Goal: Task Accomplishment & Management: Manage account settings

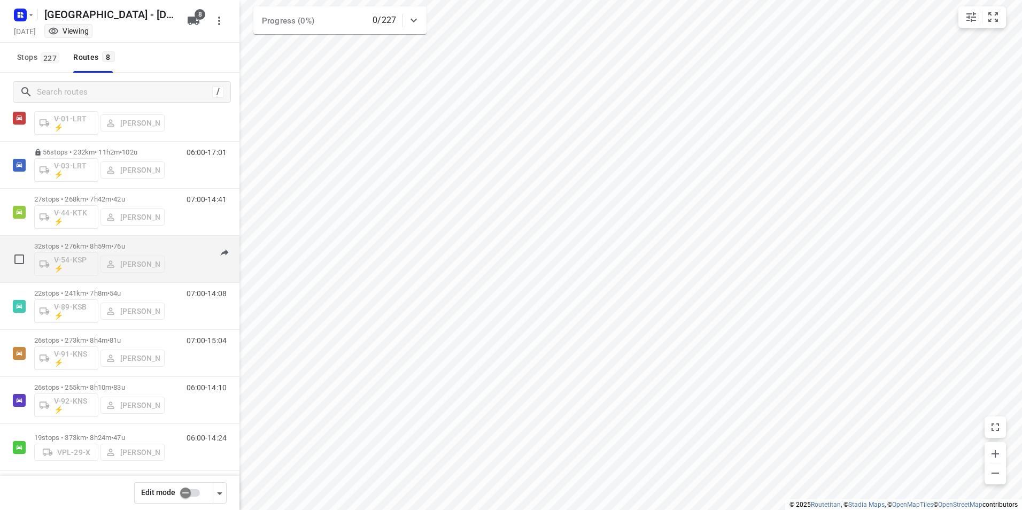
scroll to position [47, 0]
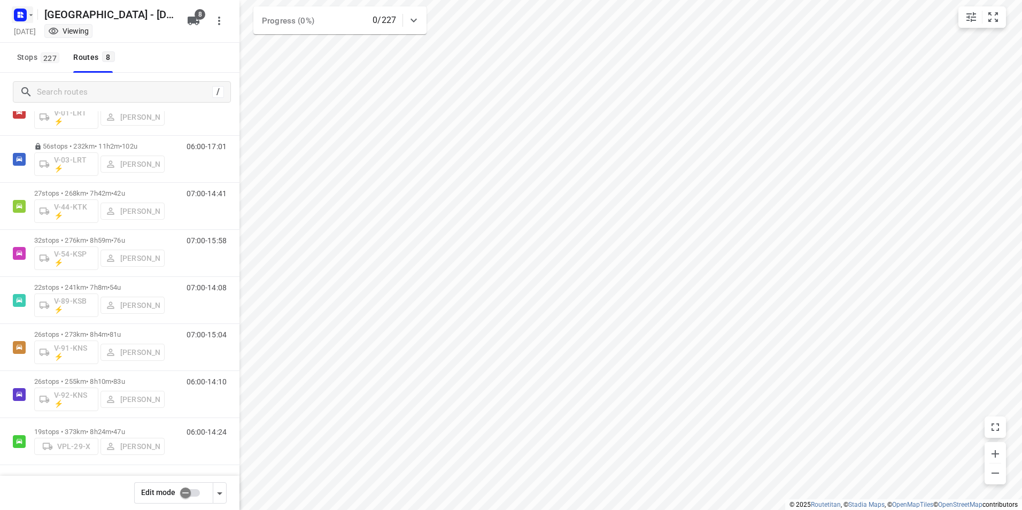
click at [18, 18] on rect "button" at bounding box center [20, 15] width 13 height 13
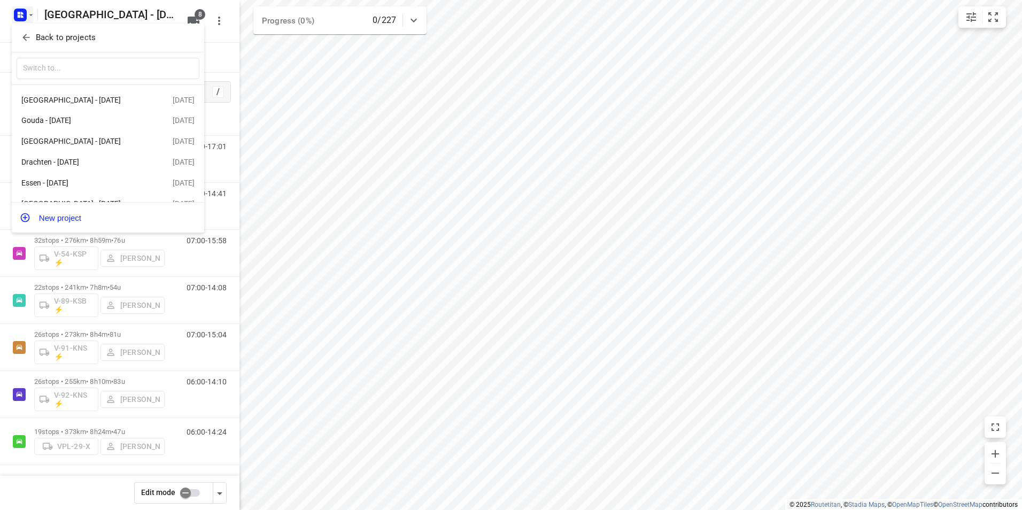
click at [36, 34] on p "Back to projects" at bounding box center [66, 38] width 60 height 12
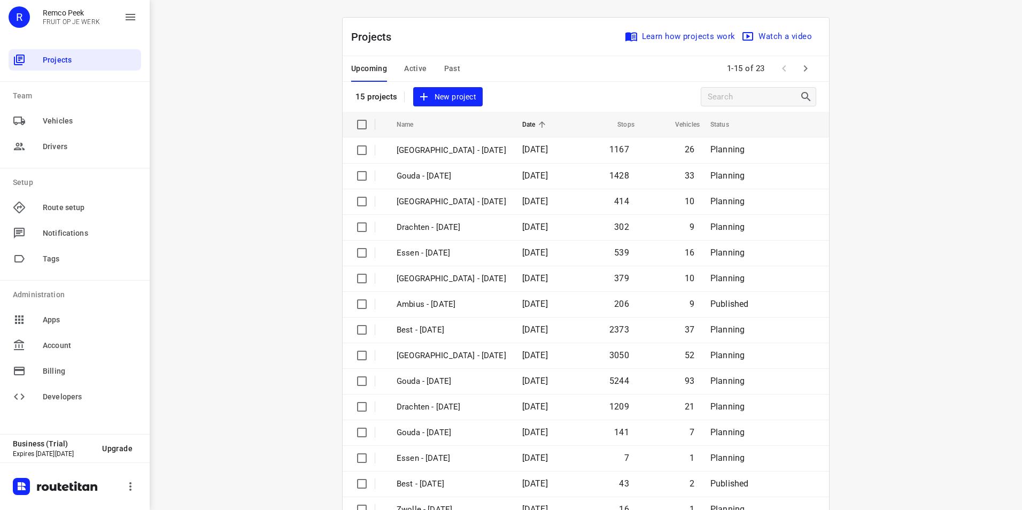
click at [411, 67] on span "Active" at bounding box center [415, 68] width 22 height 13
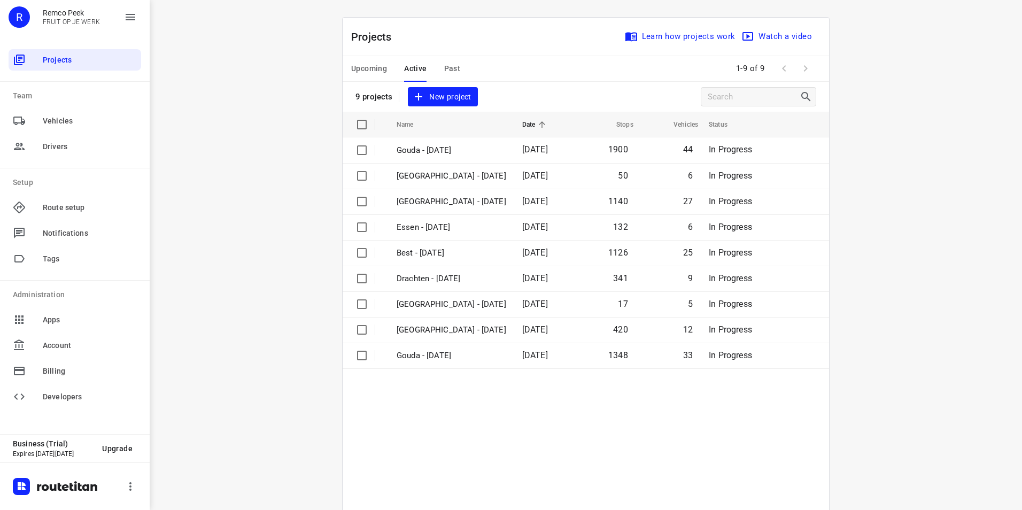
click at [300, 160] on div "i © 2025 Routetitan , © Stadia Maps , © OpenMapTiles © OpenStreetMap contributo…" at bounding box center [586, 255] width 872 height 510
click at [501, 26] on div "Projects Learn how projects work Watch a video" at bounding box center [586, 37] width 486 height 38
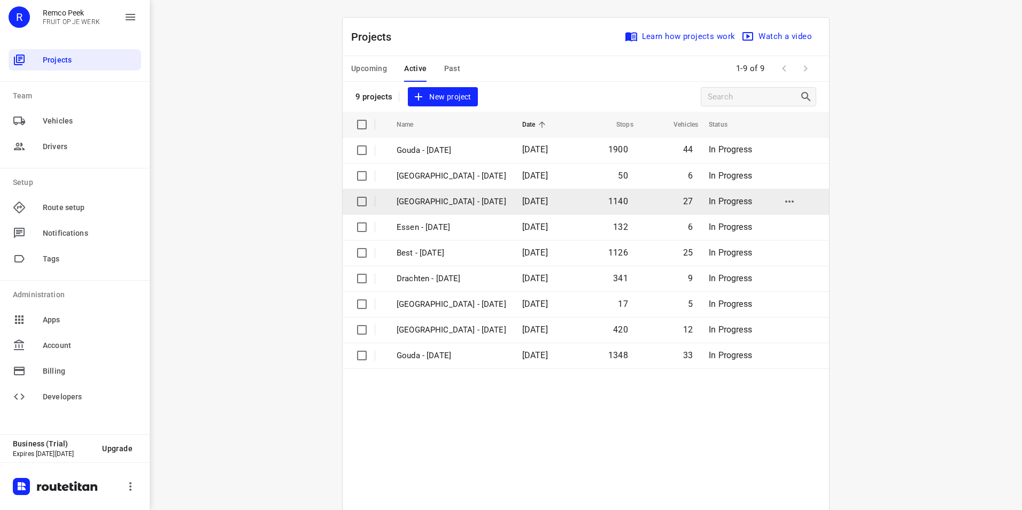
click at [435, 203] on p "[GEOGRAPHIC_DATA] - [DATE]" at bounding box center [452, 202] width 110 height 12
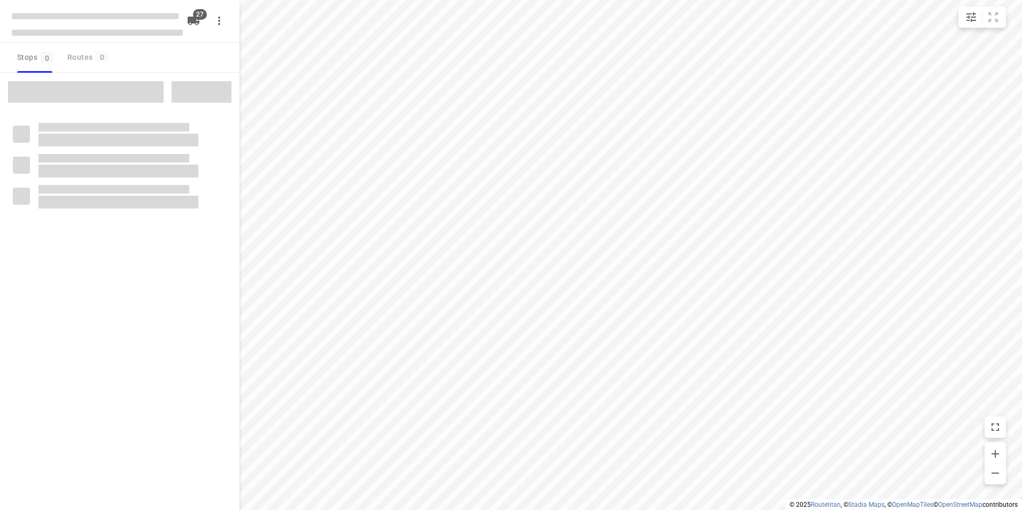
checkbox input "true"
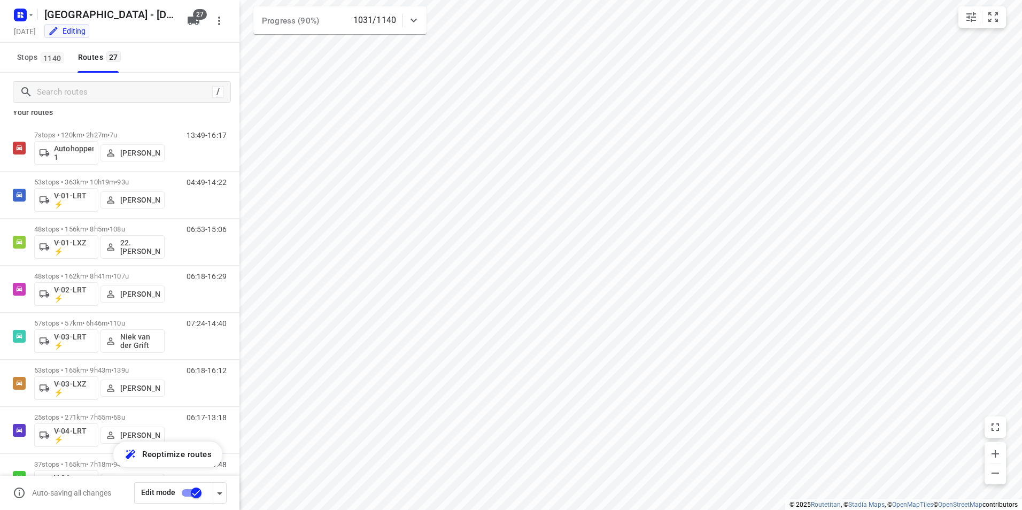
scroll to position [14, 0]
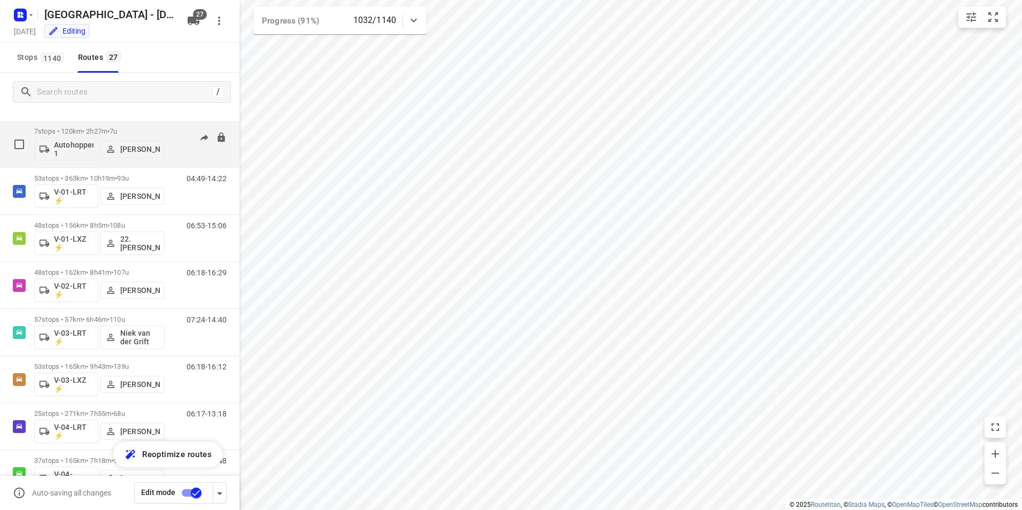
click at [72, 130] on p "7 stops • 120km • 2h27m • 7u" at bounding box center [99, 131] width 130 height 8
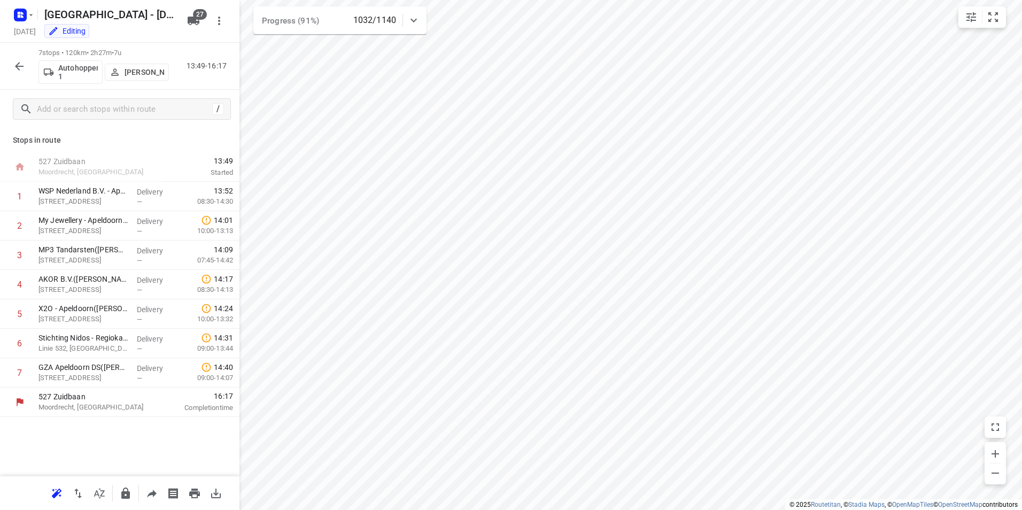
click at [22, 66] on icon "button" at bounding box center [19, 66] width 9 height 9
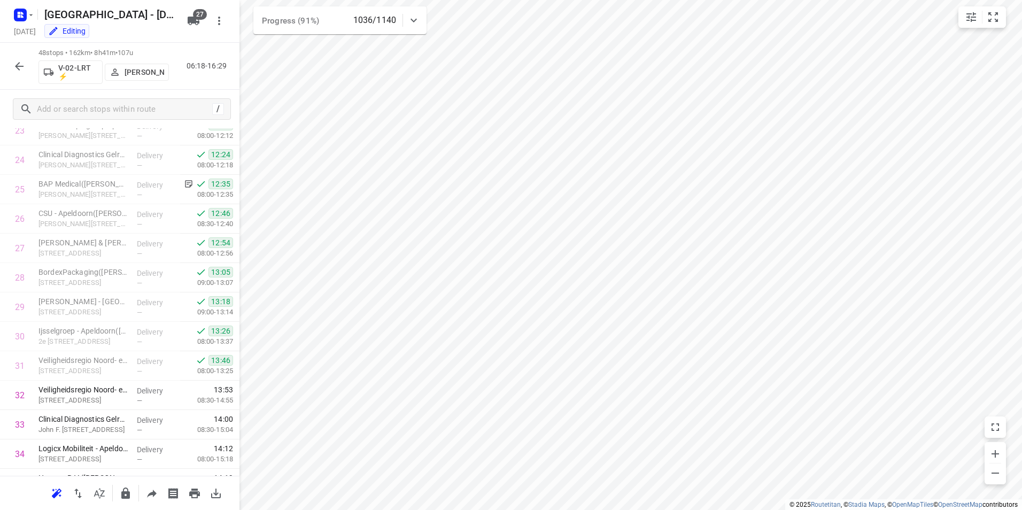
scroll to position [705, 0]
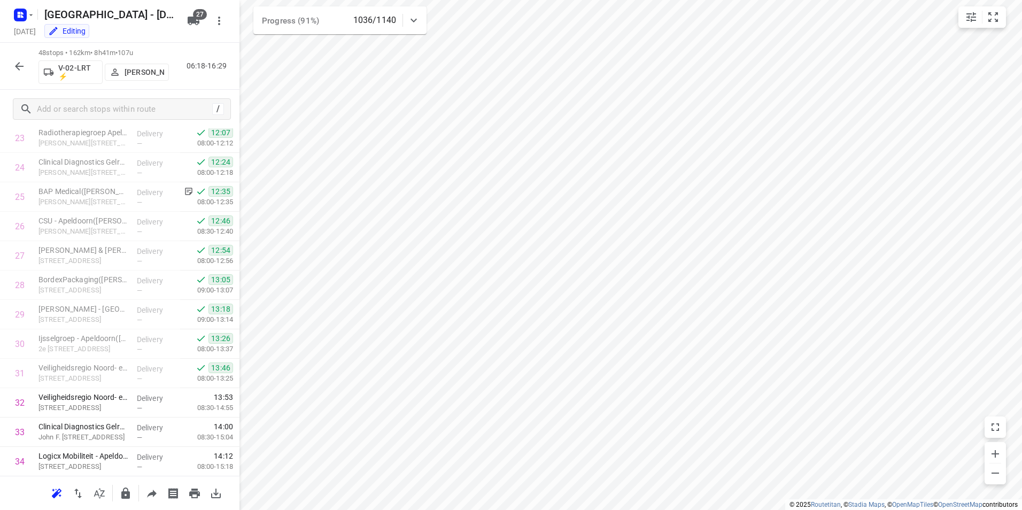
click at [18, 71] on icon "button" at bounding box center [19, 66] width 13 height 13
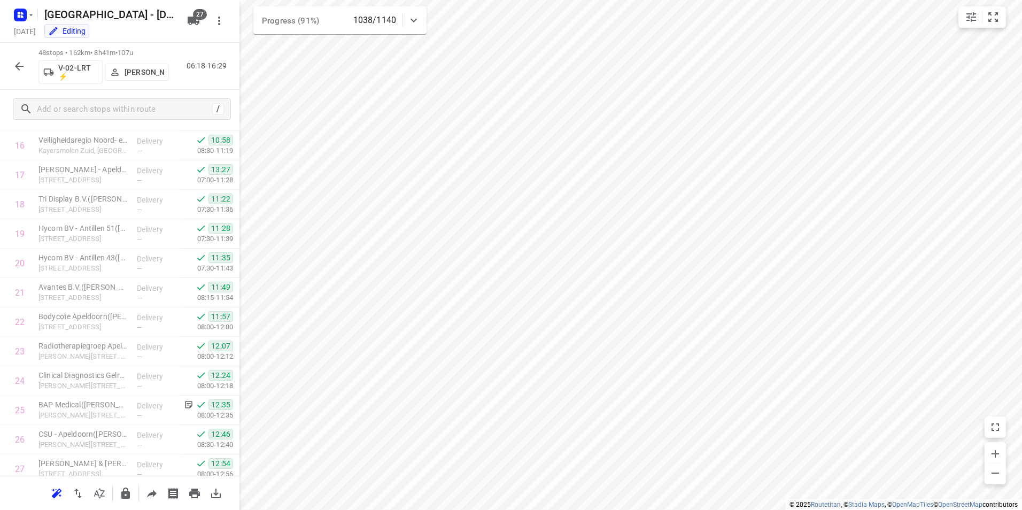
scroll to position [1147, 0]
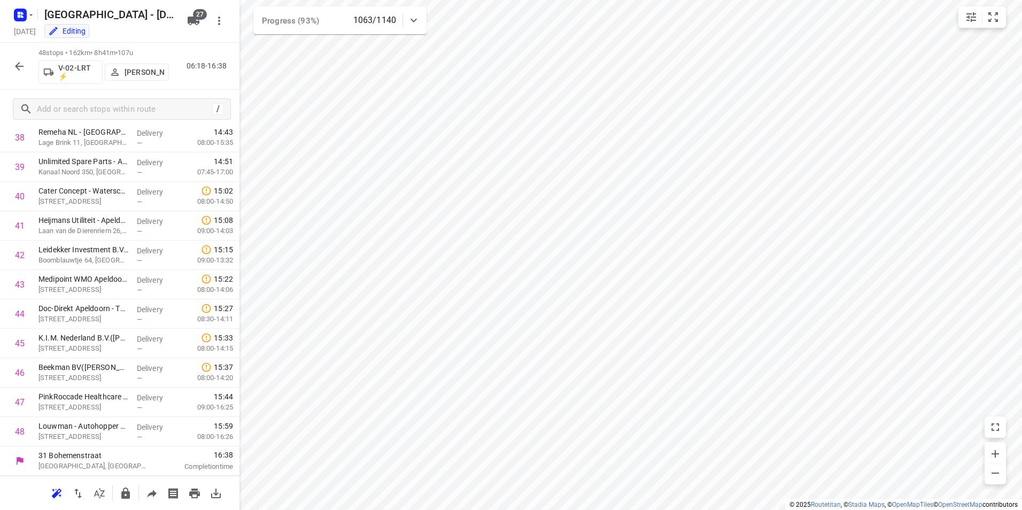
click at [19, 69] on icon "button" at bounding box center [19, 66] width 9 height 9
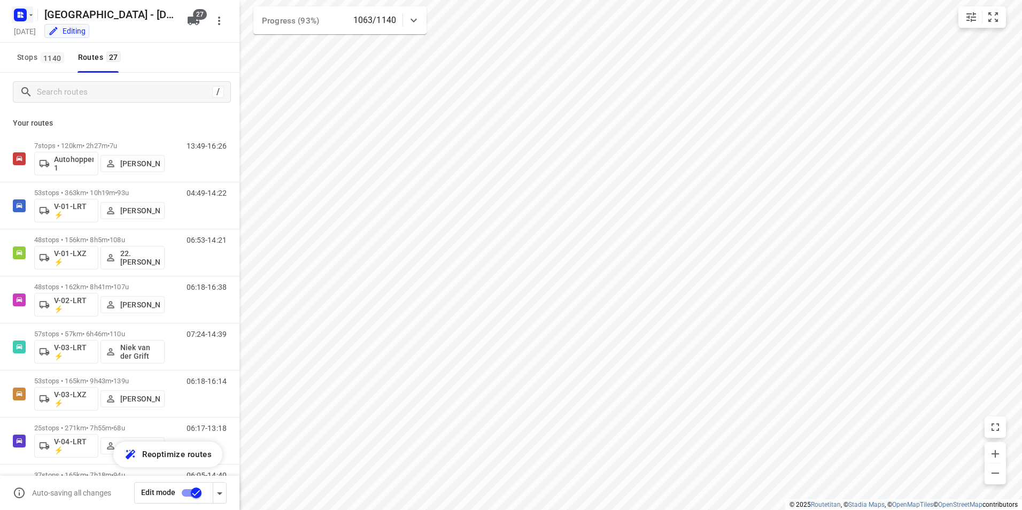
click at [20, 12] on icon "button" at bounding box center [19, 13] width 3 height 3
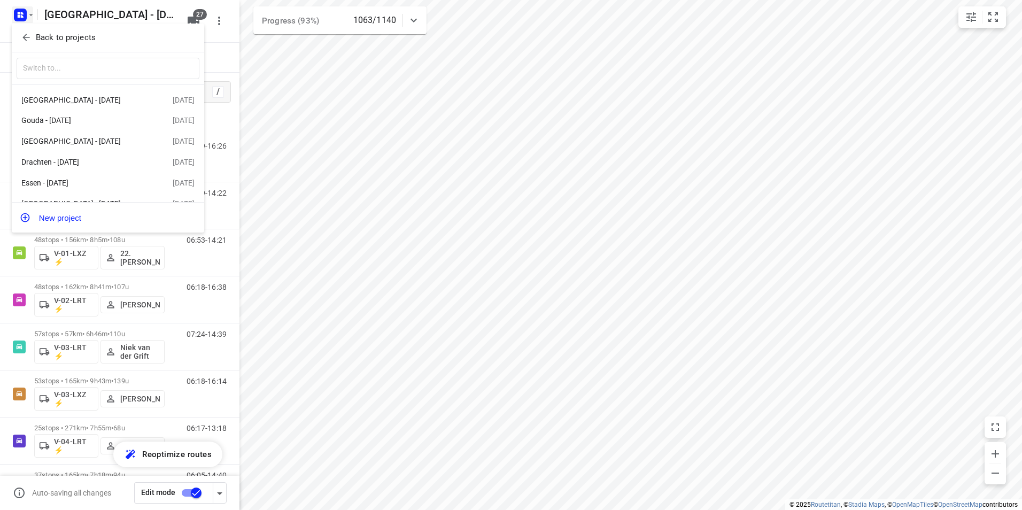
click at [53, 36] on p "Back to projects" at bounding box center [66, 38] width 60 height 12
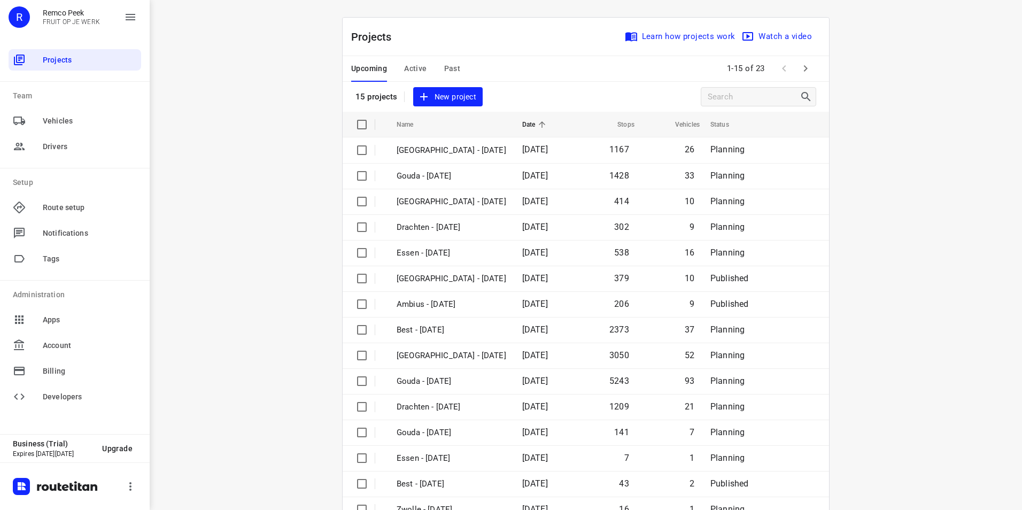
click at [455, 68] on span "Past" at bounding box center [452, 68] width 17 height 13
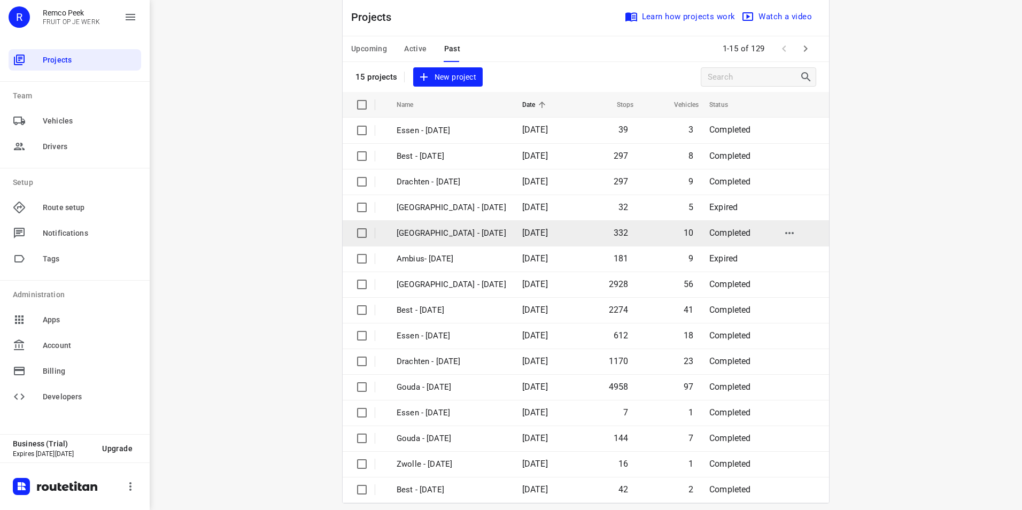
scroll to position [30, 0]
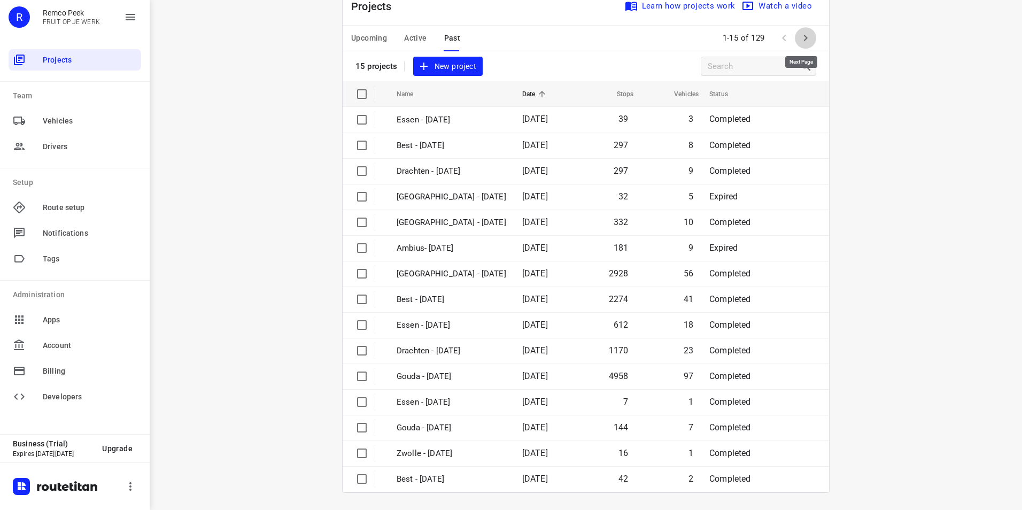
click at [799, 35] on icon "button" at bounding box center [805, 38] width 13 height 13
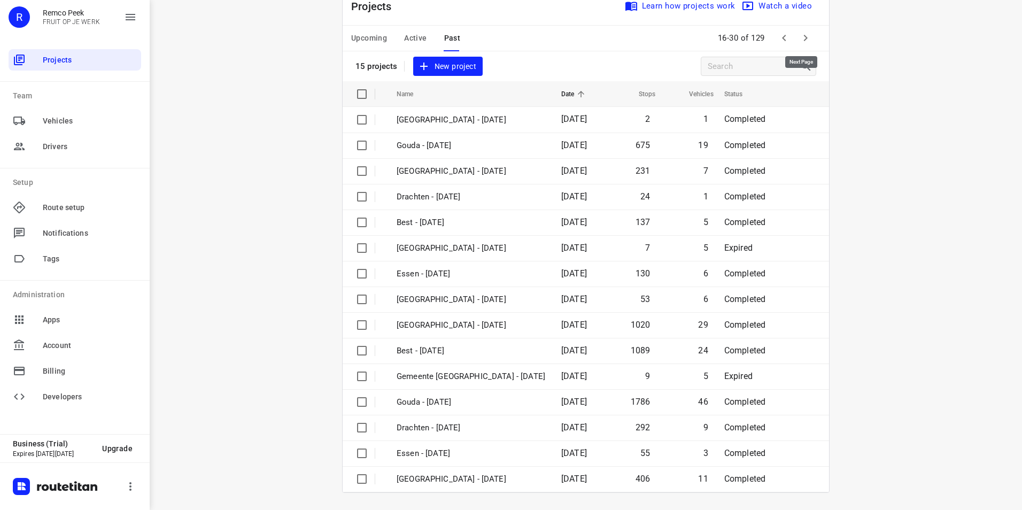
click at [804, 40] on icon "button" at bounding box center [806, 38] width 4 height 6
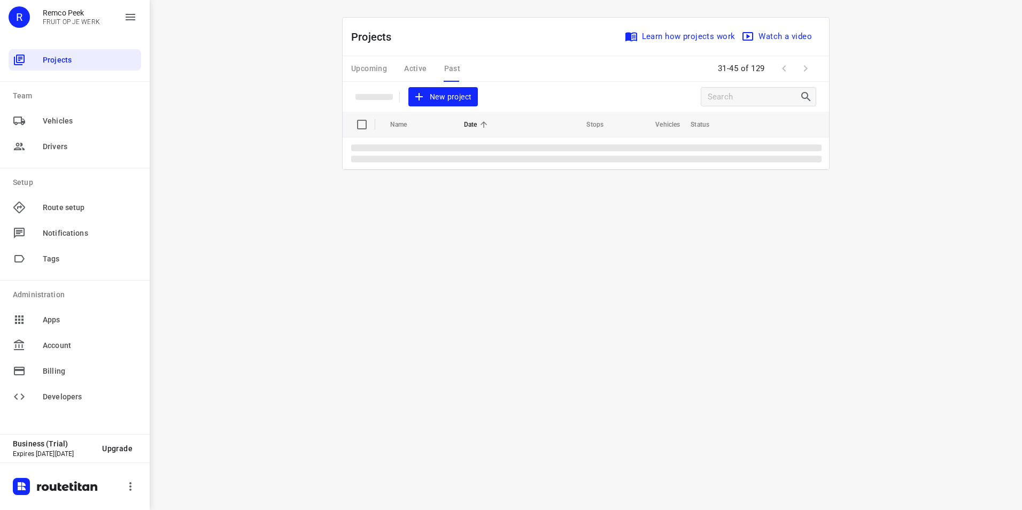
scroll to position [0, 0]
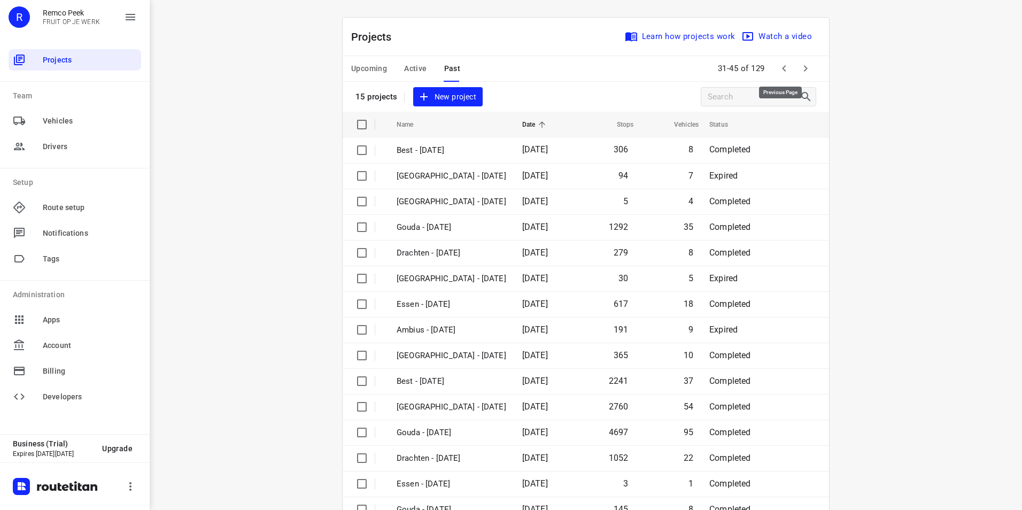
click at [778, 69] on icon "button" at bounding box center [784, 68] width 13 height 13
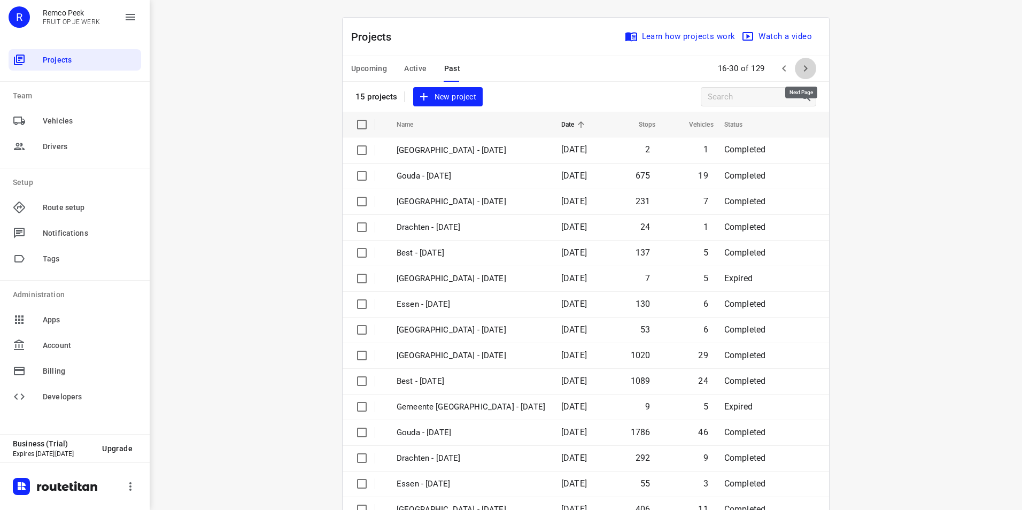
click at [802, 69] on icon "button" at bounding box center [805, 68] width 13 height 13
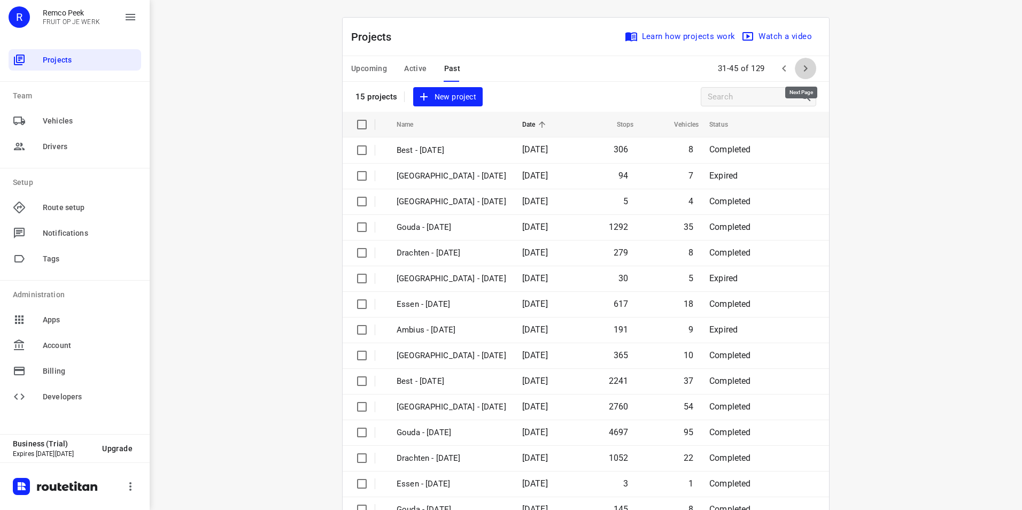
click at [802, 68] on icon "button" at bounding box center [805, 68] width 13 height 13
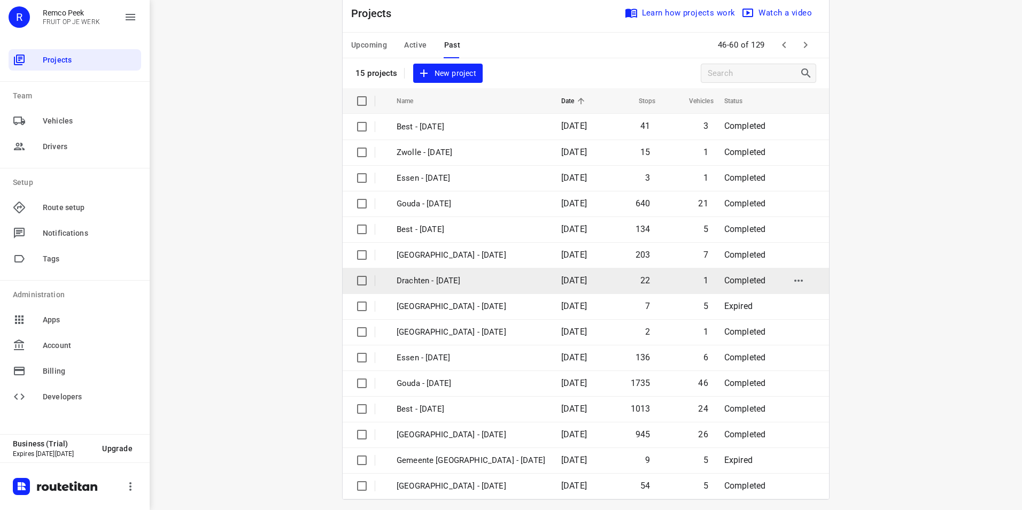
scroll to position [30, 0]
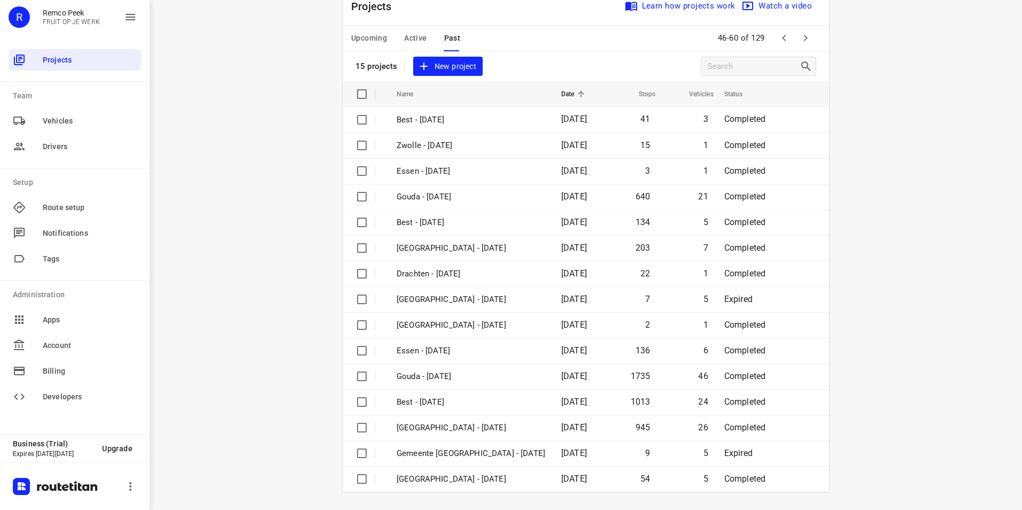
click at [778, 35] on icon "button" at bounding box center [784, 38] width 13 height 13
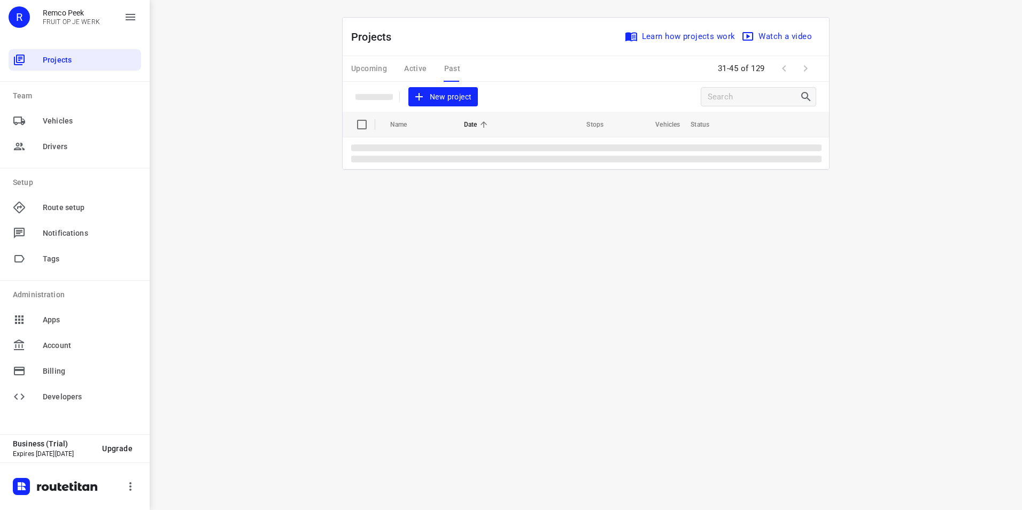
scroll to position [0, 0]
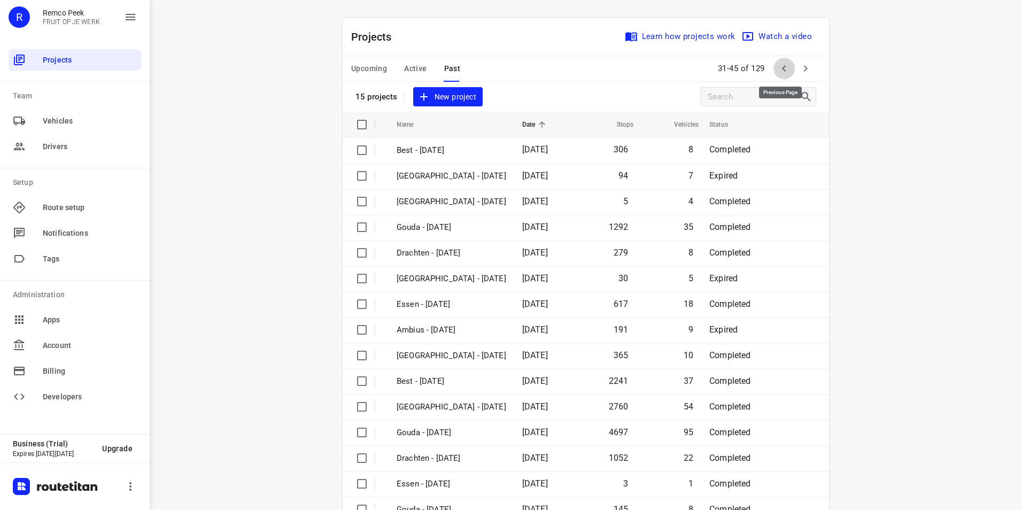
click at [778, 70] on icon "button" at bounding box center [784, 68] width 13 height 13
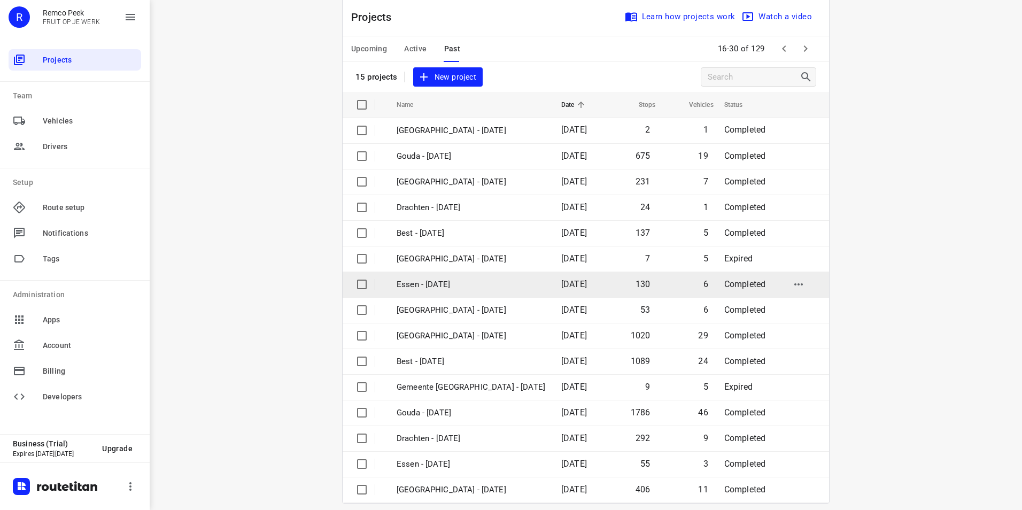
scroll to position [30, 0]
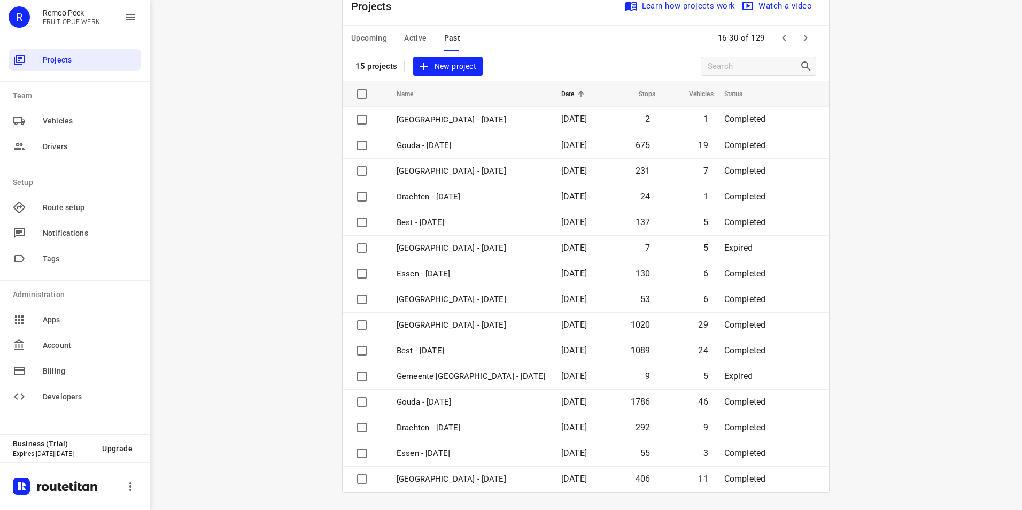
click at [778, 38] on icon "button" at bounding box center [784, 38] width 13 height 13
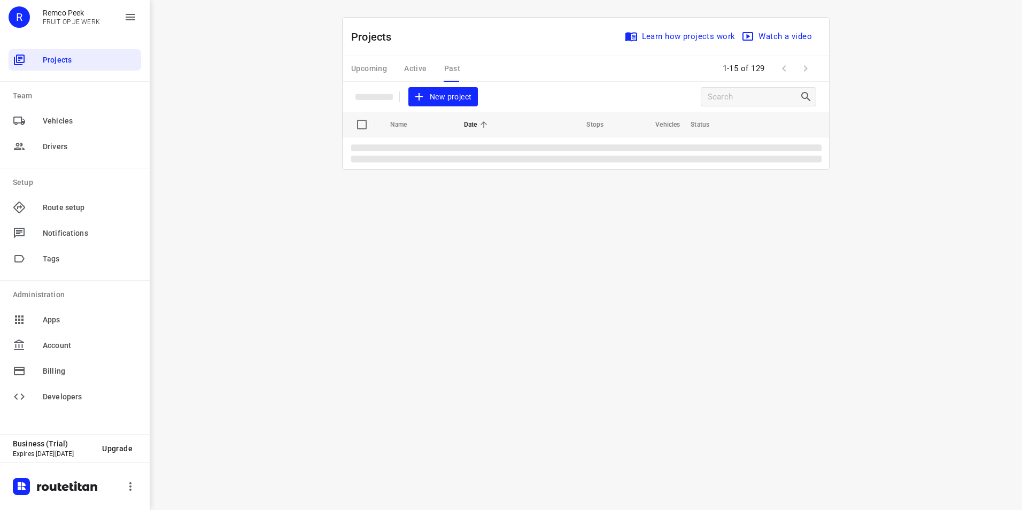
scroll to position [0, 0]
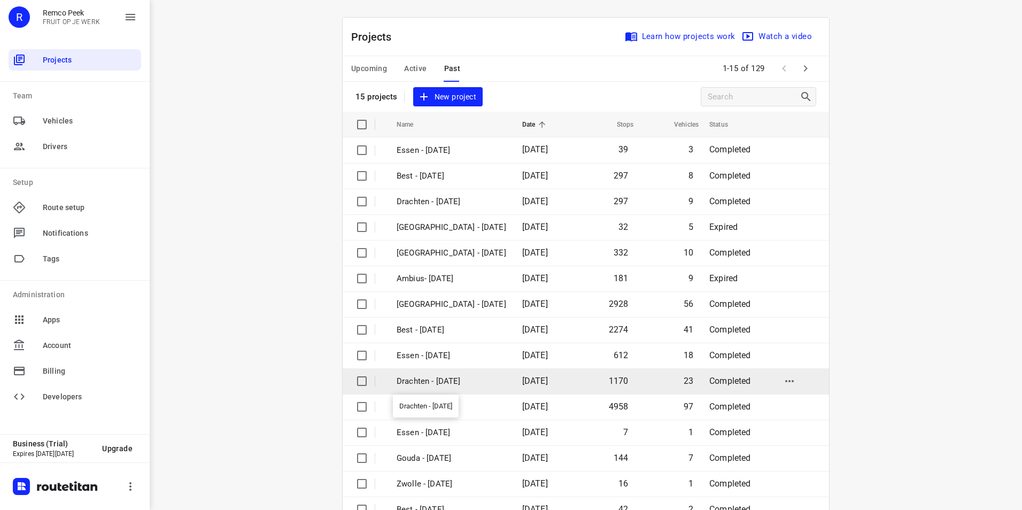
click at [414, 382] on p "Drachten - [DATE]" at bounding box center [452, 381] width 110 height 12
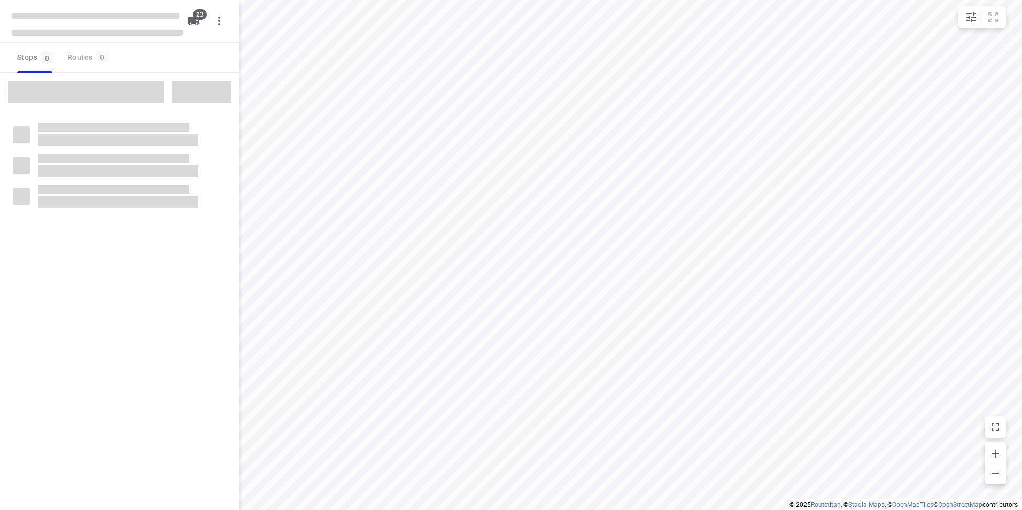
checkbox input "true"
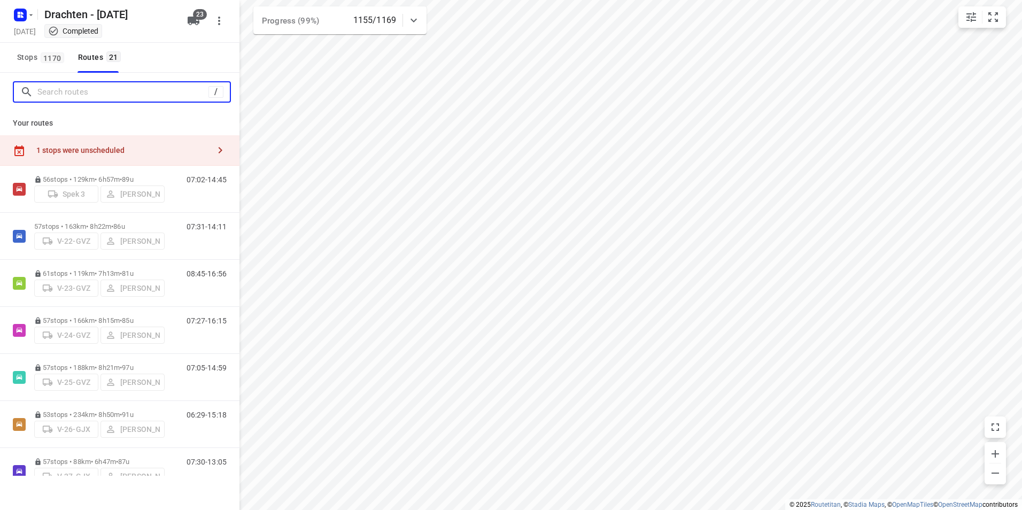
click at [96, 95] on input "Search routes" at bounding box center [122, 92] width 171 height 17
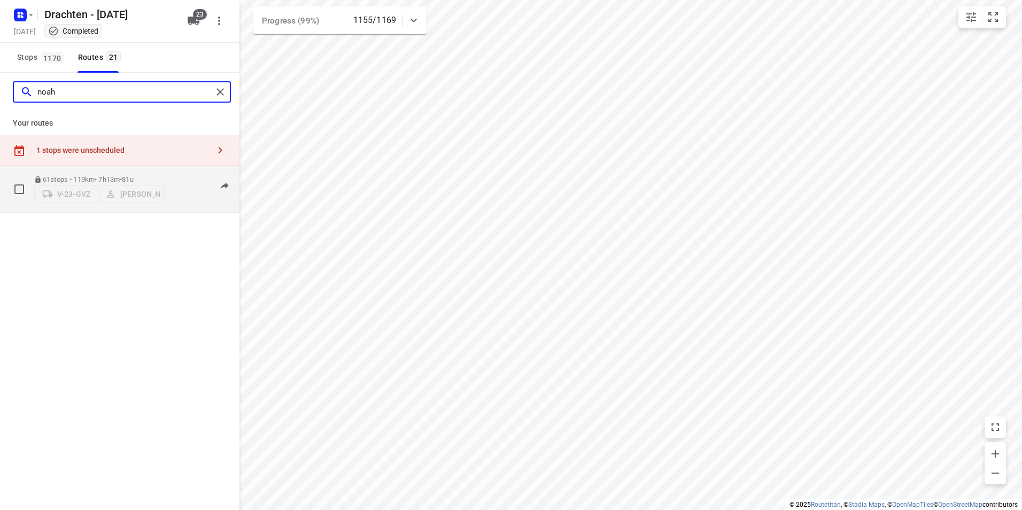
type input "noah"
click at [100, 175] on p "61 stops • 119km • 7h13m • 81u" at bounding box center [99, 179] width 130 height 8
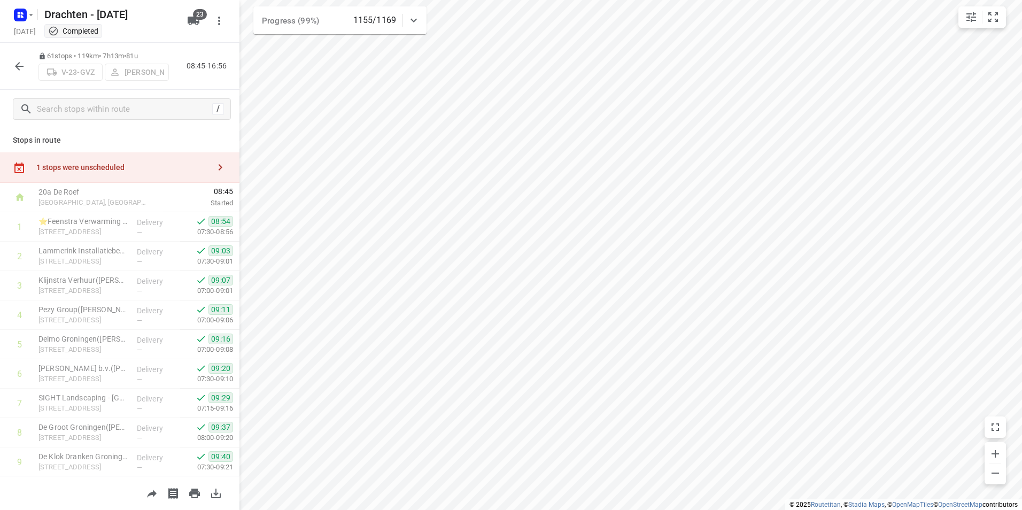
click at [19, 67] on icon "button" at bounding box center [19, 66] width 13 height 13
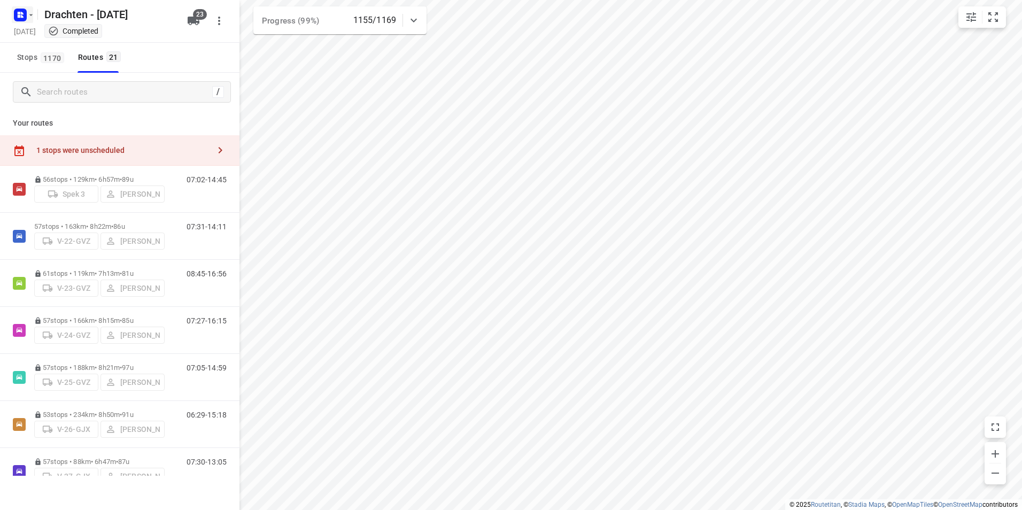
click at [18, 18] on rect "button" at bounding box center [20, 15] width 13 height 13
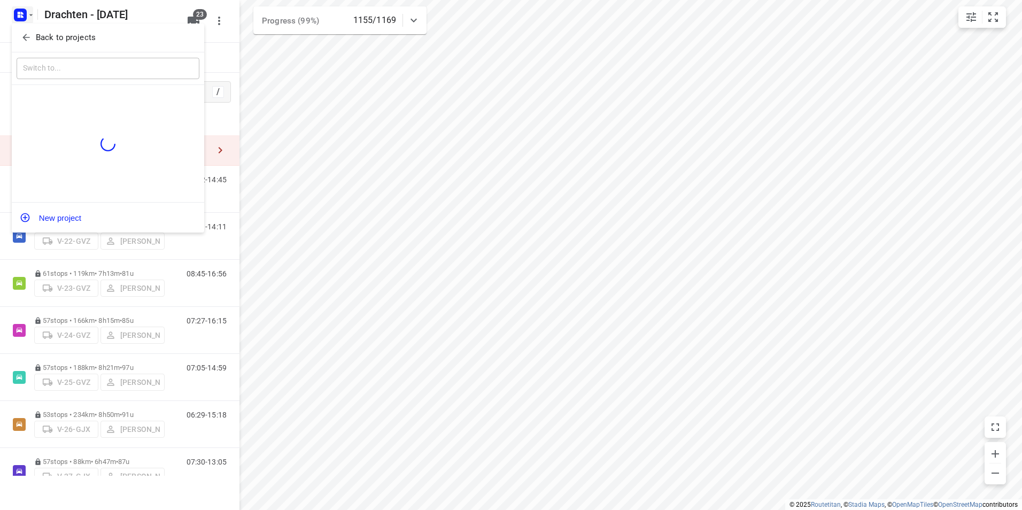
click at [48, 37] on p "Back to projects" at bounding box center [66, 38] width 60 height 12
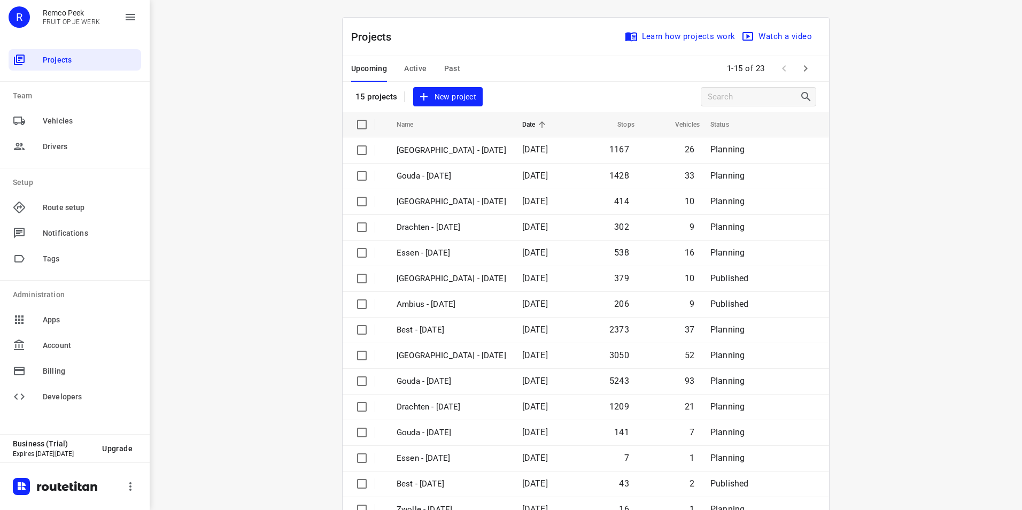
click at [412, 70] on span "Active" at bounding box center [415, 68] width 22 height 13
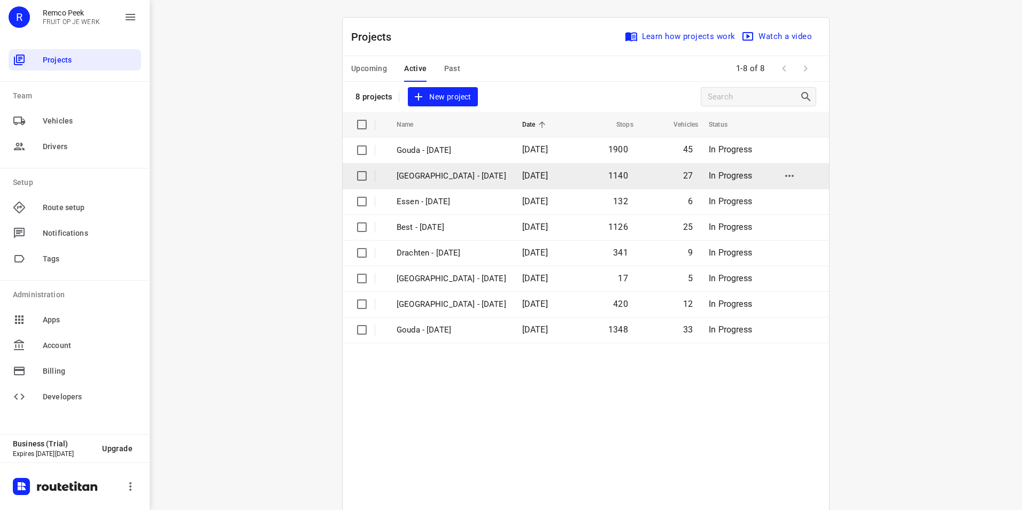
click at [440, 174] on p "[GEOGRAPHIC_DATA] - [DATE]" at bounding box center [452, 176] width 110 height 12
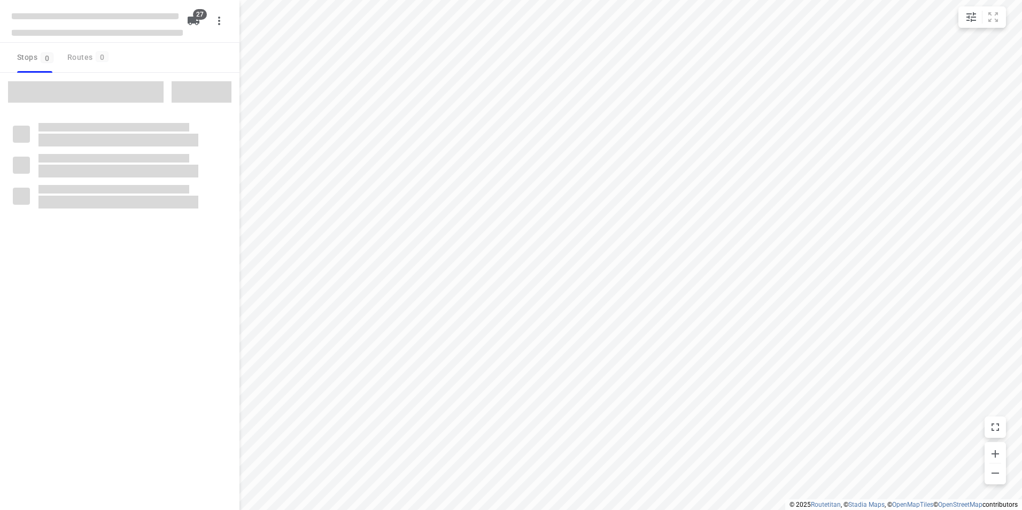
checkbox input "true"
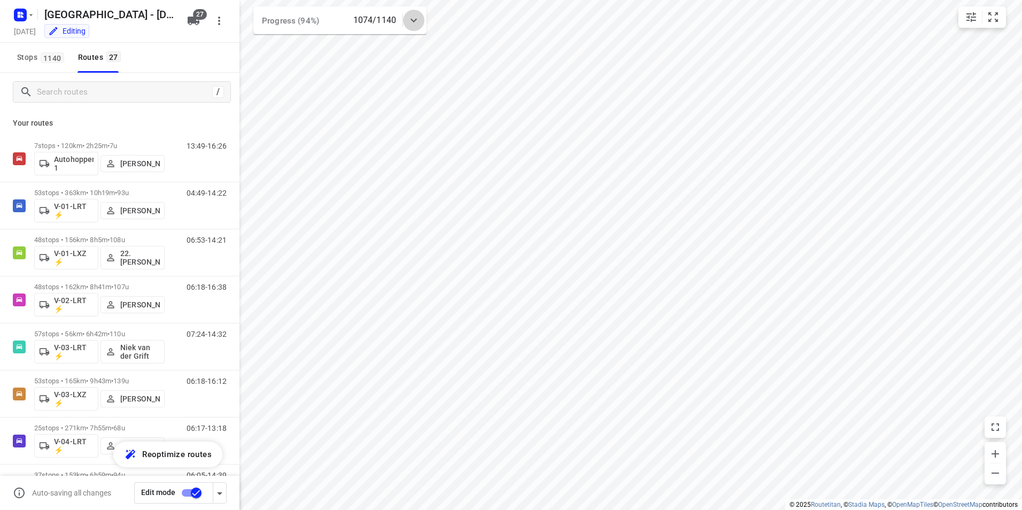
click at [416, 17] on icon at bounding box center [413, 20] width 13 height 13
click at [417, 25] on icon at bounding box center [413, 24] width 13 height 13
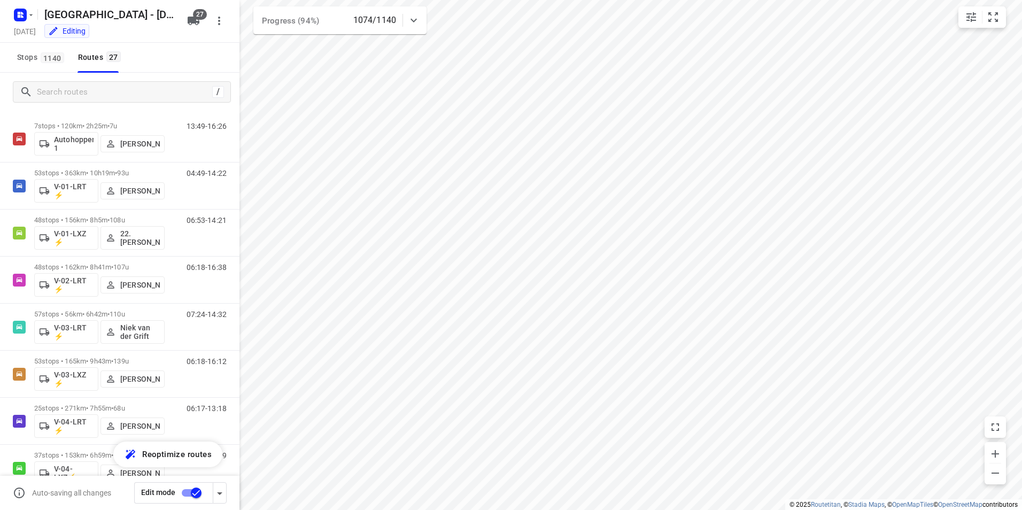
scroll to position [29, 0]
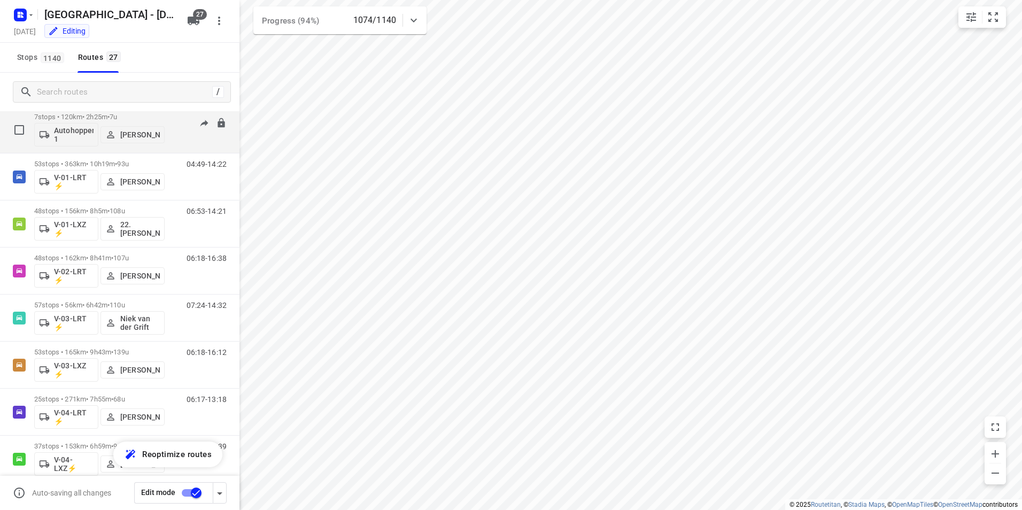
click at [144, 115] on p "7 stops • 120km • 2h25m • 7u" at bounding box center [99, 117] width 130 height 8
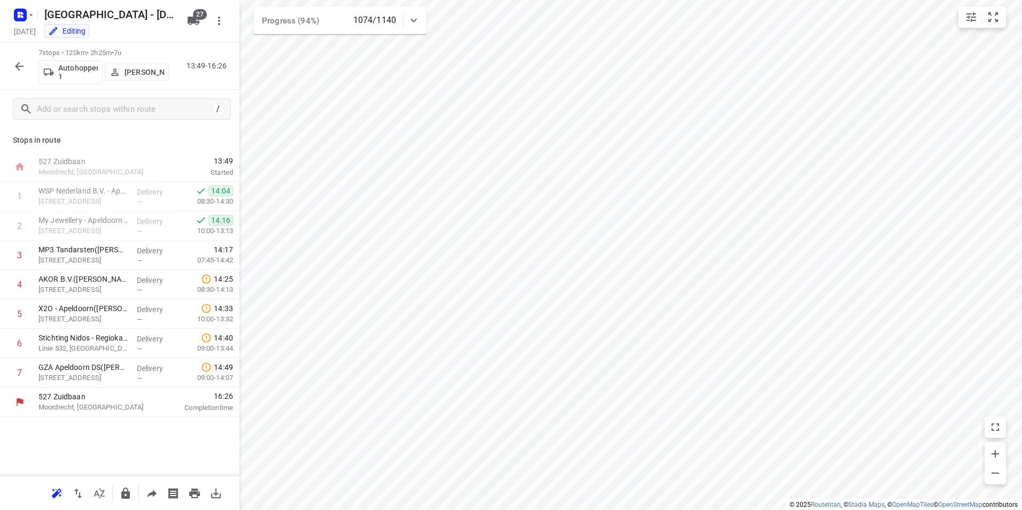
click at [19, 66] on icon "button" at bounding box center [19, 66] width 9 height 9
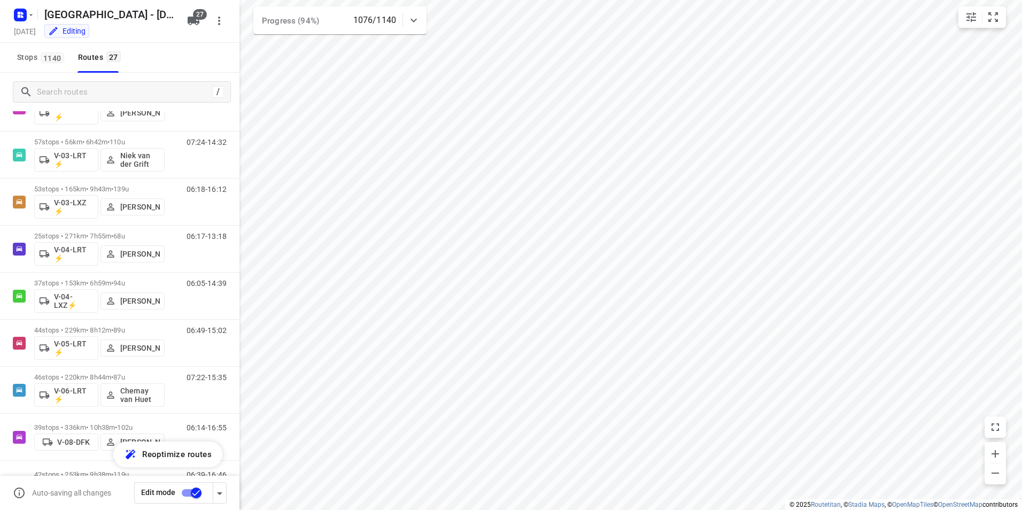
scroll to position [0, 0]
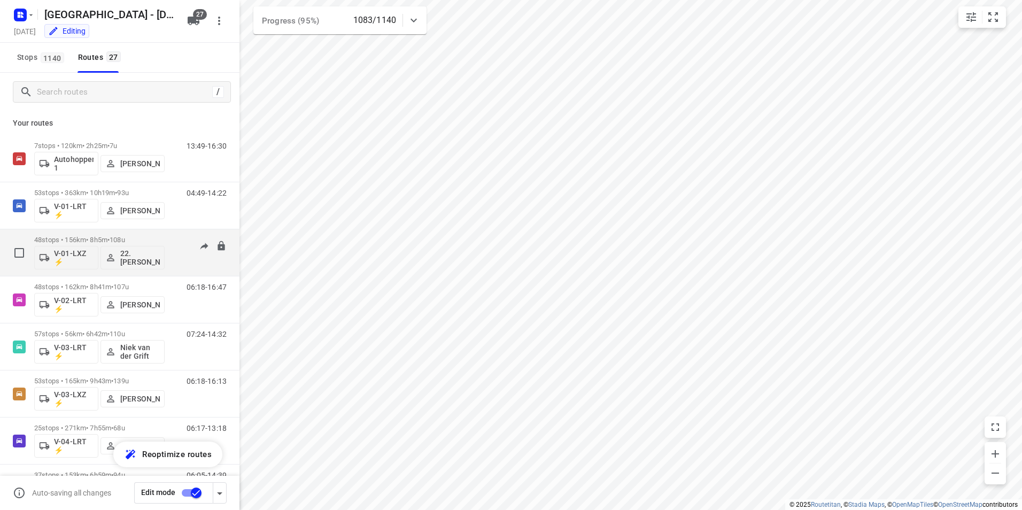
click at [96, 238] on p "48 stops • 156km • 8h5m • 108u" at bounding box center [99, 240] width 130 height 8
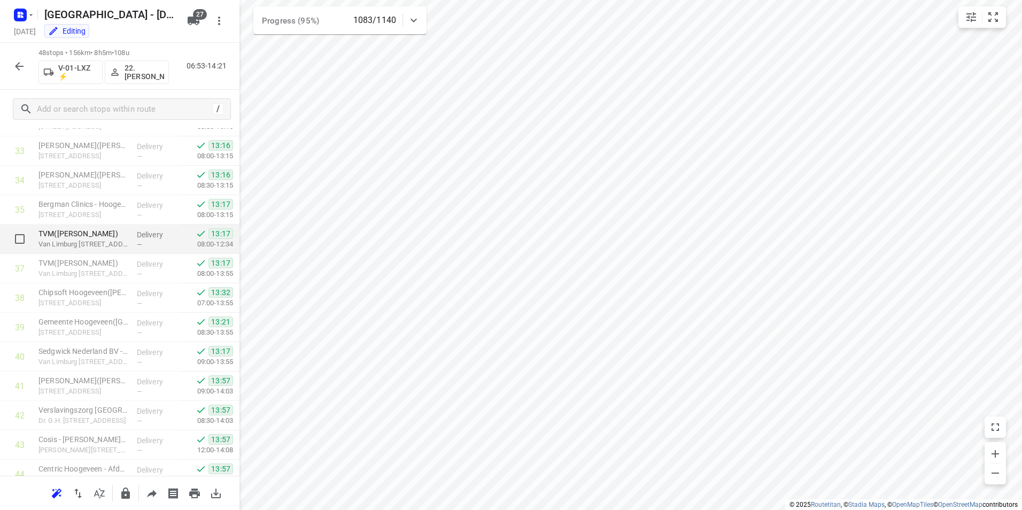
scroll to position [933, 0]
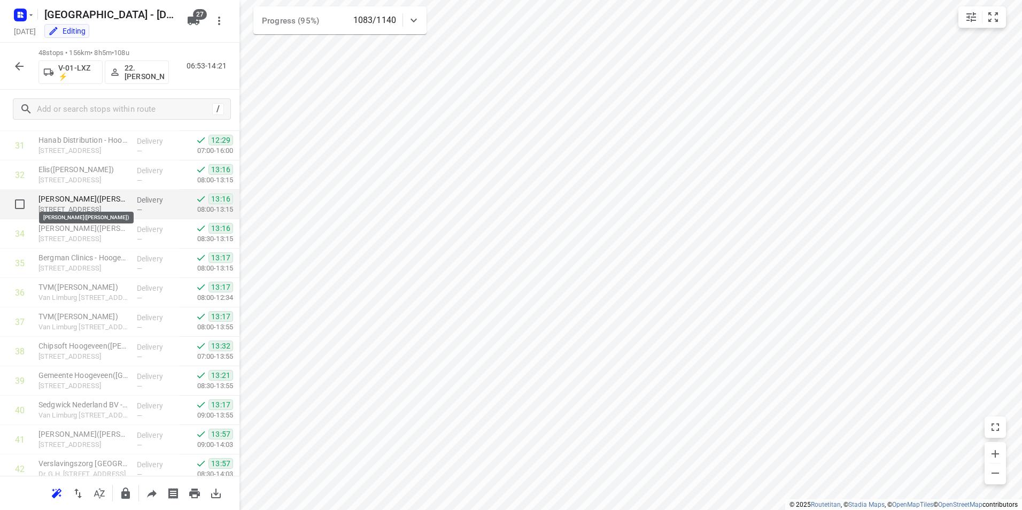
click at [71, 196] on p "[PERSON_NAME]([PERSON_NAME])" at bounding box center [83, 199] width 90 height 11
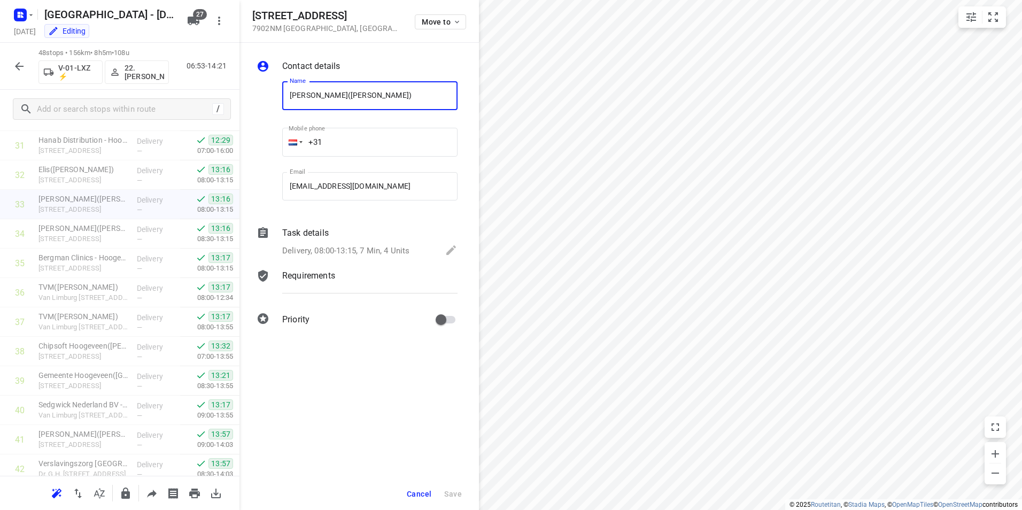
click at [303, 231] on p "Task details" at bounding box center [305, 233] width 47 height 13
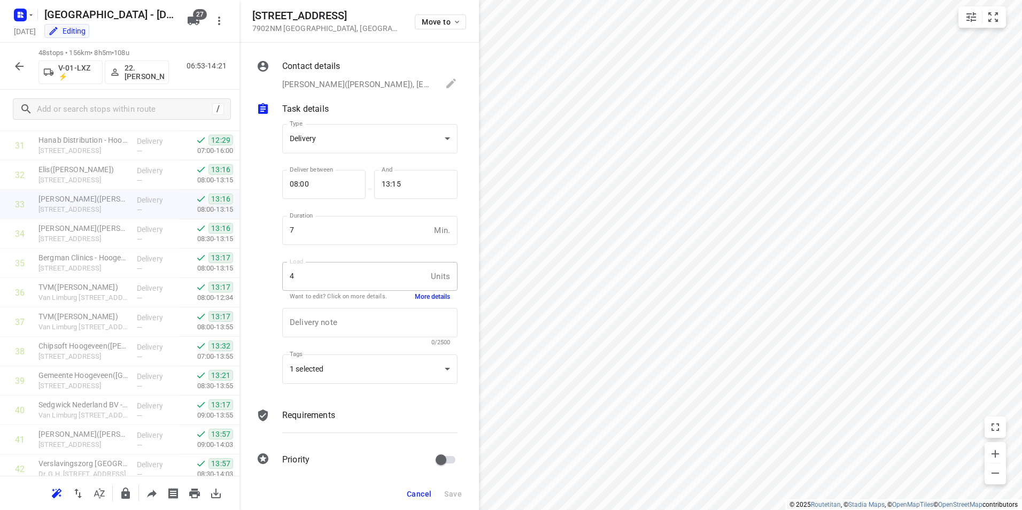
click at [415, 295] on button "More details" at bounding box center [432, 296] width 35 height 9
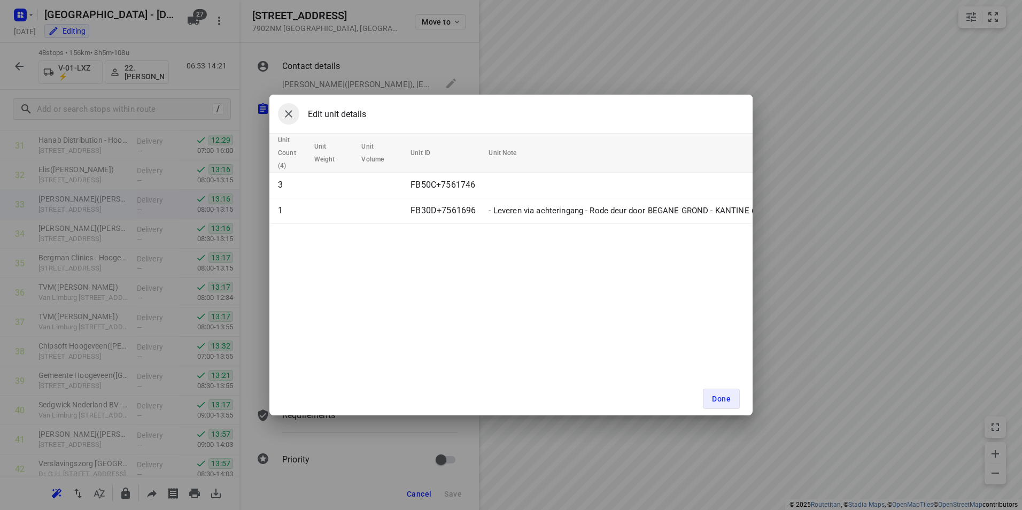
click at [275, 110] on div "Edit unit details" at bounding box center [510, 114] width 483 height 38
click at [284, 115] on icon "button" at bounding box center [288, 113] width 13 height 13
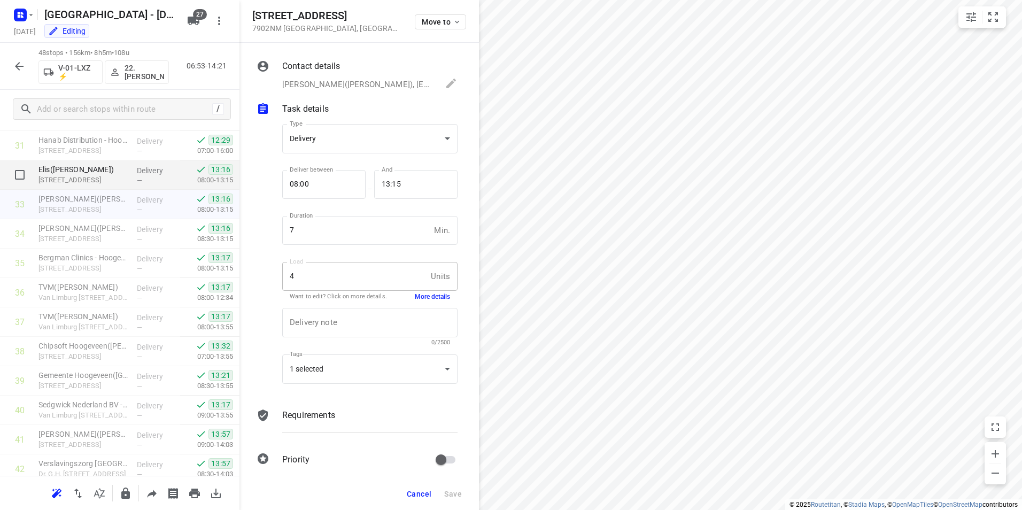
click at [95, 172] on p "Elis([PERSON_NAME])" at bounding box center [83, 169] width 90 height 11
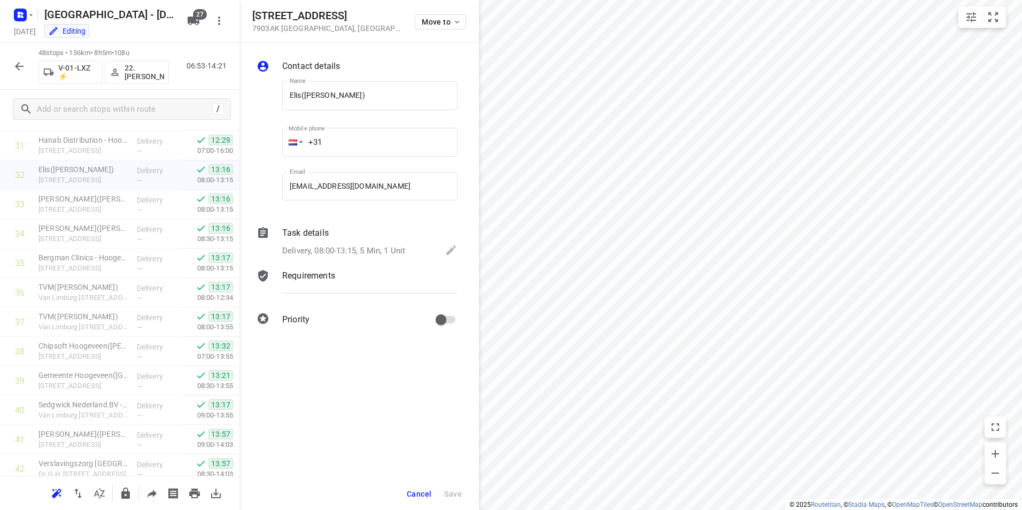
click at [307, 228] on p "Task details" at bounding box center [305, 233] width 47 height 13
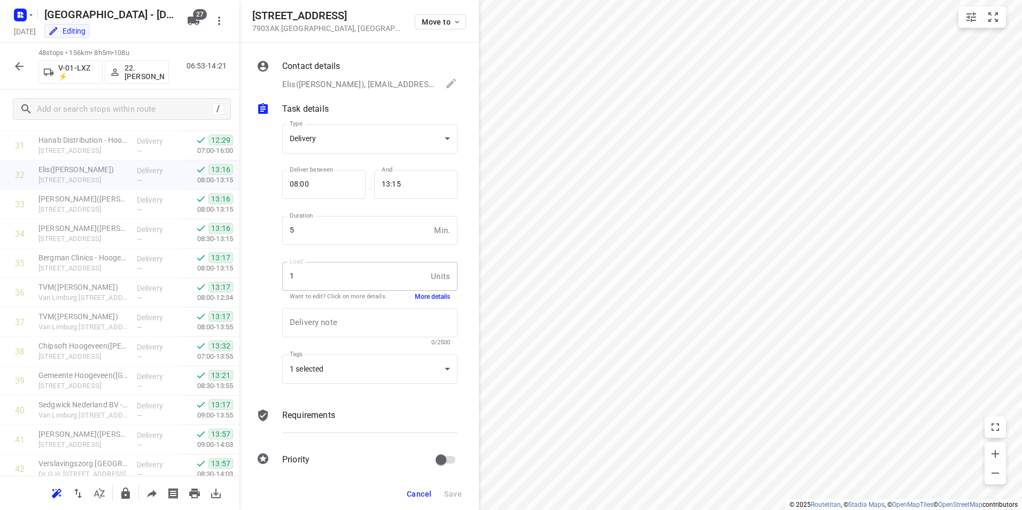
click at [422, 298] on button "More details" at bounding box center [432, 296] width 35 height 9
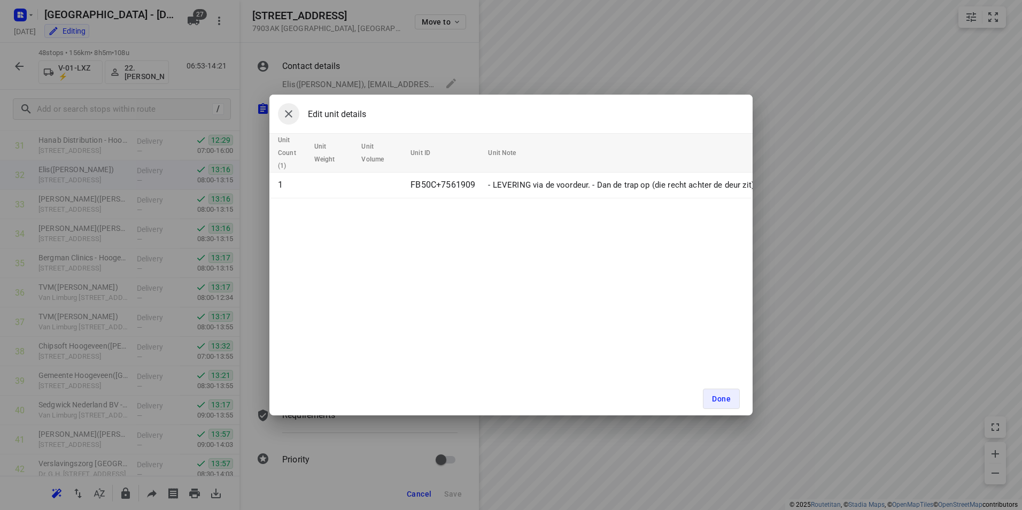
click at [288, 111] on icon "button" at bounding box center [288, 113] width 13 height 13
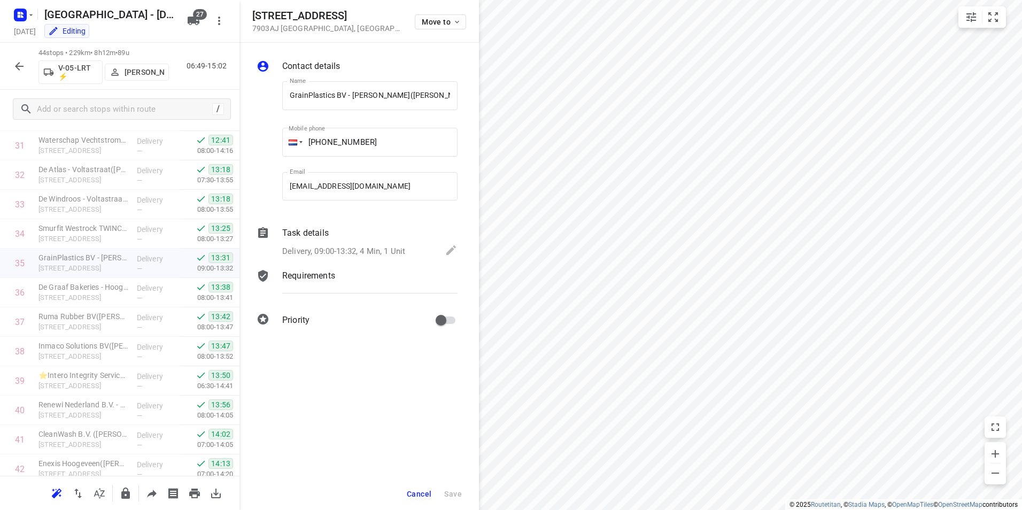
scroll to position [0, 11]
drag, startPoint x: 306, startPoint y: 233, endPoint x: 314, endPoint y: 236, distance: 8.5
click at [306, 233] on p "Task details" at bounding box center [305, 233] width 47 height 13
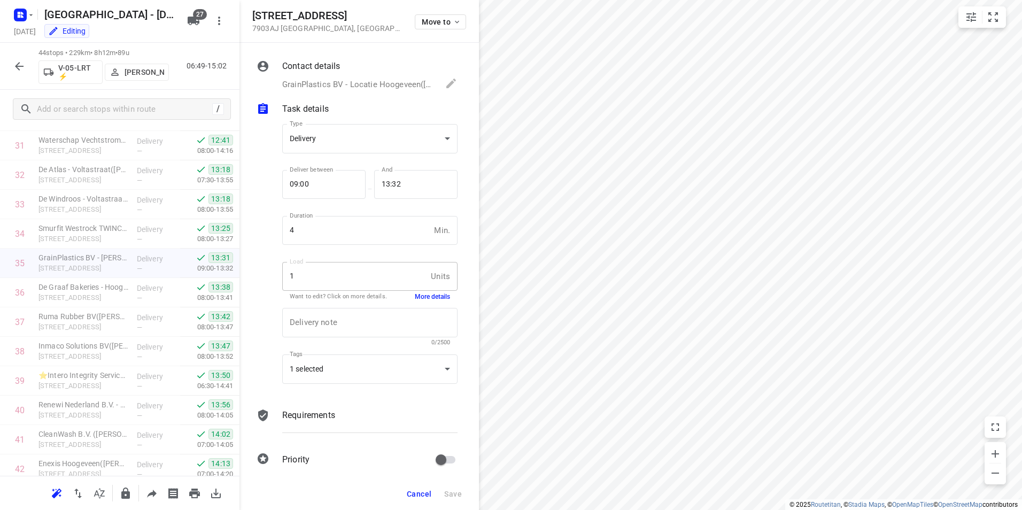
click at [420, 296] on button "More details" at bounding box center [432, 296] width 35 height 9
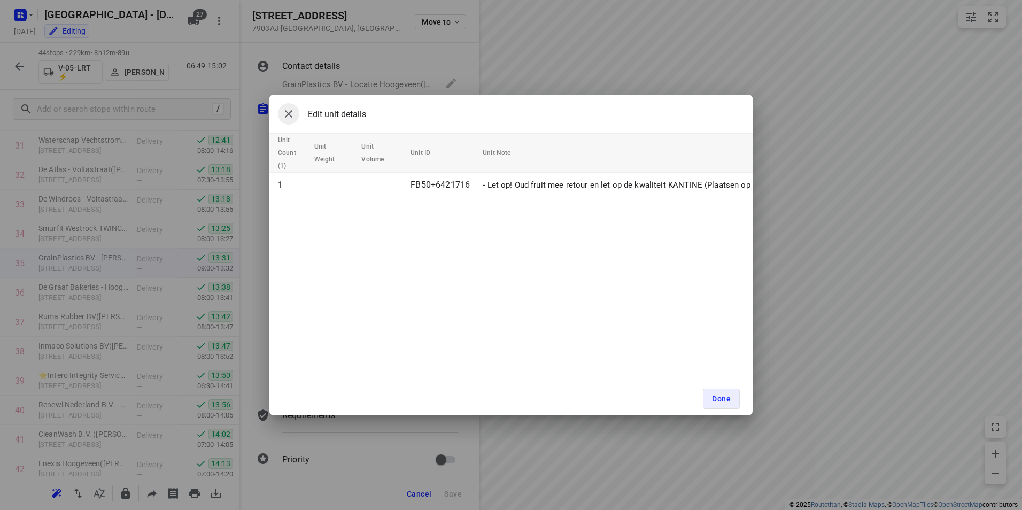
click at [292, 115] on icon "button" at bounding box center [288, 113] width 13 height 13
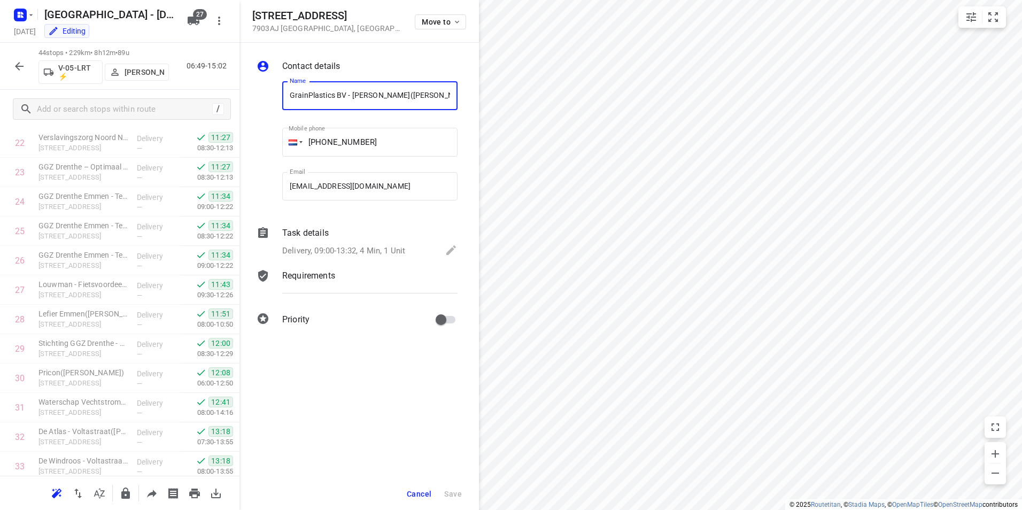
scroll to position [1029, 0]
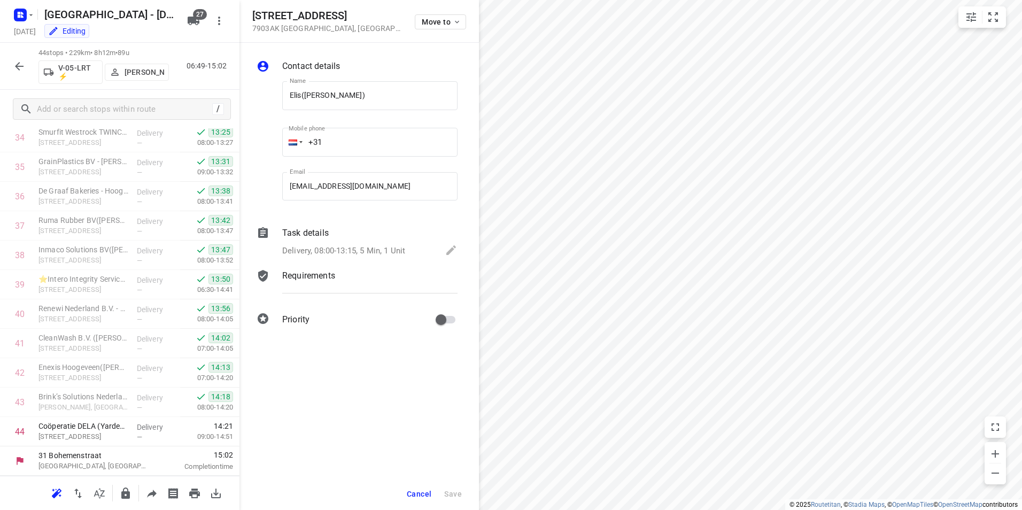
click at [309, 234] on p "Task details" at bounding box center [305, 233] width 47 height 13
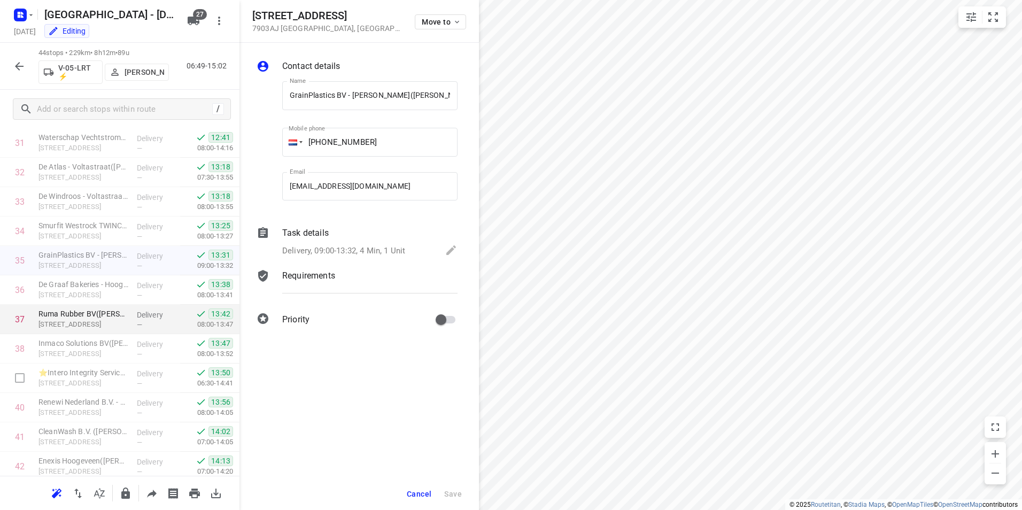
scroll to position [933, 0]
click at [17, 68] on icon "button" at bounding box center [19, 66] width 13 height 13
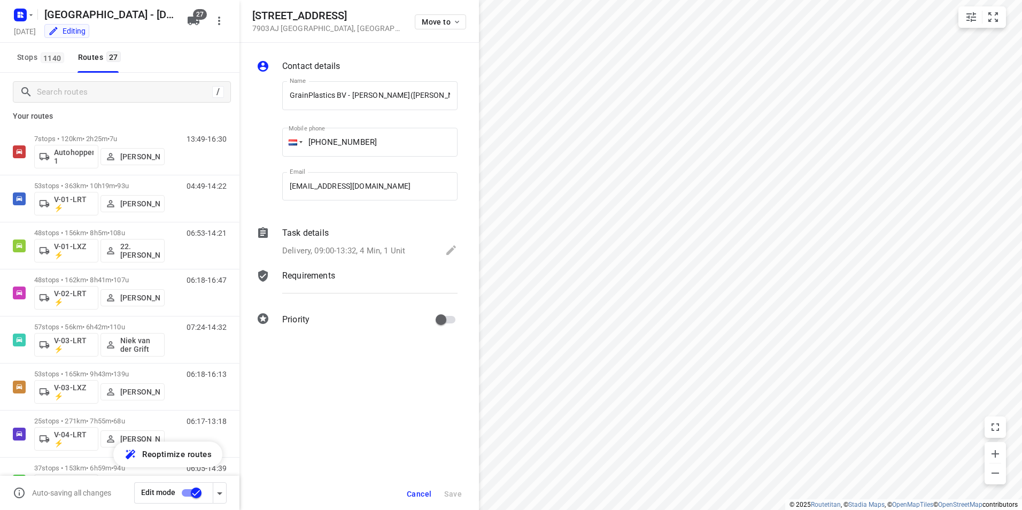
scroll to position [0, 0]
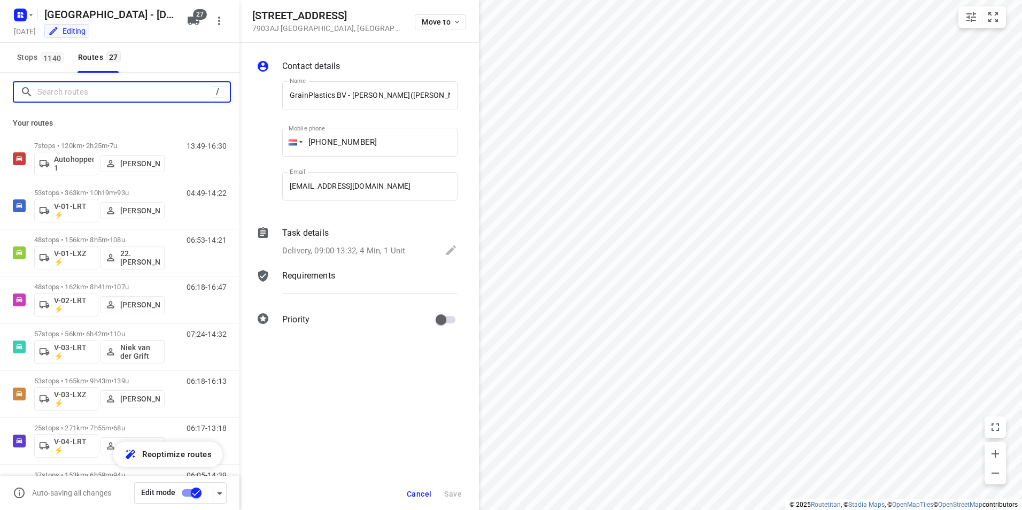
click at [71, 99] on input "Search routes" at bounding box center [124, 92] width 174 height 17
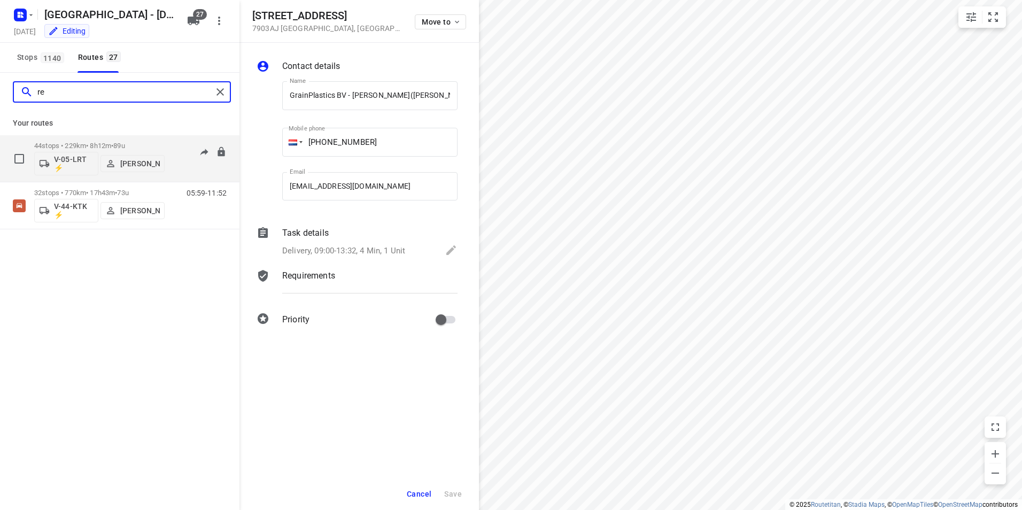
type input "re"
click at [91, 141] on div "44 stops • 229km • 8h12m • 89u V-05-LRT ⚡ [PERSON_NAME]" at bounding box center [99, 158] width 130 height 44
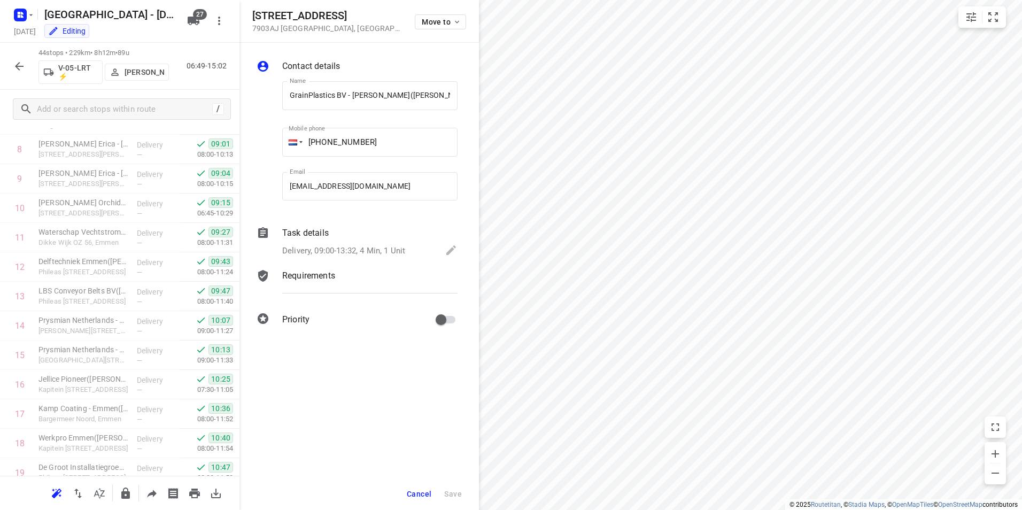
scroll to position [244, 0]
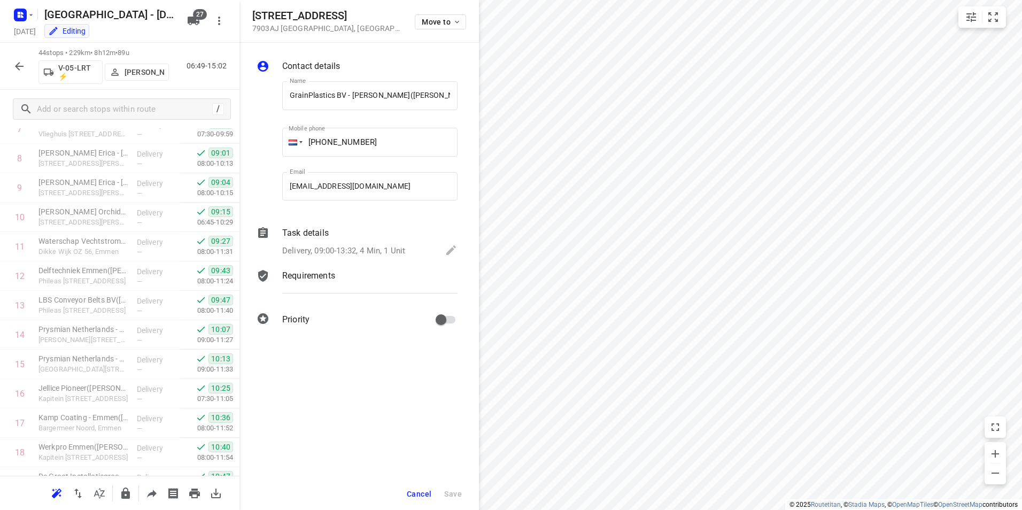
click at [24, 65] on icon "button" at bounding box center [19, 66] width 13 height 13
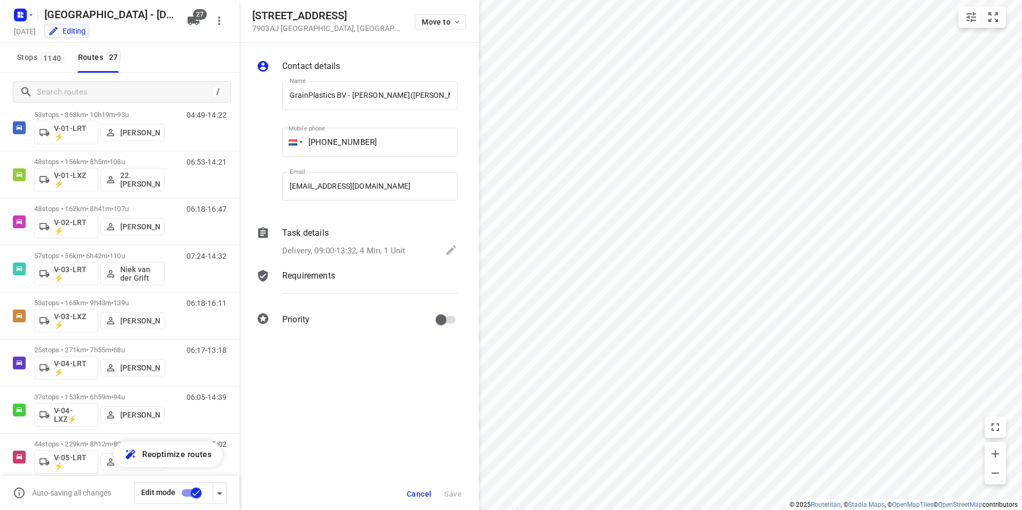
scroll to position [0, 0]
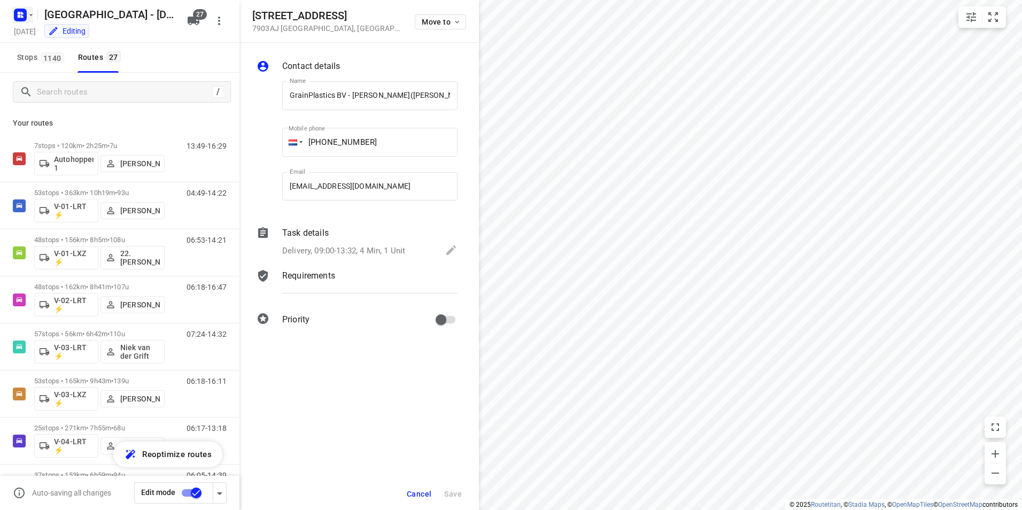
click at [21, 13] on icon "button" at bounding box center [22, 13] width 3 height 3
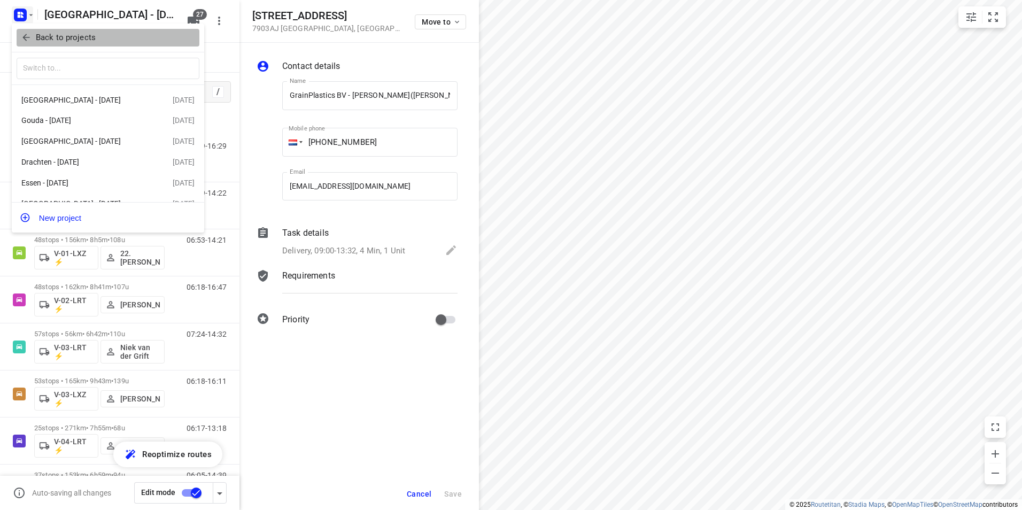
click at [50, 35] on p "Back to projects" at bounding box center [66, 38] width 60 height 12
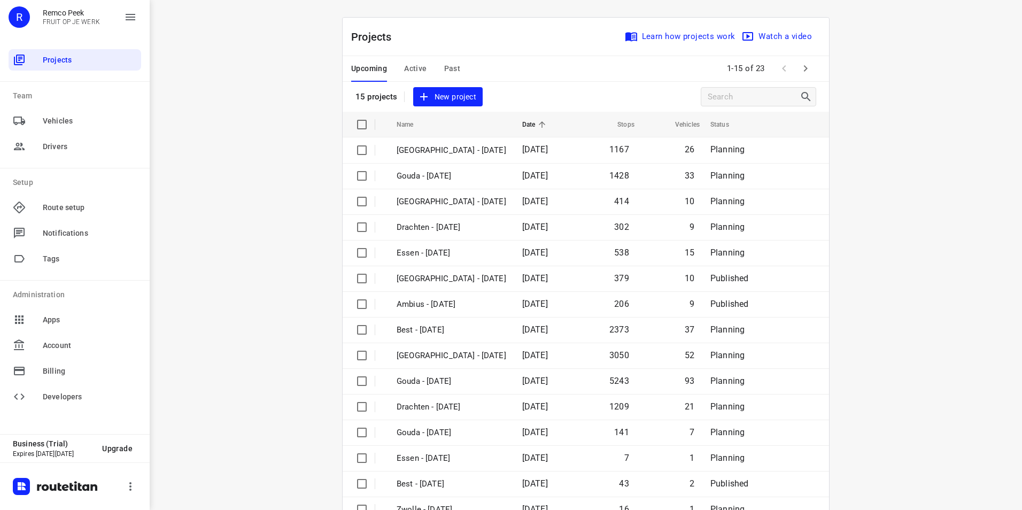
click at [406, 63] on span "Active" at bounding box center [415, 68] width 22 height 13
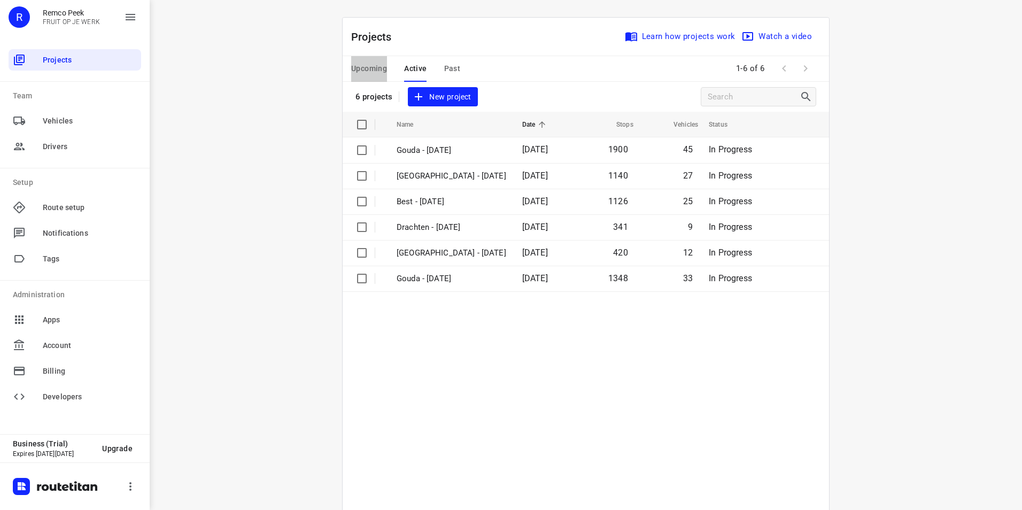
click at [358, 62] on span "Upcoming" at bounding box center [369, 68] width 36 height 13
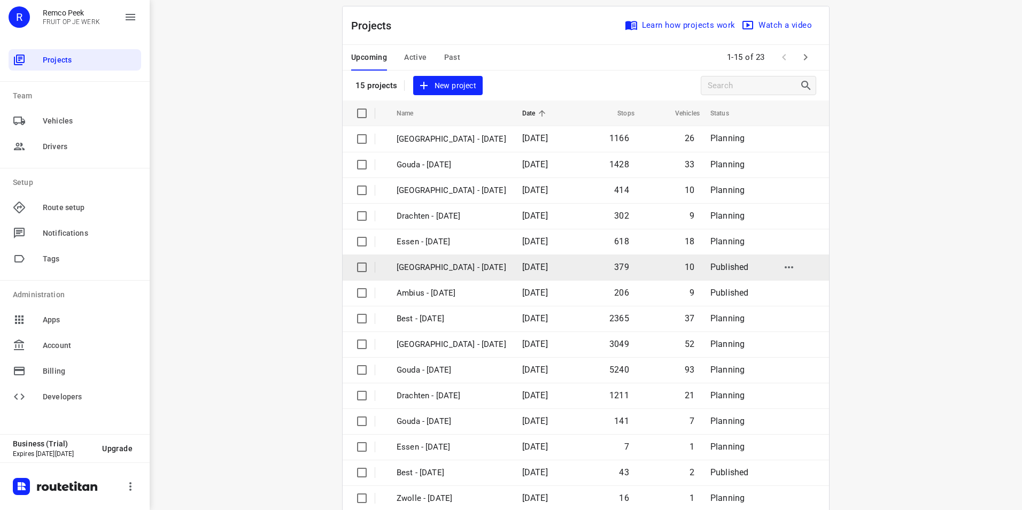
scroll to position [30, 0]
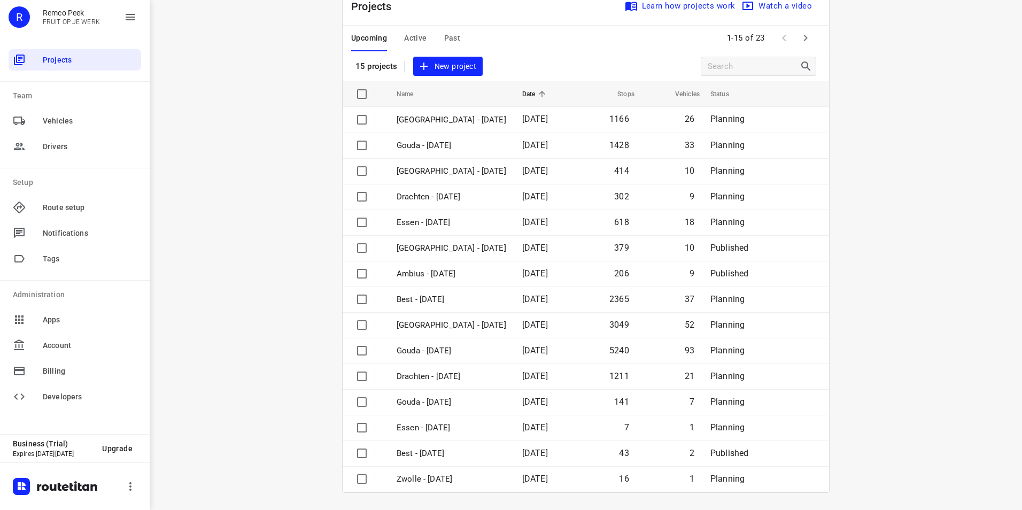
click at [399, 40] on div "Upcoming Active Past" at bounding box center [414, 39] width 126 height 26
click at [408, 37] on span "Active" at bounding box center [415, 38] width 22 height 13
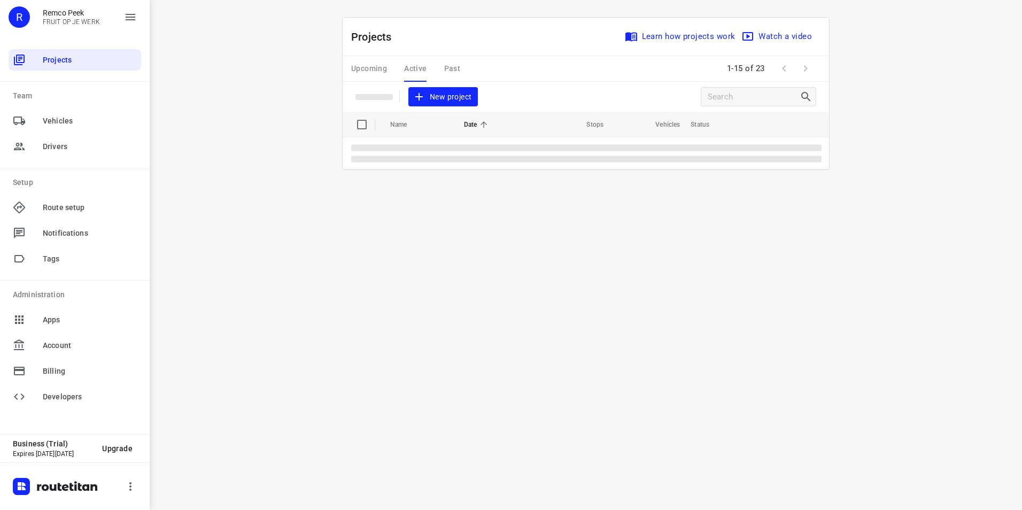
scroll to position [0, 0]
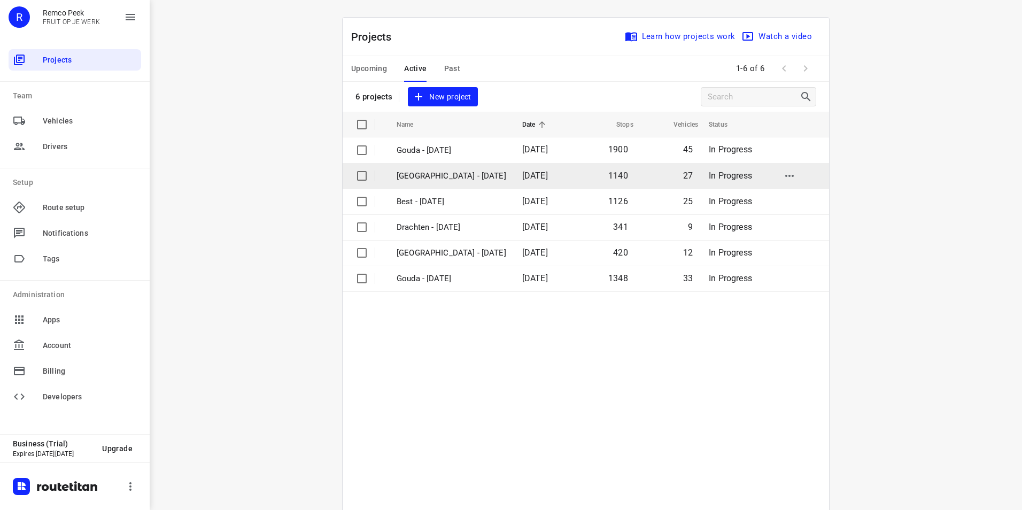
click at [423, 173] on p "[GEOGRAPHIC_DATA] - [DATE]" at bounding box center [452, 176] width 110 height 12
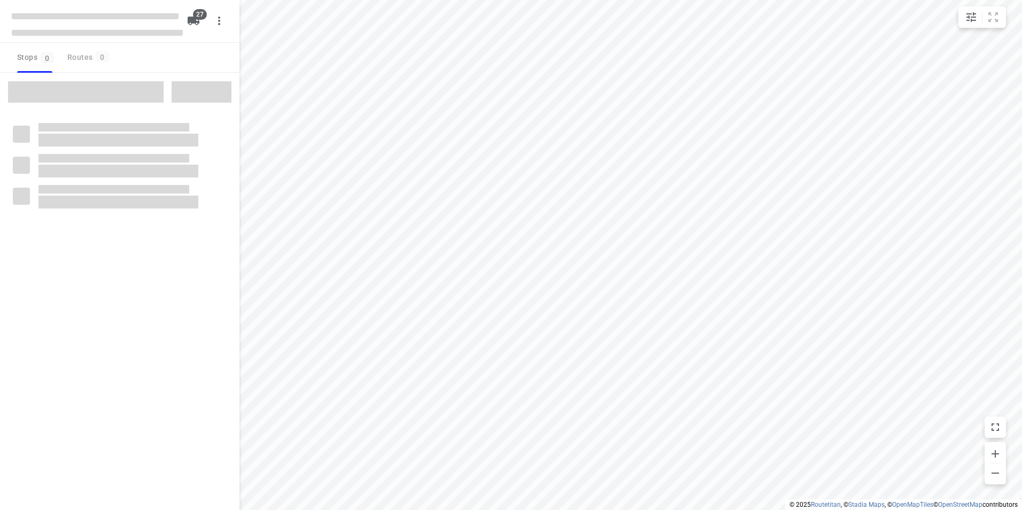
checkbox input "true"
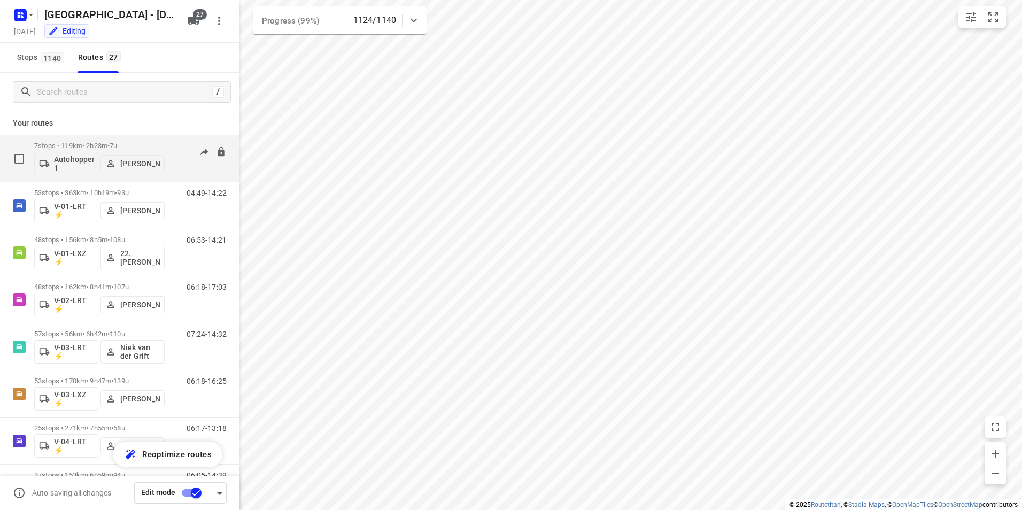
click at [108, 144] on p "7 stops • 119km • 2h23m • 7u" at bounding box center [99, 146] width 130 height 8
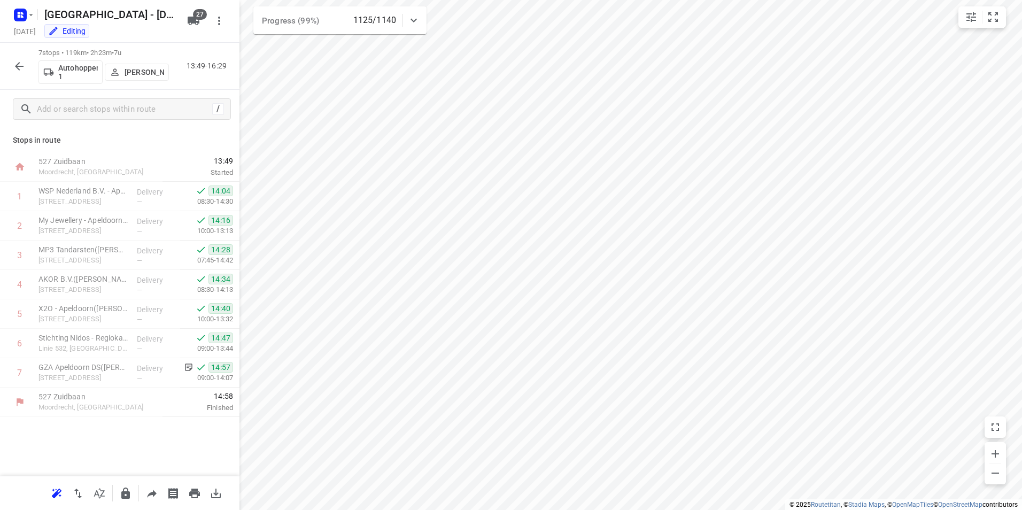
click at [18, 69] on icon "button" at bounding box center [19, 66] width 13 height 13
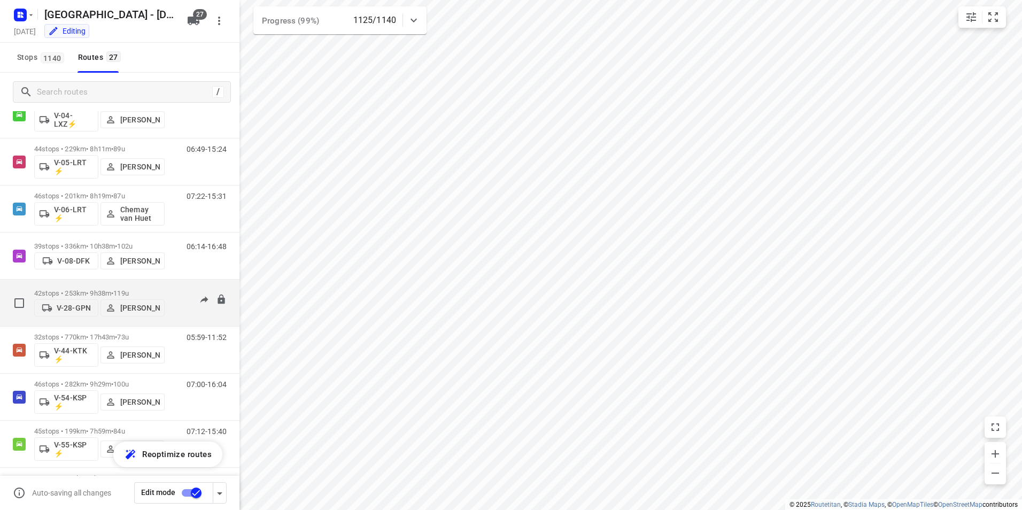
scroll to position [374, 0]
click at [74, 288] on p "42 stops • 253km • 9h38m • 119u" at bounding box center [99, 292] width 130 height 8
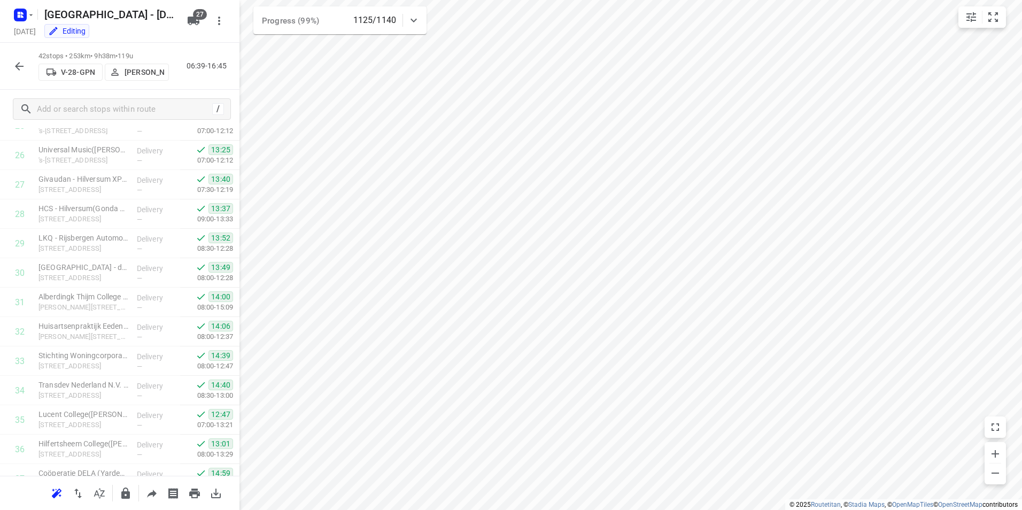
scroll to position [970, 0]
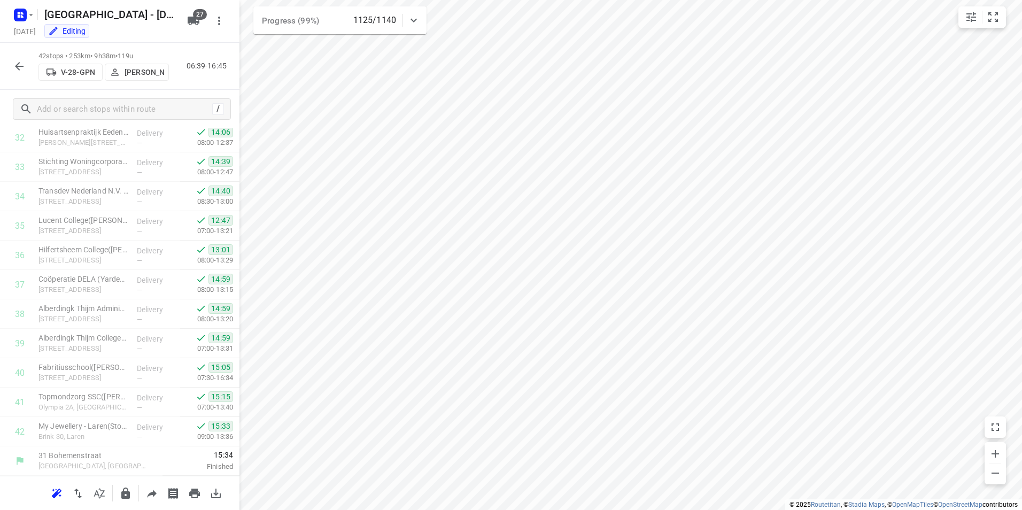
click at [15, 65] on icon "button" at bounding box center [19, 66] width 13 height 13
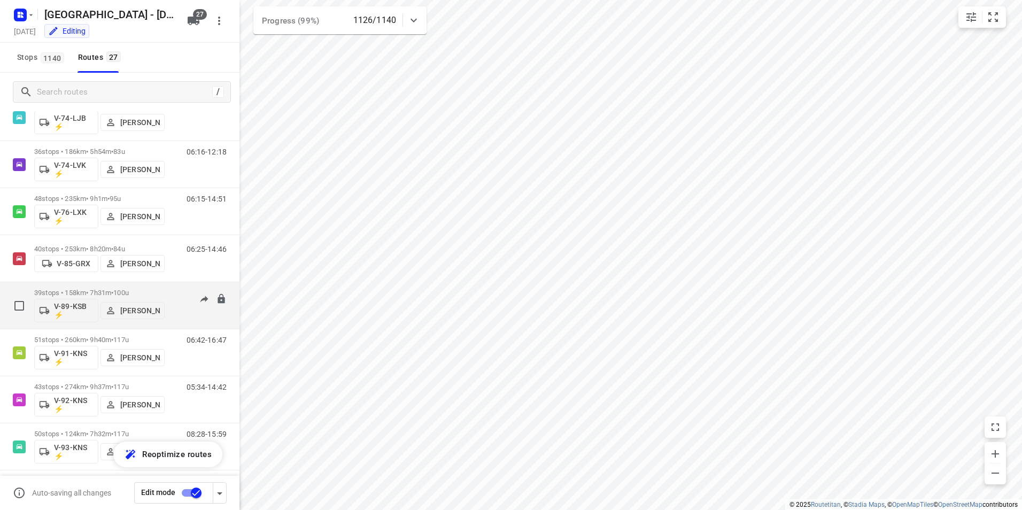
scroll to position [811, 0]
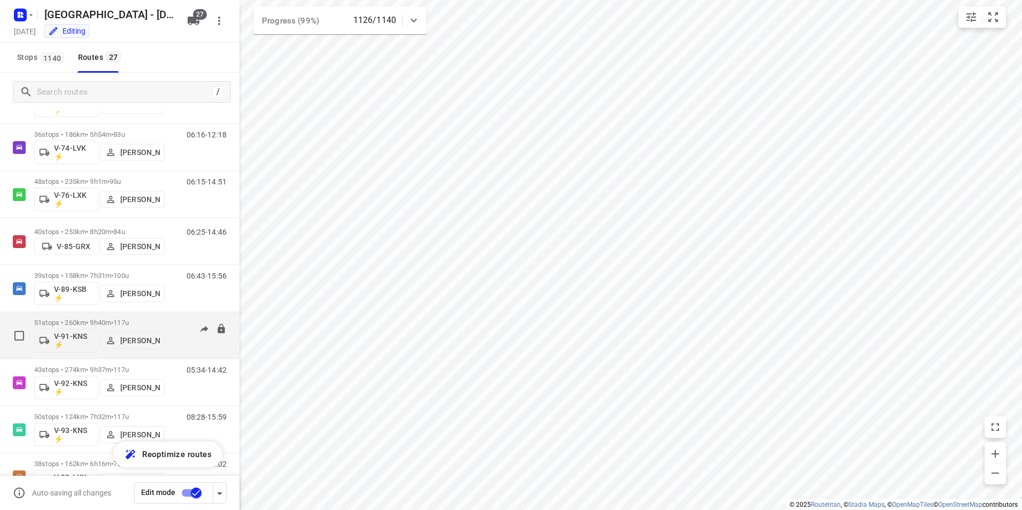
click at [151, 322] on p "51 stops • 260km • 9h40m • 117u" at bounding box center [99, 323] width 130 height 8
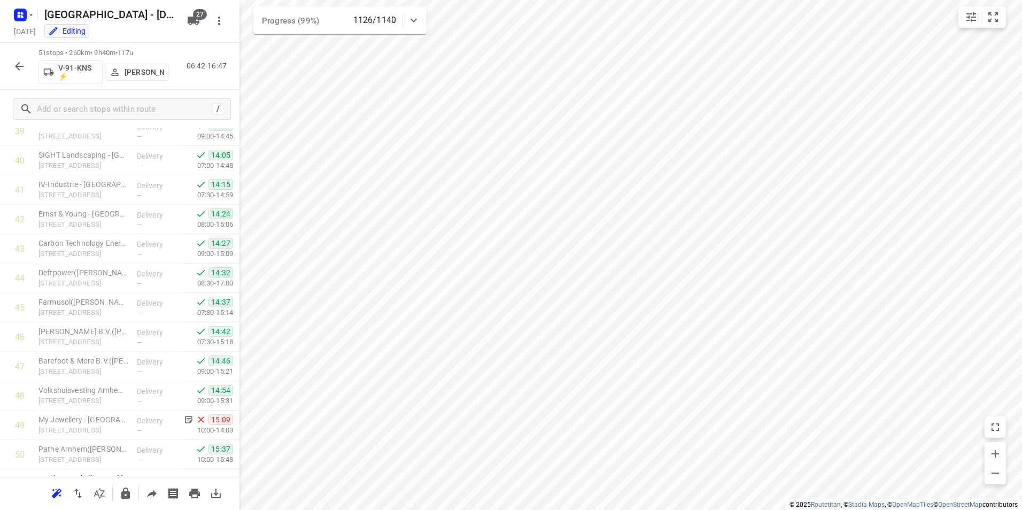
scroll to position [1235, 0]
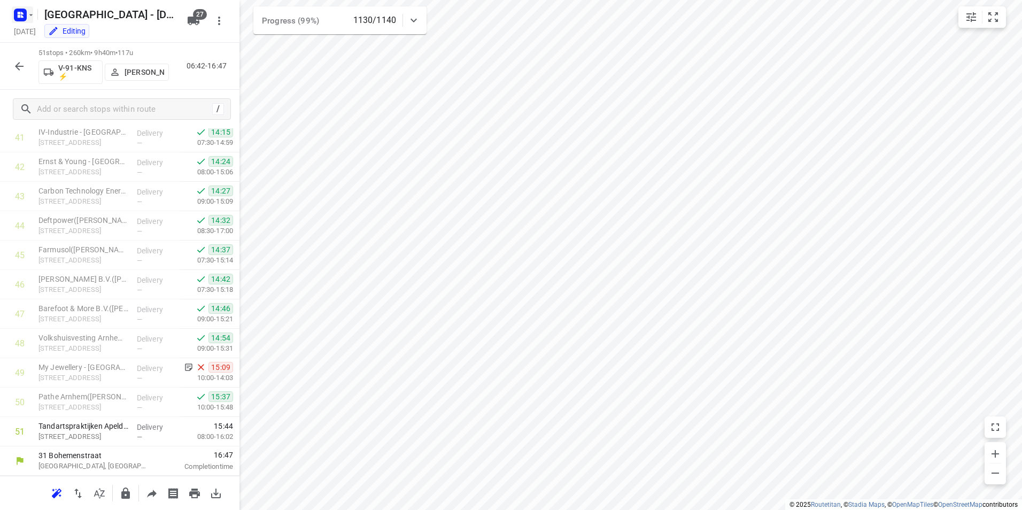
click at [18, 19] on rect "button" at bounding box center [20, 15] width 13 height 13
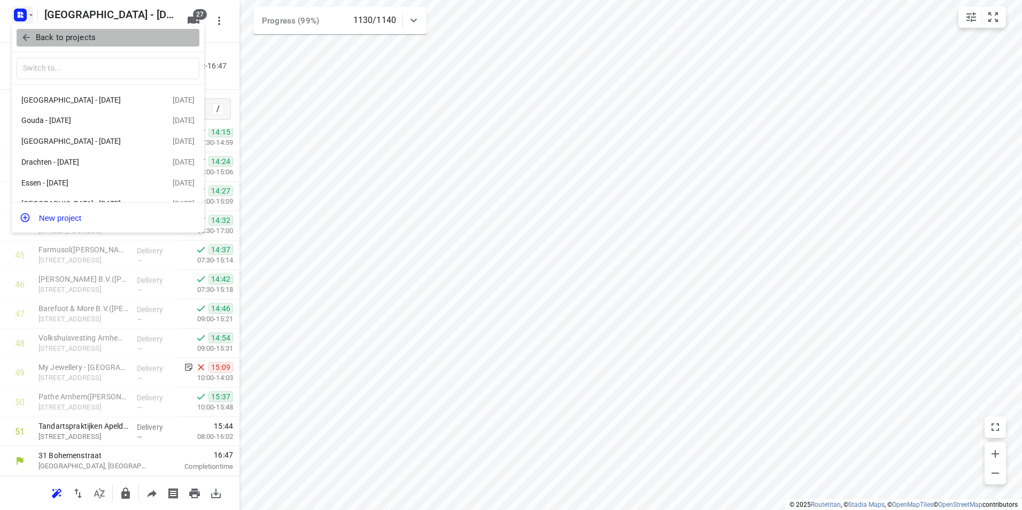
click at [76, 42] on p "Back to projects" at bounding box center [66, 38] width 60 height 12
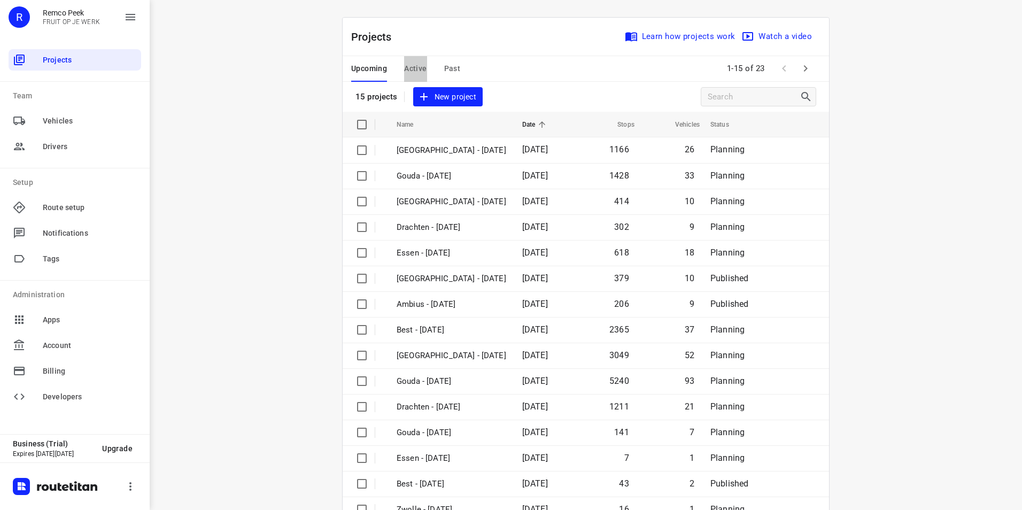
click at [408, 67] on span "Active" at bounding box center [415, 68] width 22 height 13
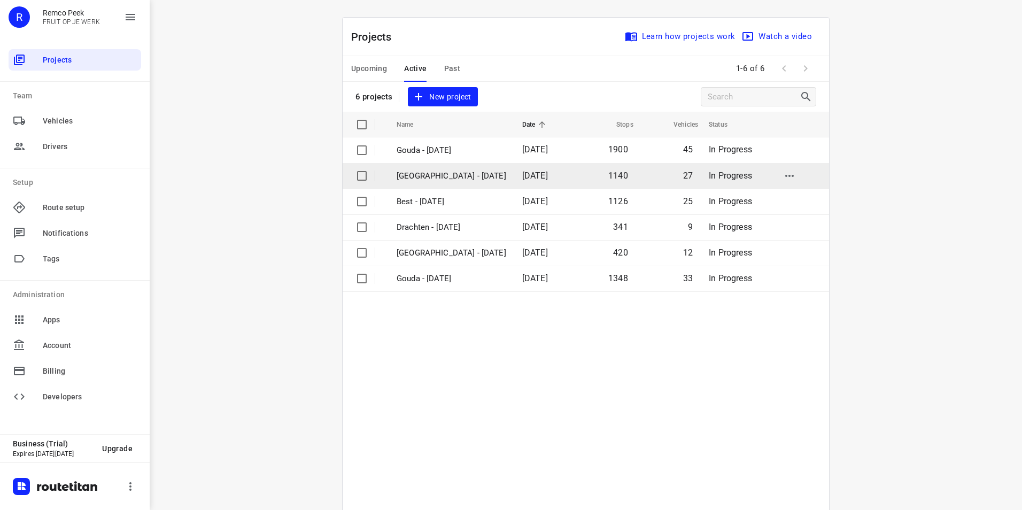
click at [440, 174] on p "[GEOGRAPHIC_DATA] - [DATE]" at bounding box center [452, 176] width 110 height 12
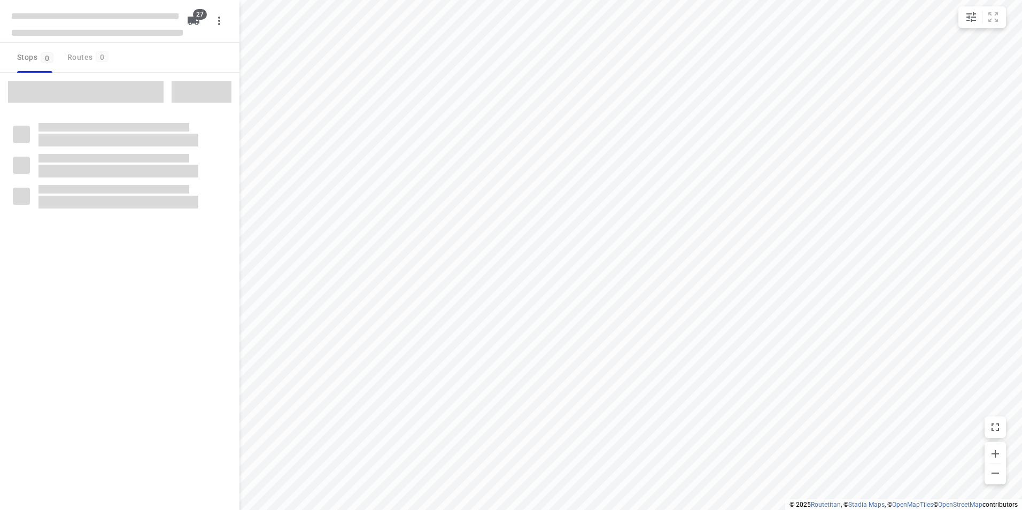
checkbox input "true"
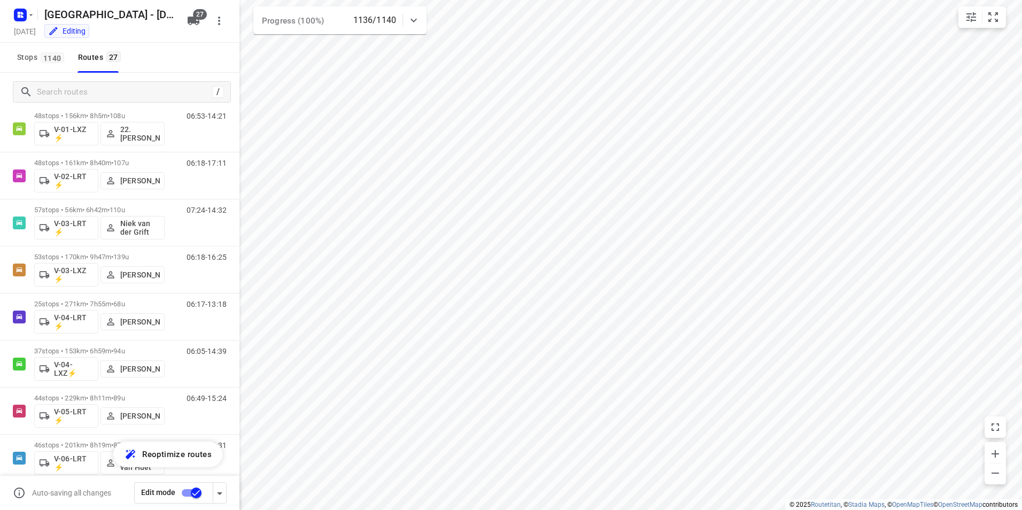
scroll to position [214, 0]
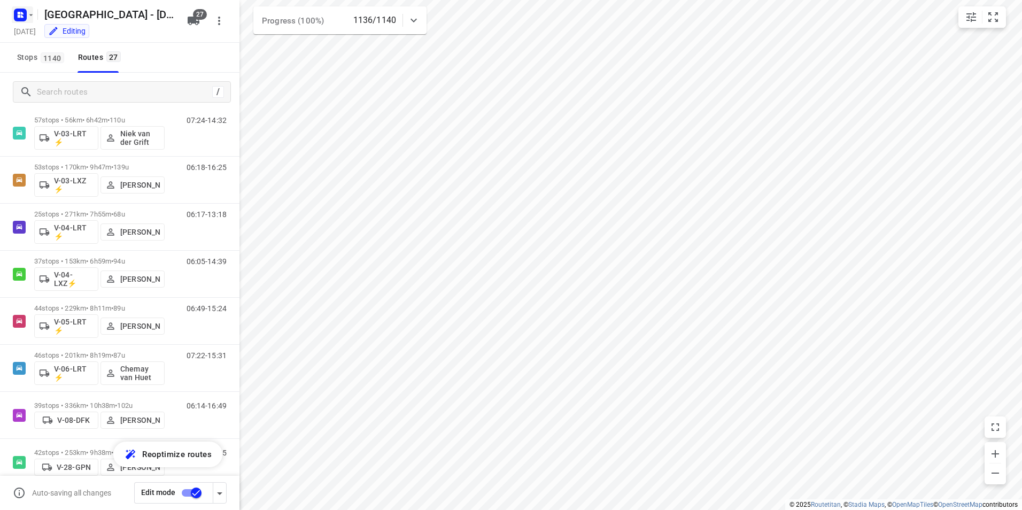
click at [18, 19] on rect "button" at bounding box center [20, 15] width 13 height 13
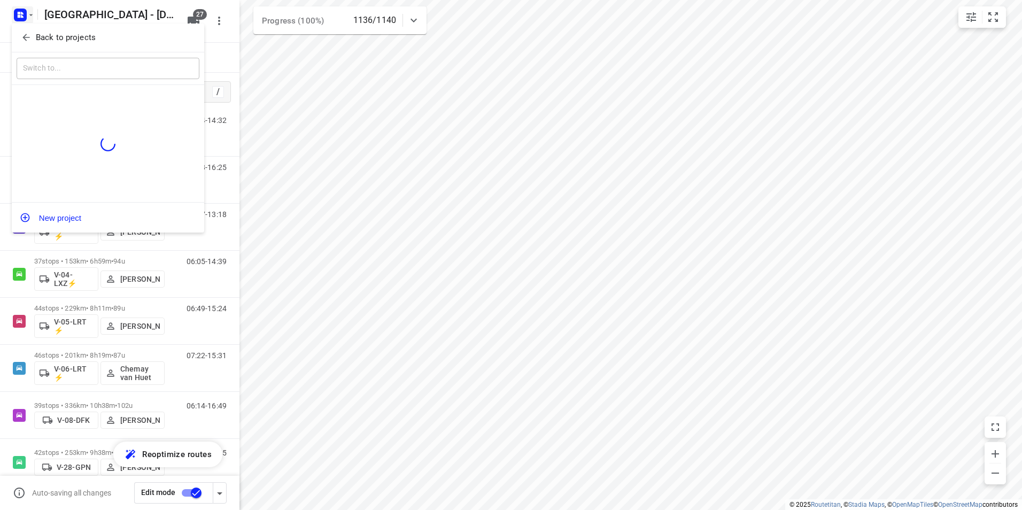
click at [54, 35] on p "Back to projects" at bounding box center [66, 38] width 60 height 12
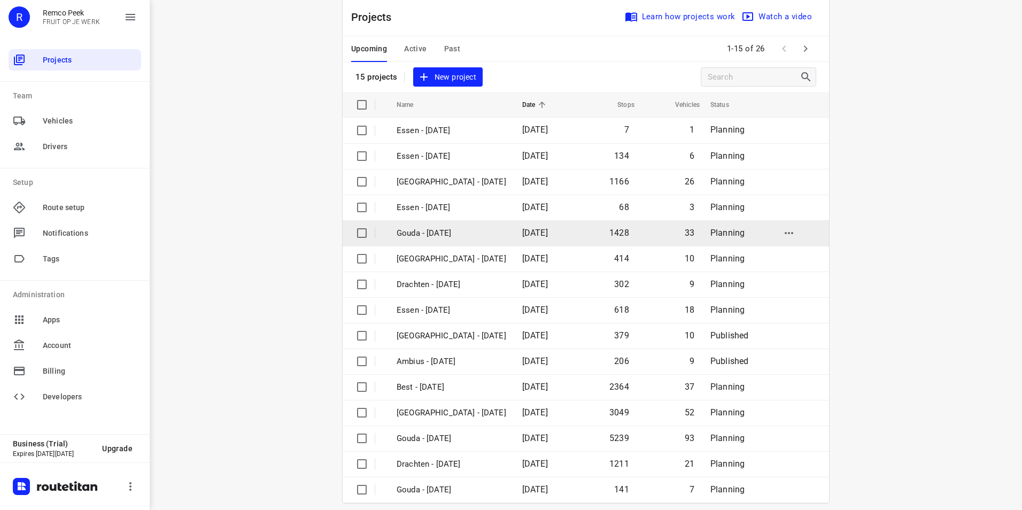
scroll to position [30, 0]
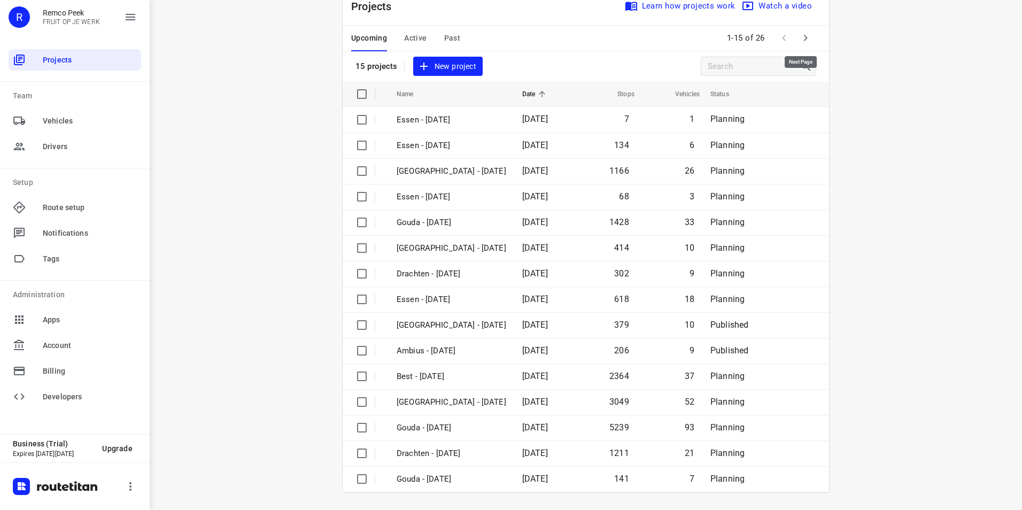
click at [799, 36] on icon "button" at bounding box center [805, 38] width 13 height 13
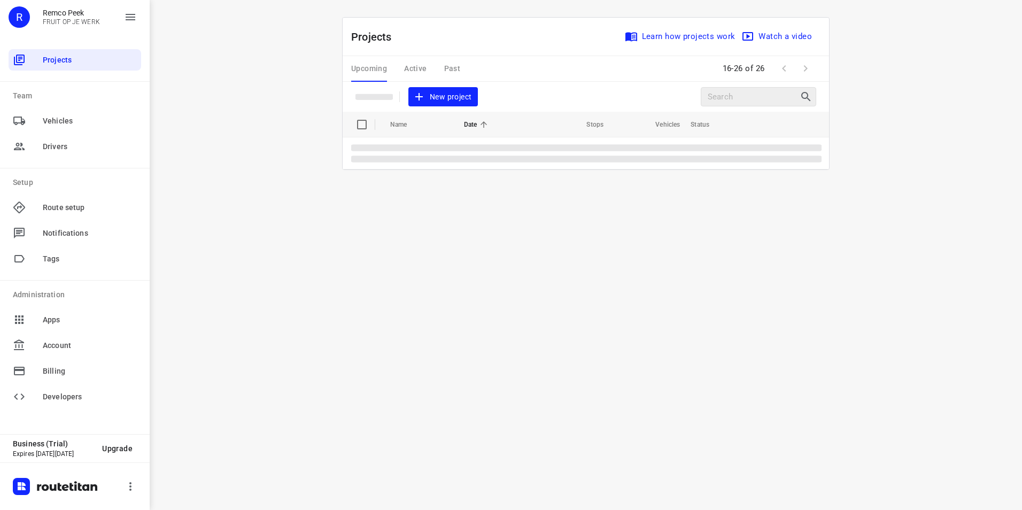
scroll to position [0, 0]
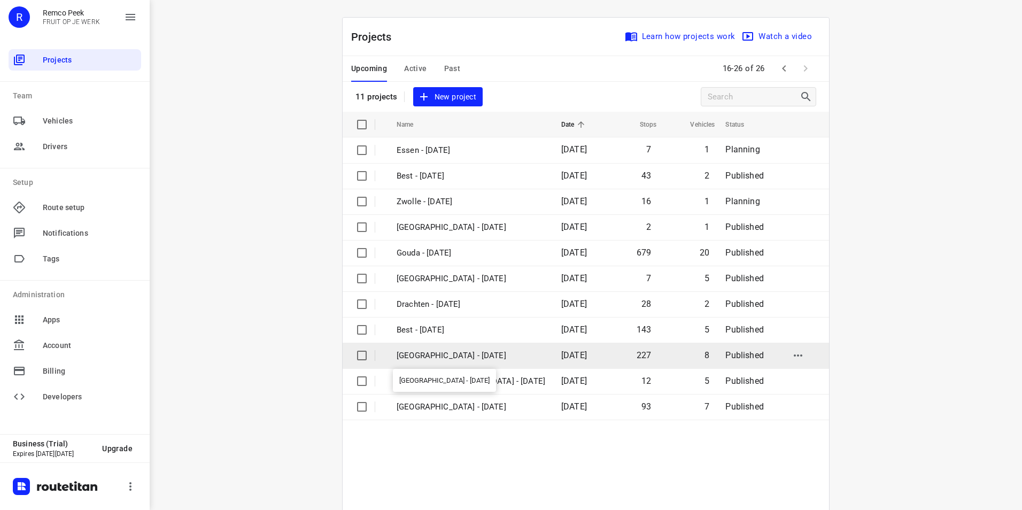
click at [428, 357] on p "[GEOGRAPHIC_DATA] - [DATE]" at bounding box center [471, 356] width 149 height 12
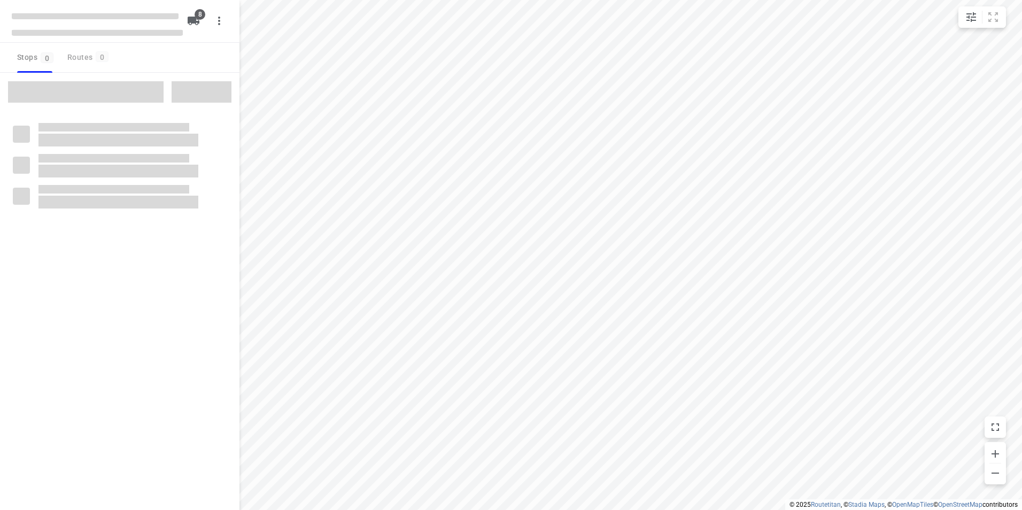
checkbox input "true"
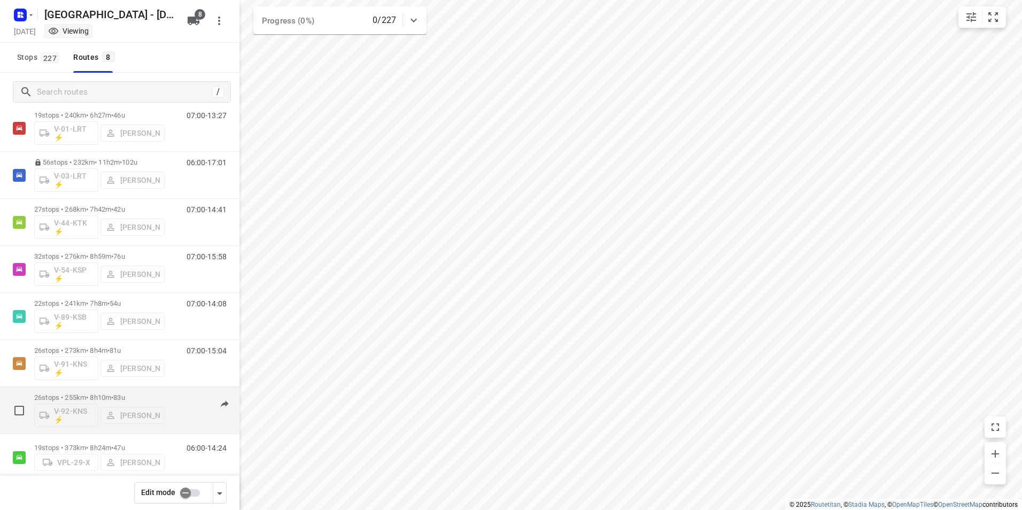
scroll to position [47, 0]
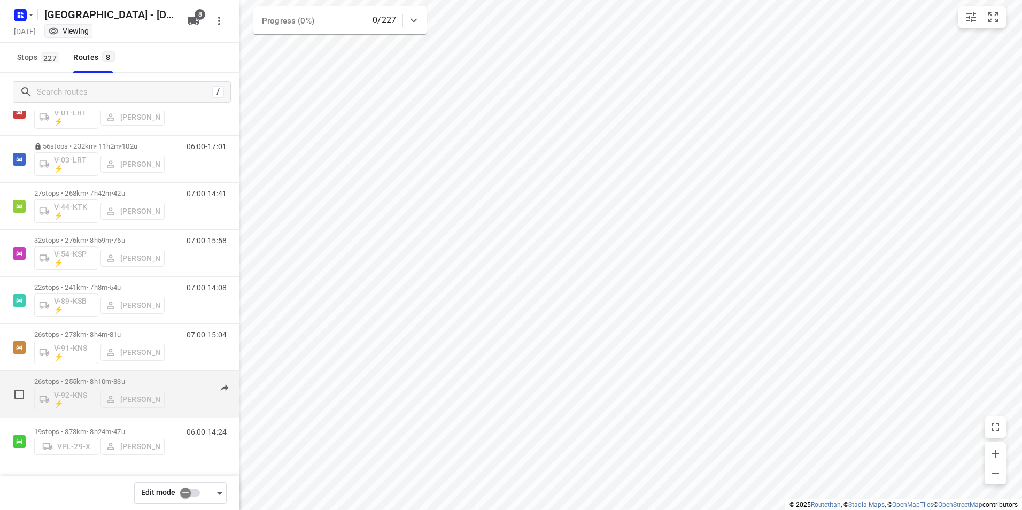
click at [158, 377] on p "26 stops • 255km • 8h10m • 83u" at bounding box center [99, 381] width 130 height 8
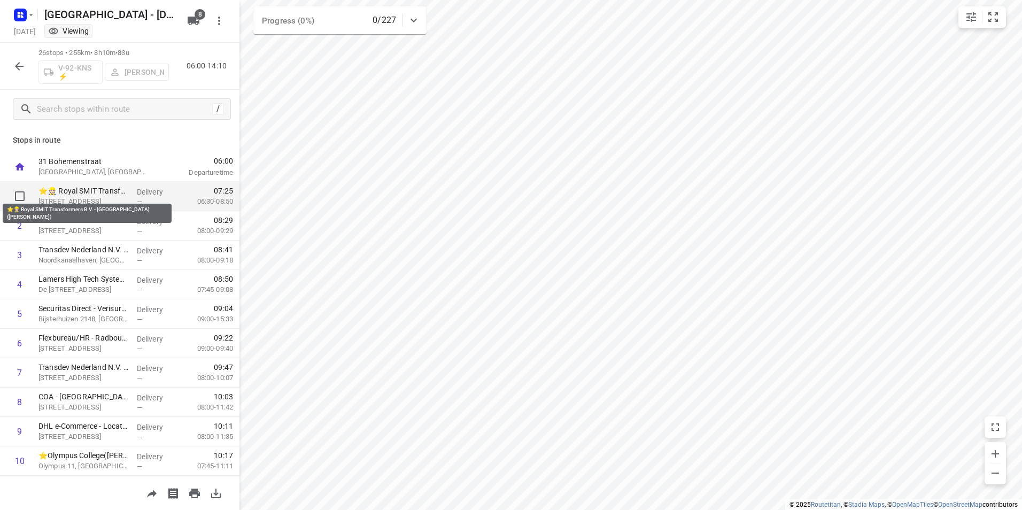
click at [92, 184] on div "⭐👷🏻 Royal SMIT Transformers B.V. - [GEOGRAPHIC_DATA]([PERSON_NAME]) [STREET_ADD…" at bounding box center [83, 196] width 98 height 29
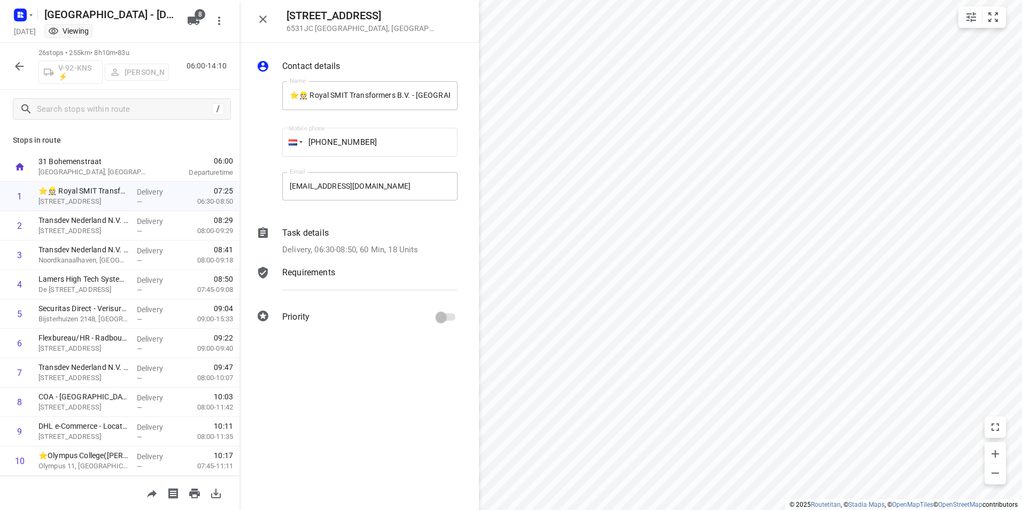
click at [308, 234] on p "Task details" at bounding box center [305, 233] width 47 height 13
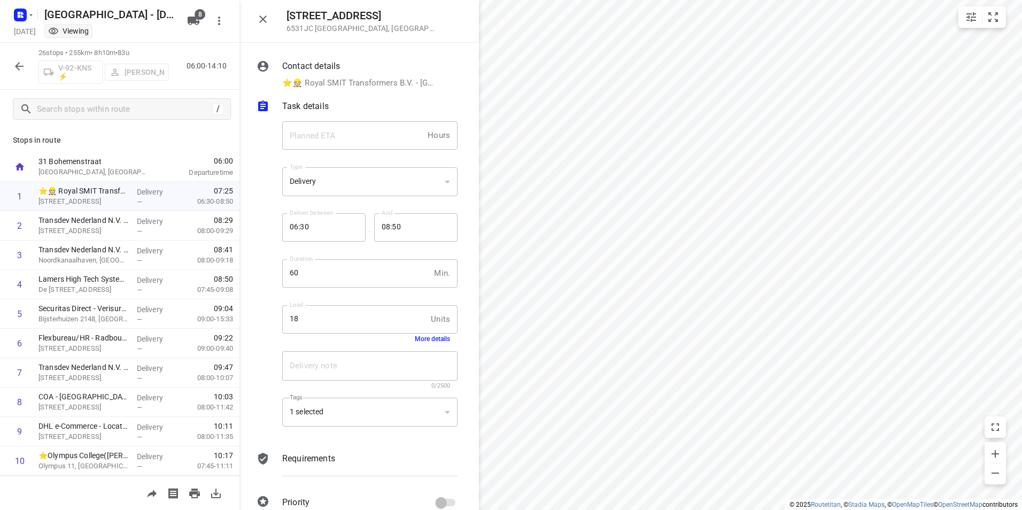
click at [419, 341] on button "More details" at bounding box center [432, 338] width 35 height 7
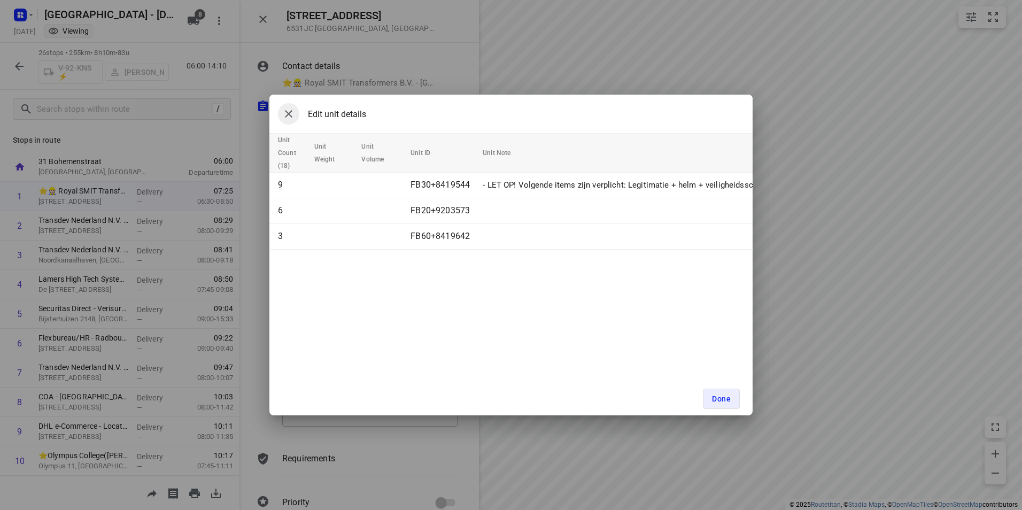
click at [291, 113] on icon "button" at bounding box center [288, 113] width 13 height 13
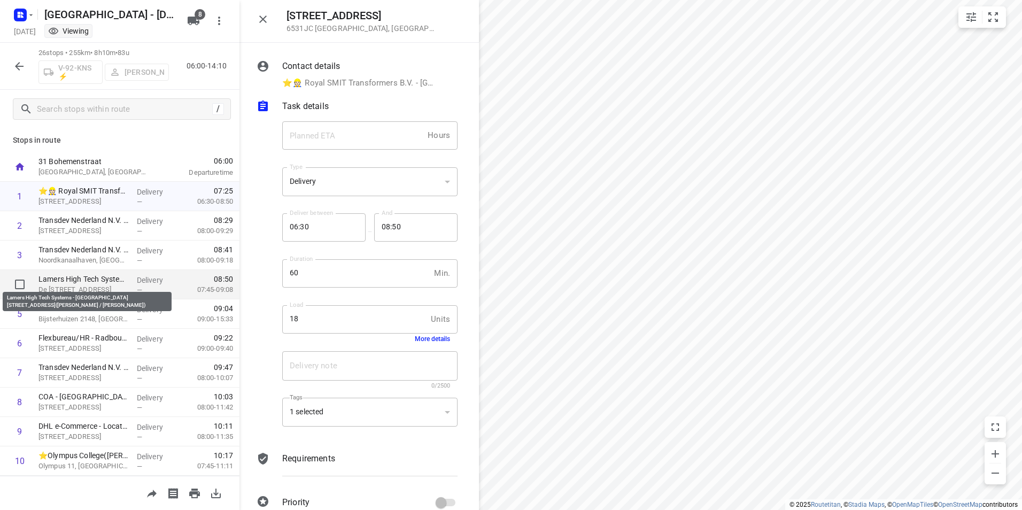
click at [82, 278] on p "Lamers High Tech Systems - [GEOGRAPHIC_DATA] [STREET_ADDRESS]([PERSON_NAME] / […" at bounding box center [83, 279] width 90 height 11
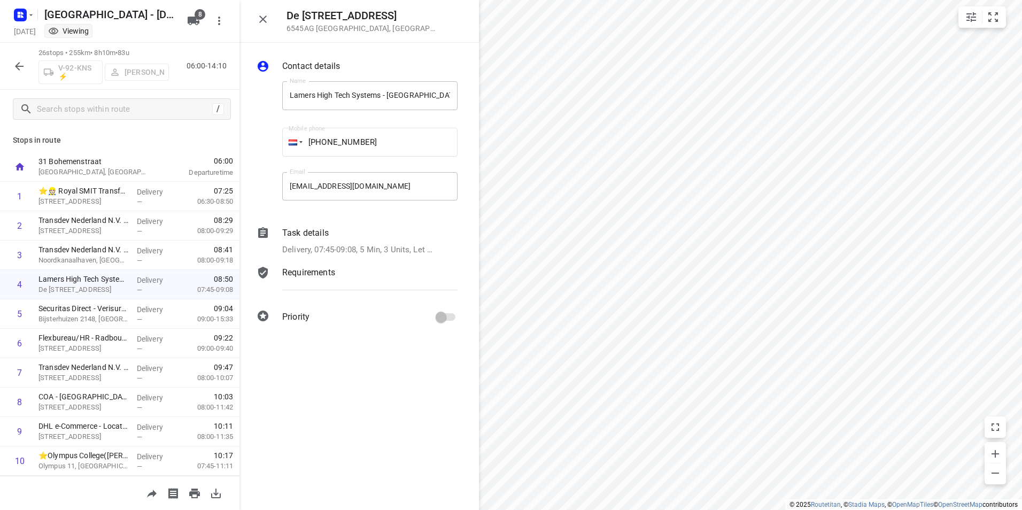
click at [301, 233] on p "Task details" at bounding box center [305, 233] width 47 height 13
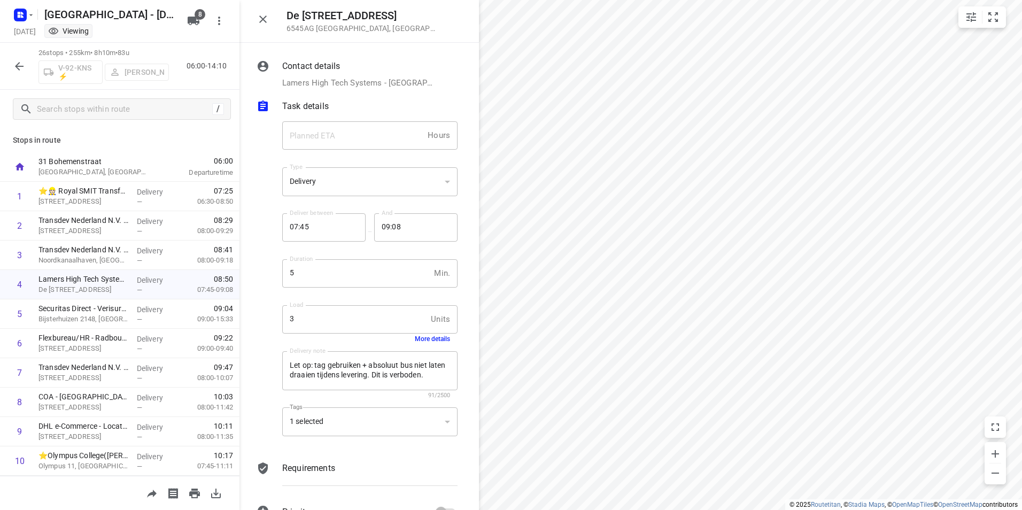
click at [424, 338] on button "More details" at bounding box center [432, 338] width 35 height 7
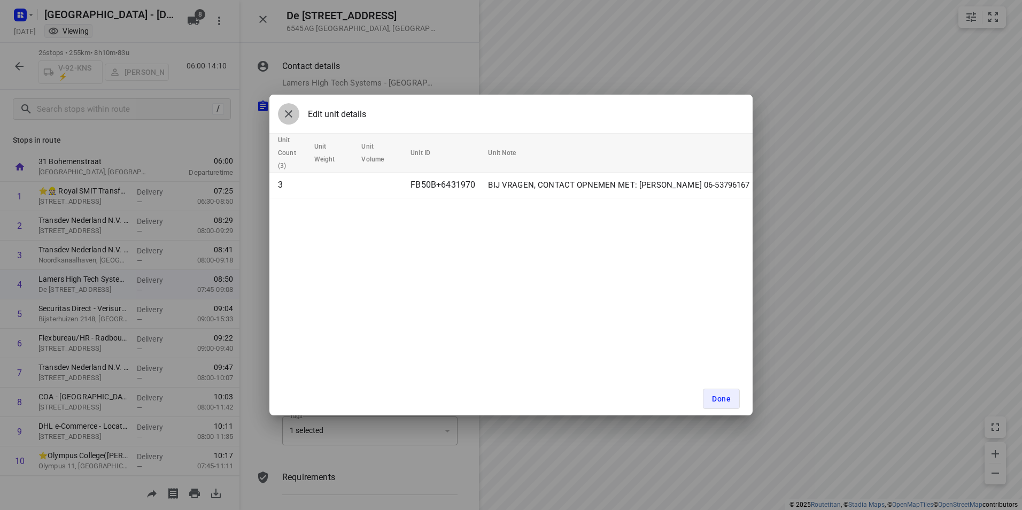
click at [288, 119] on icon "button" at bounding box center [288, 113] width 13 height 13
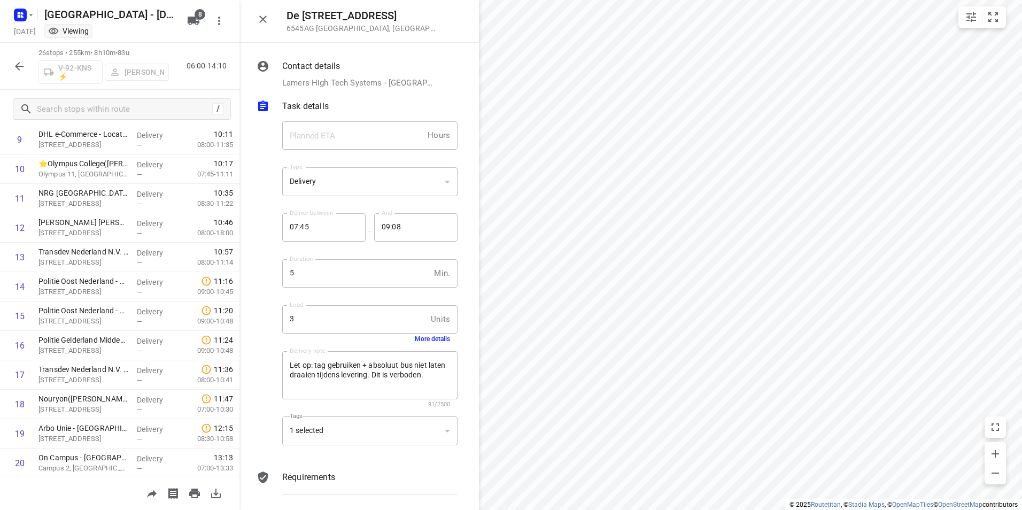
scroll to position [500, 0]
click at [18, 60] on icon "button" at bounding box center [19, 66] width 13 height 13
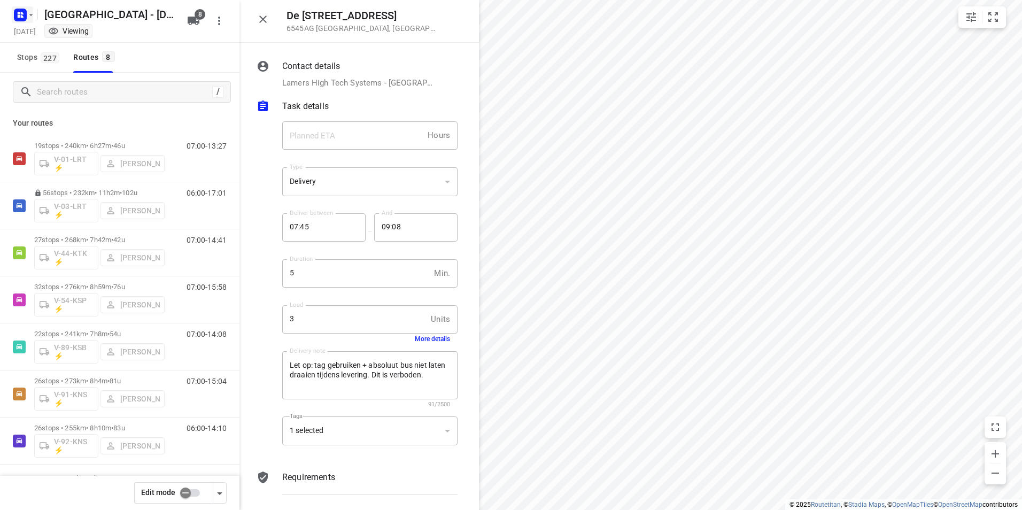
click at [20, 13] on icon "button" at bounding box center [19, 13] width 3 height 3
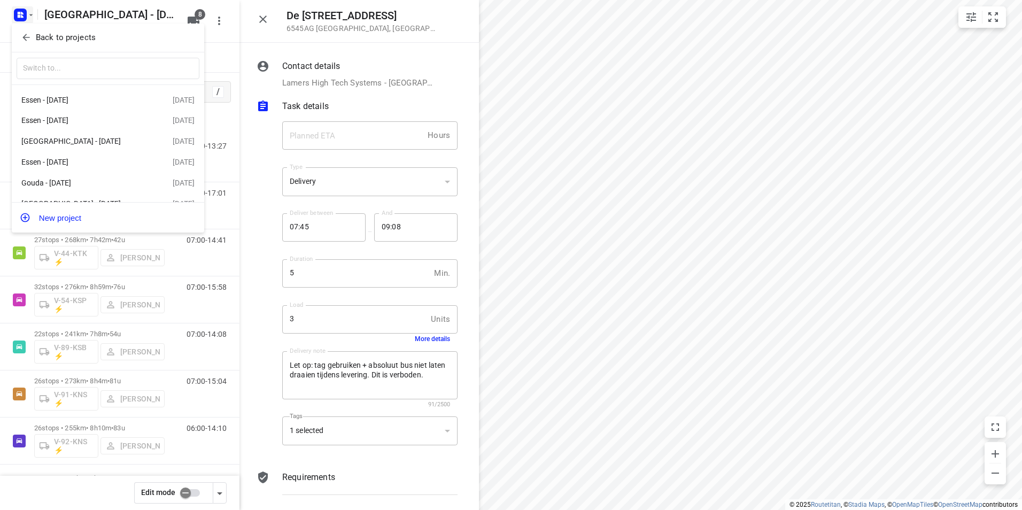
click at [57, 32] on button "Back to projects" at bounding box center [108, 38] width 183 height 18
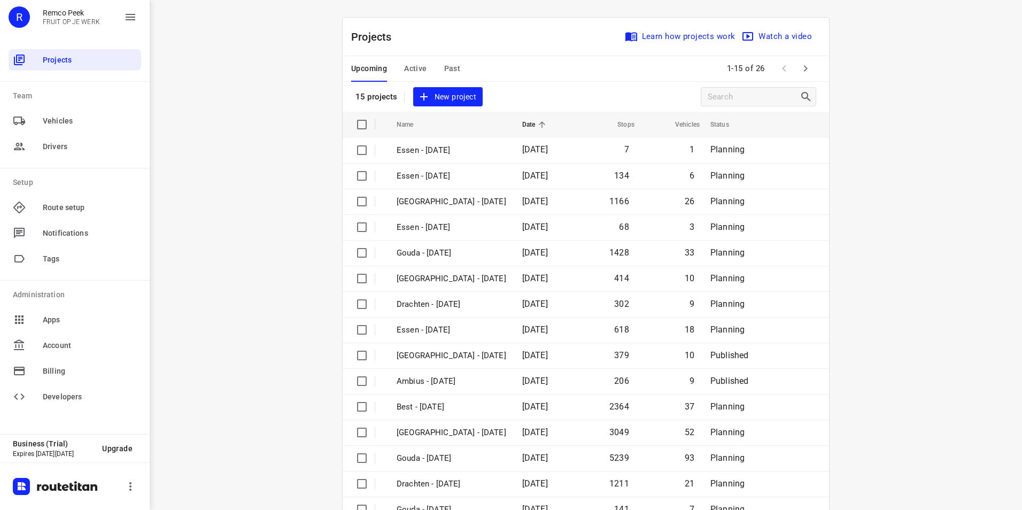
click at [414, 66] on span "Active" at bounding box center [415, 68] width 22 height 13
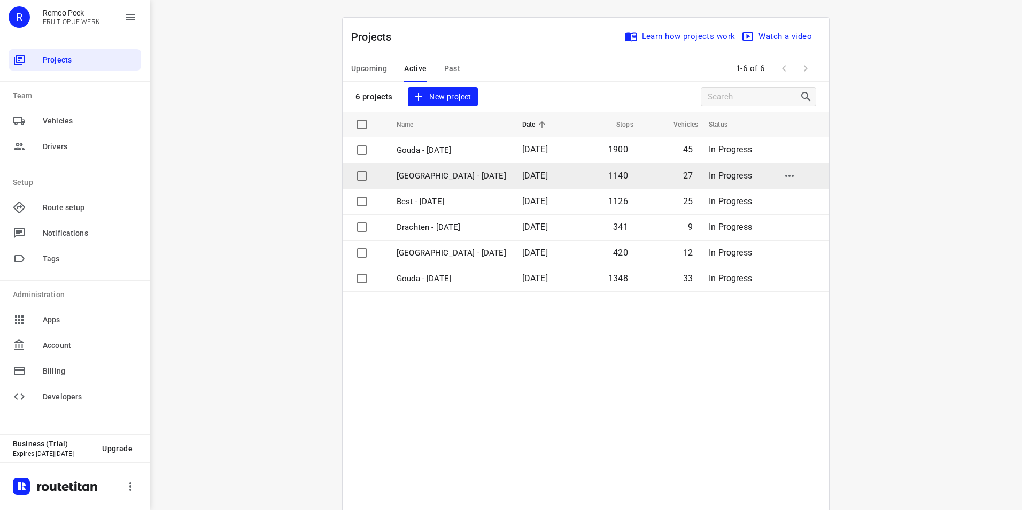
scroll to position [56, 0]
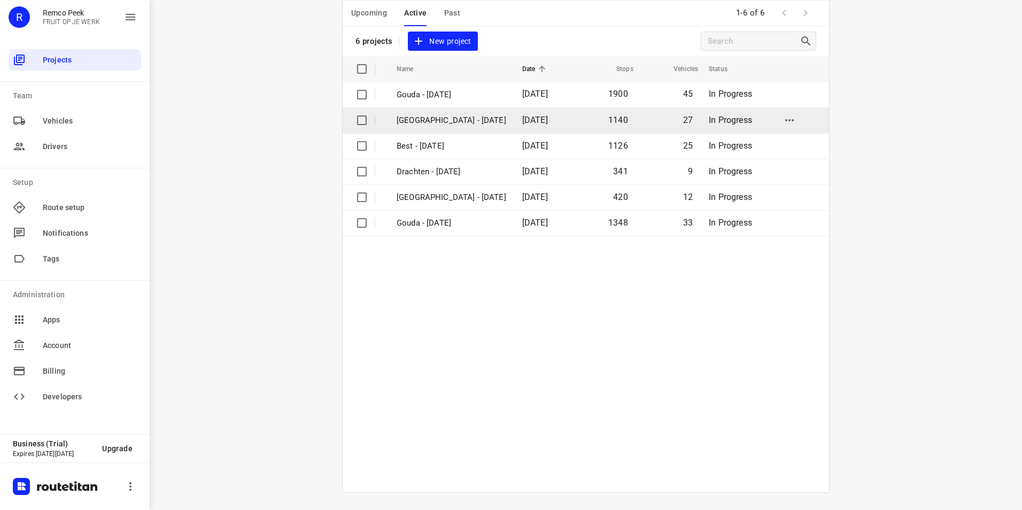
click at [423, 122] on p "[GEOGRAPHIC_DATA] - [DATE]" at bounding box center [452, 120] width 110 height 12
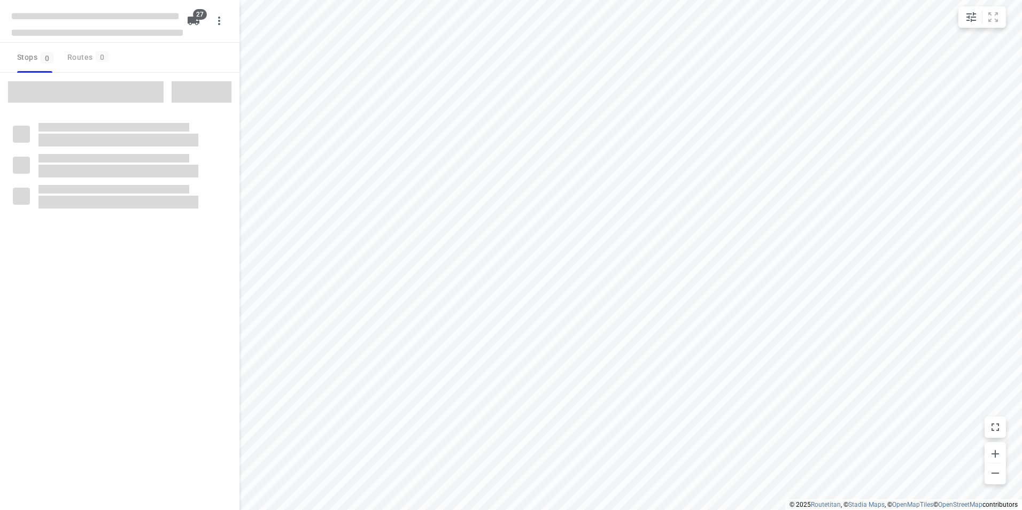
checkbox input "true"
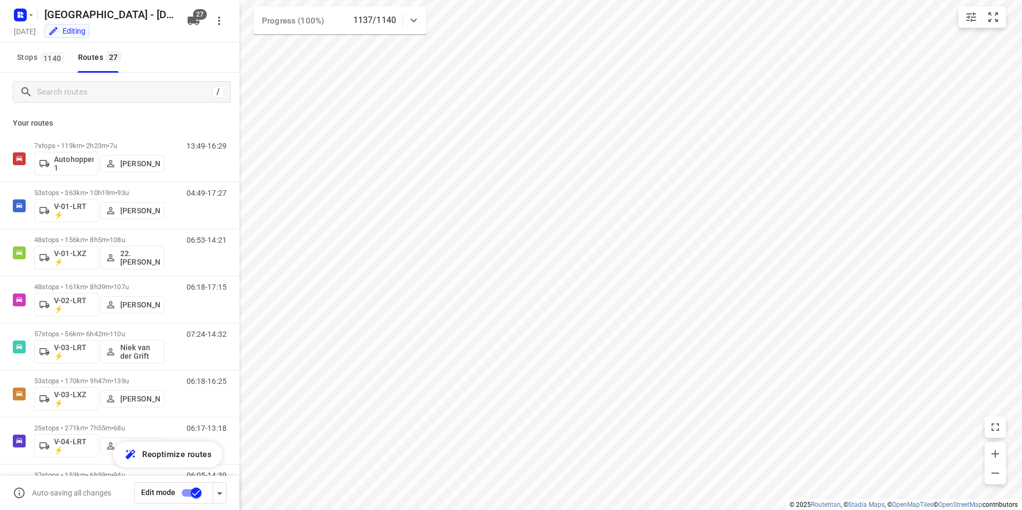
click at [841, 0] on html "i © 2025 Routetitan , © Stadia Maps , © OpenMapTiles © OpenStreetMap contributo…" at bounding box center [511, 255] width 1022 height 510
click at [817, 509] on html "i © 2025 Routetitan , © Stadia Maps , © OpenMapTiles © OpenStreetMap contributo…" at bounding box center [511, 255] width 1022 height 510
click at [19, 13] on icon "button" at bounding box center [19, 13] width 3 height 3
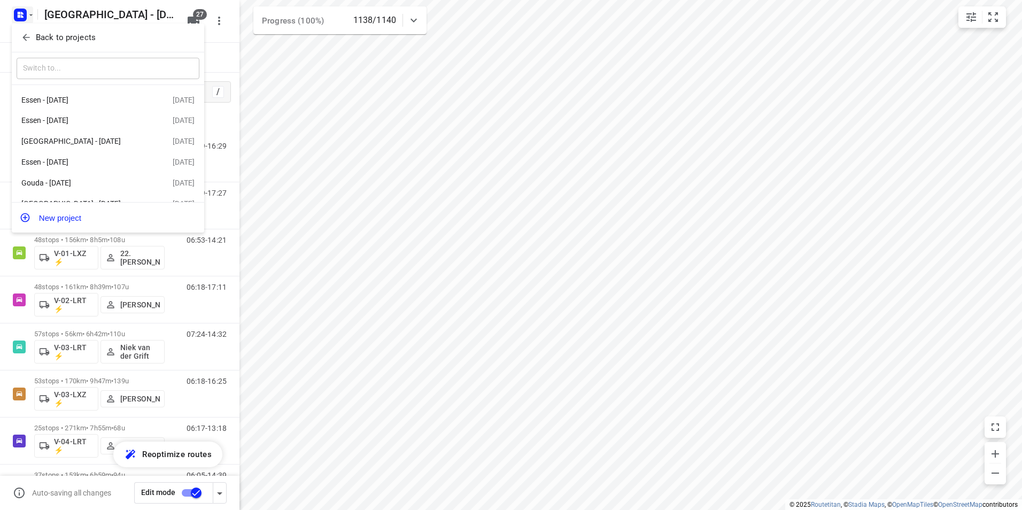
click at [85, 69] on input "text" at bounding box center [108, 69] width 183 height 22
click at [23, 39] on icon "button" at bounding box center [26, 37] width 11 height 11
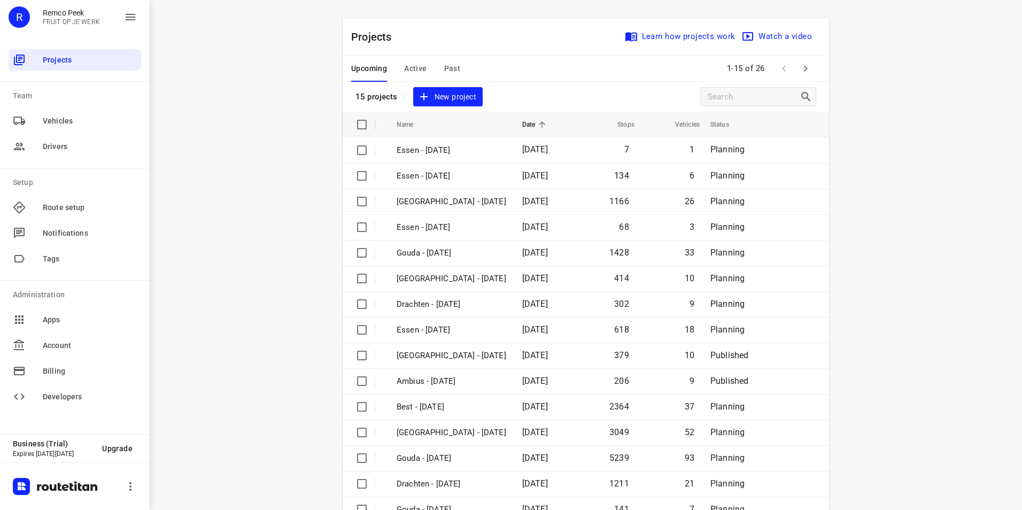
click at [803, 72] on icon "button" at bounding box center [805, 68] width 13 height 13
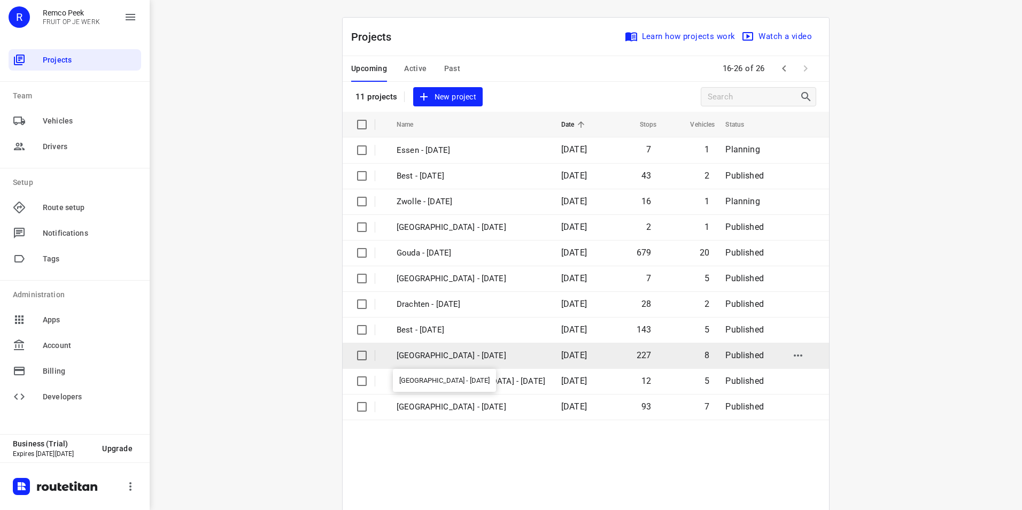
click at [413, 361] on p "[GEOGRAPHIC_DATA] - [DATE]" at bounding box center [471, 356] width 149 height 12
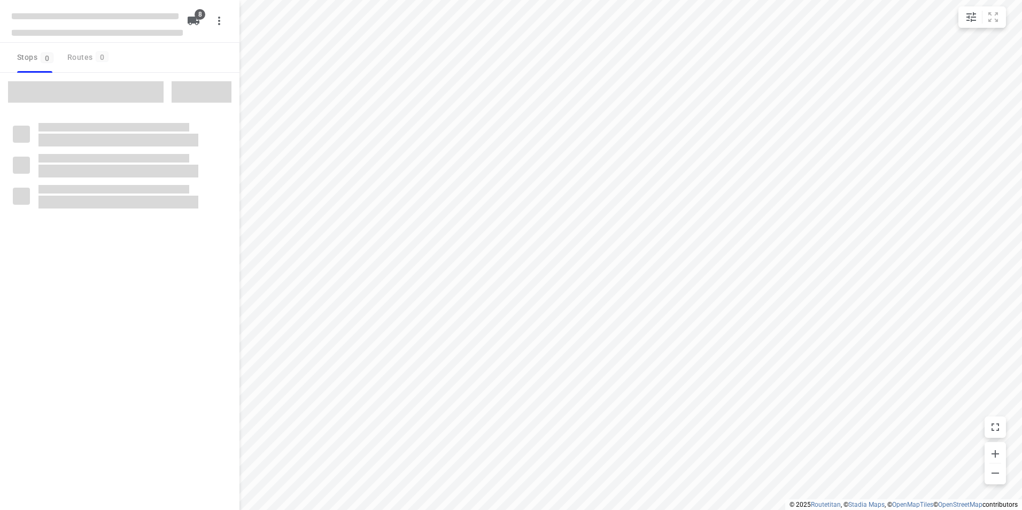
checkbox input "true"
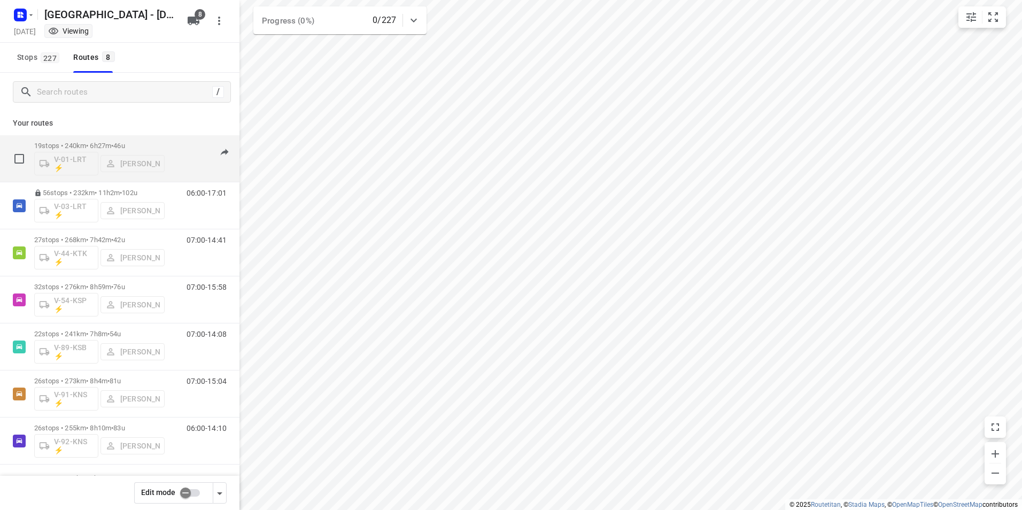
click at [74, 143] on p "19 stops • 240km • 6h27m • 46u" at bounding box center [99, 146] width 130 height 8
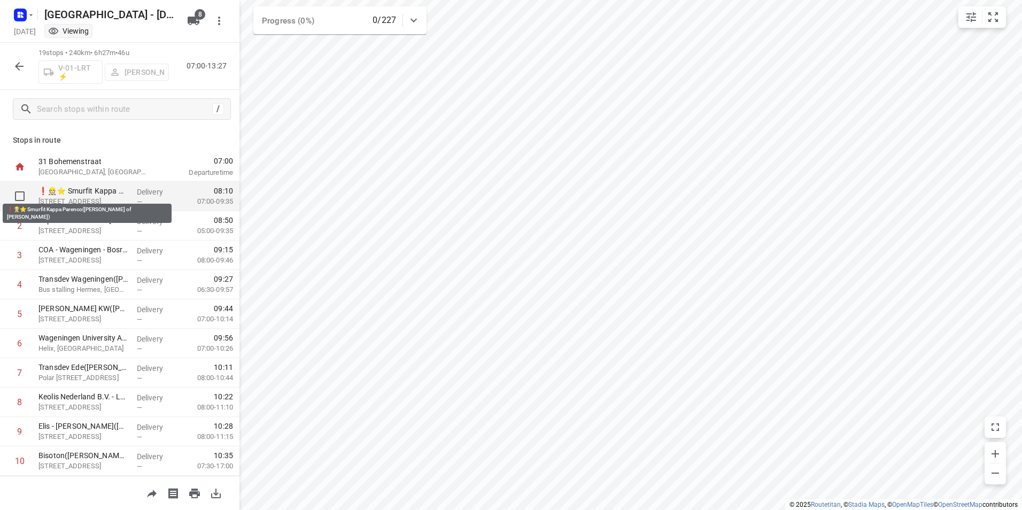
click at [101, 190] on p "❗👷🏻⭐ Smurfit Kappa Parenco([PERSON_NAME] of [PERSON_NAME])" at bounding box center [83, 191] width 90 height 11
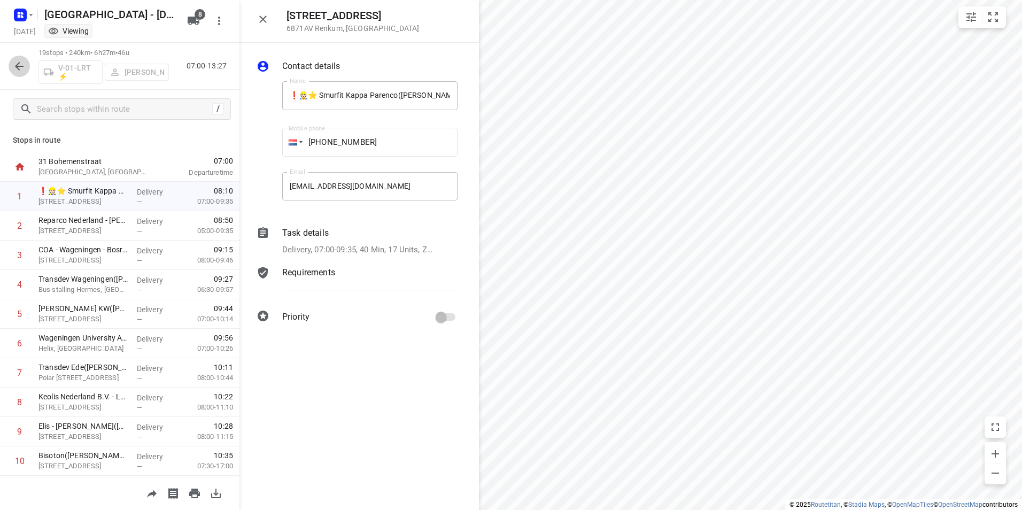
click at [15, 63] on icon "button" at bounding box center [19, 66] width 13 height 13
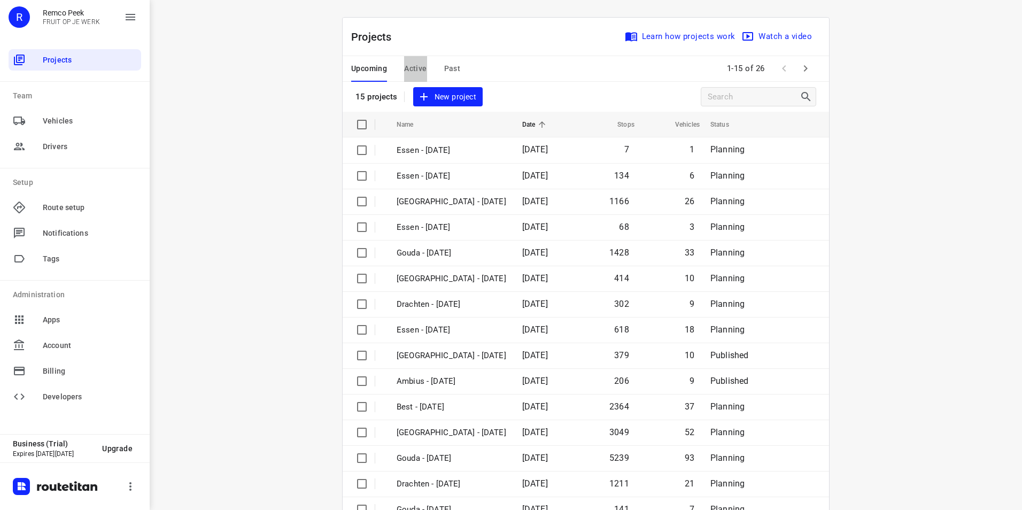
click at [404, 67] on span "Active" at bounding box center [415, 68] width 22 height 13
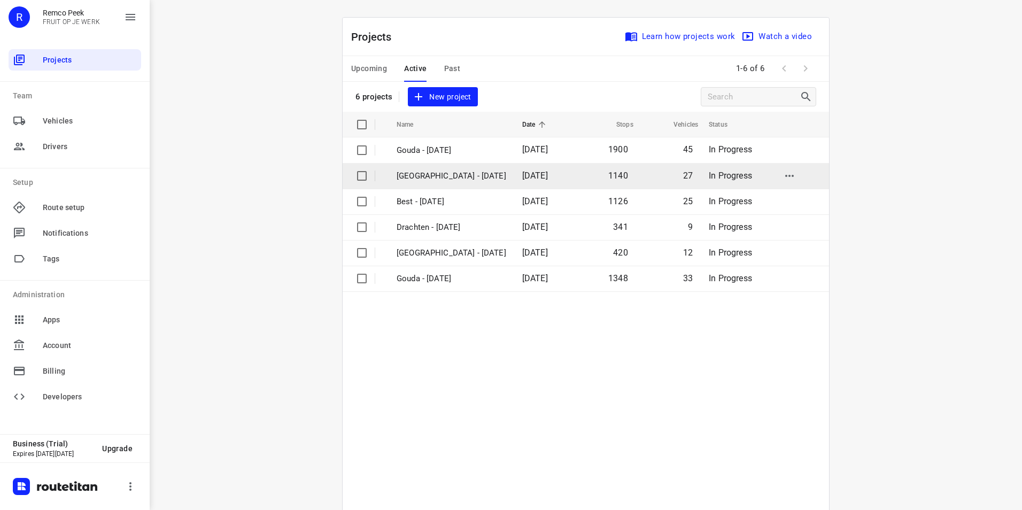
click at [424, 179] on p "[GEOGRAPHIC_DATA] - [DATE]" at bounding box center [452, 176] width 110 height 12
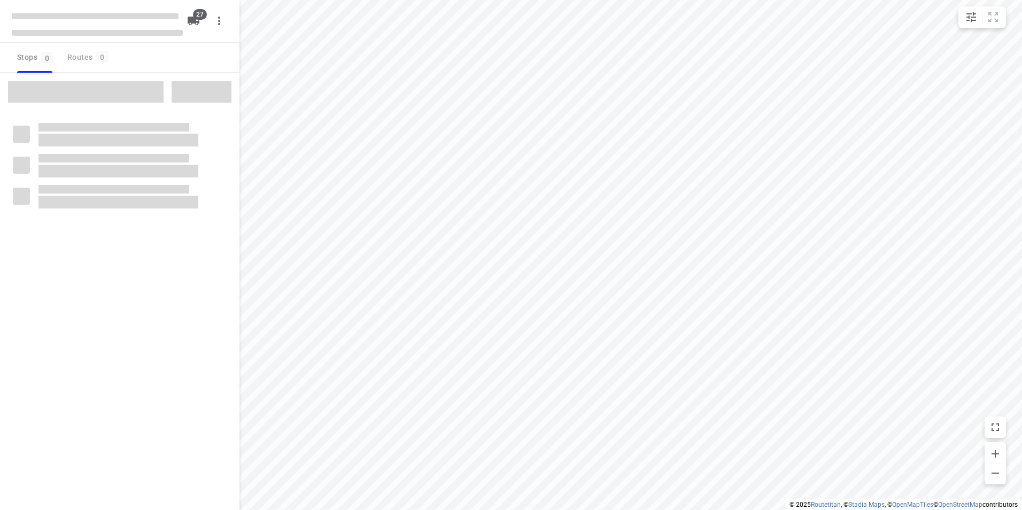
checkbox input "true"
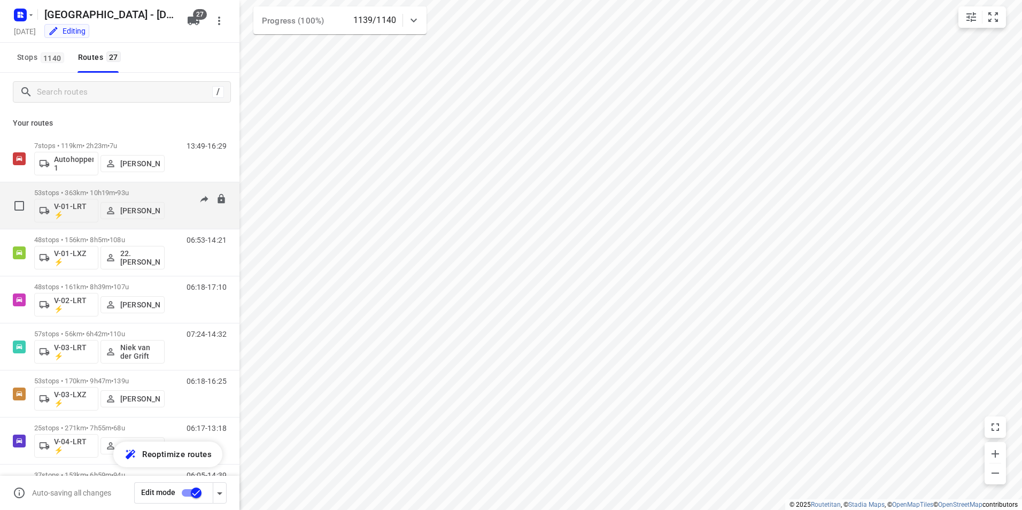
click at [120, 192] on p "53 stops • 363km • 10h19m • 93u" at bounding box center [99, 193] width 130 height 8
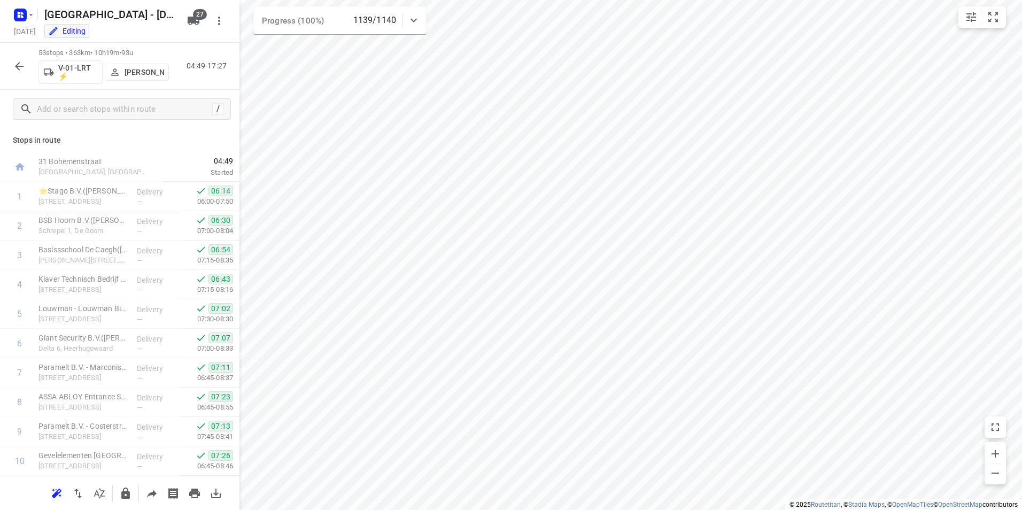
click at [17, 65] on icon "button" at bounding box center [19, 66] width 9 height 9
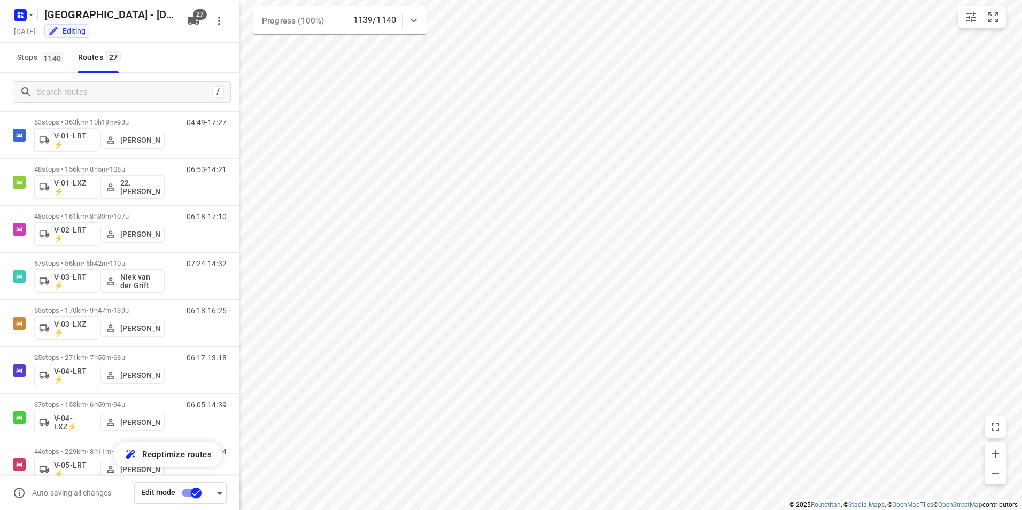
scroll to position [85, 0]
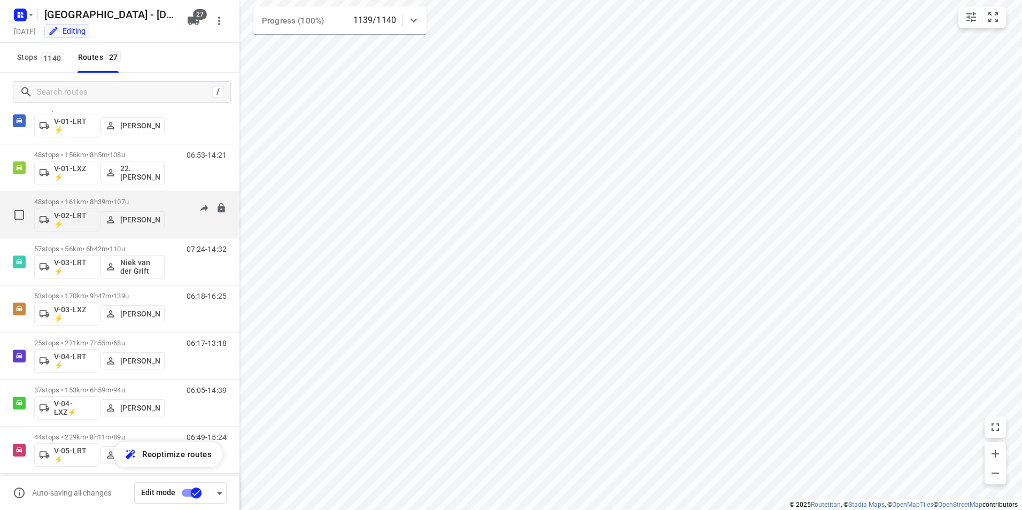
click at [113, 200] on span "•" at bounding box center [112, 202] width 2 height 8
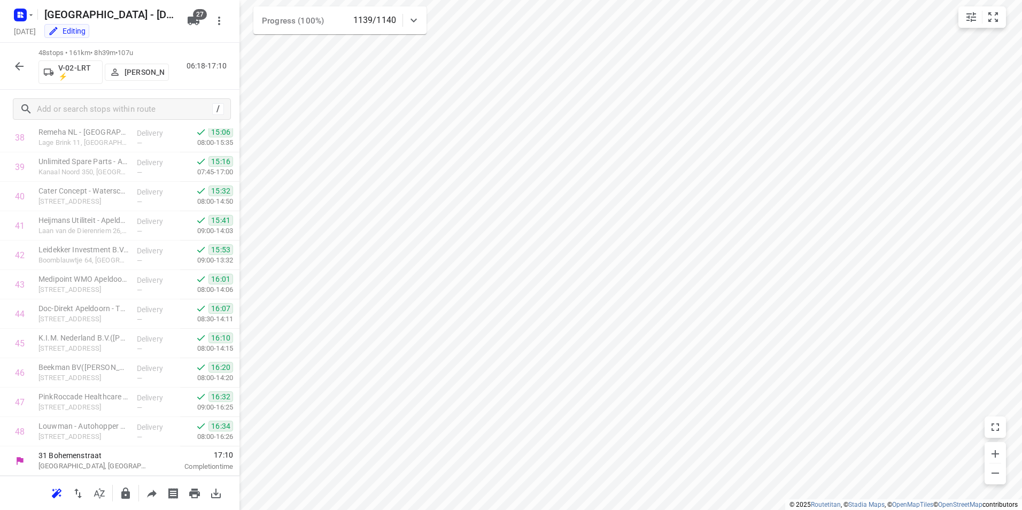
scroll to position [0, 0]
click at [24, 70] on icon "button" at bounding box center [19, 66] width 13 height 13
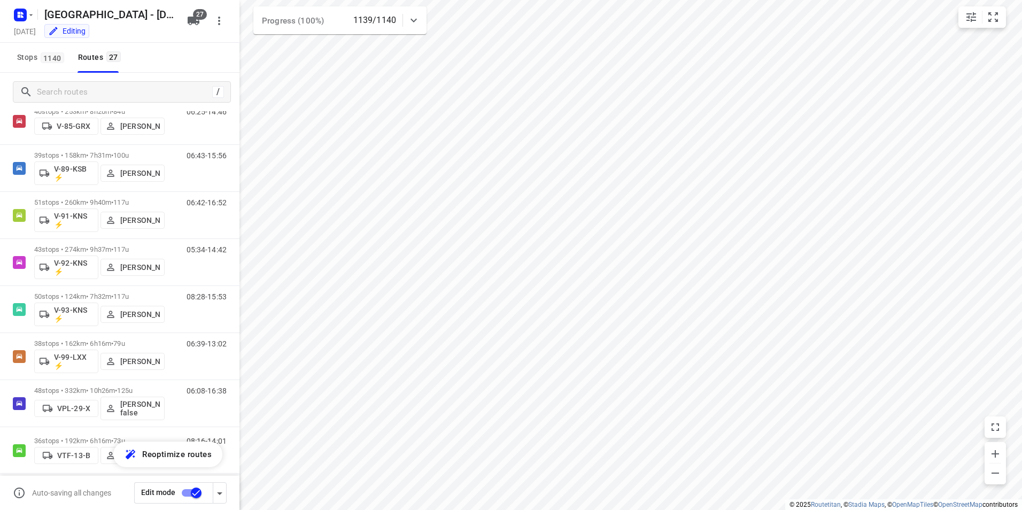
scroll to position [924, 0]
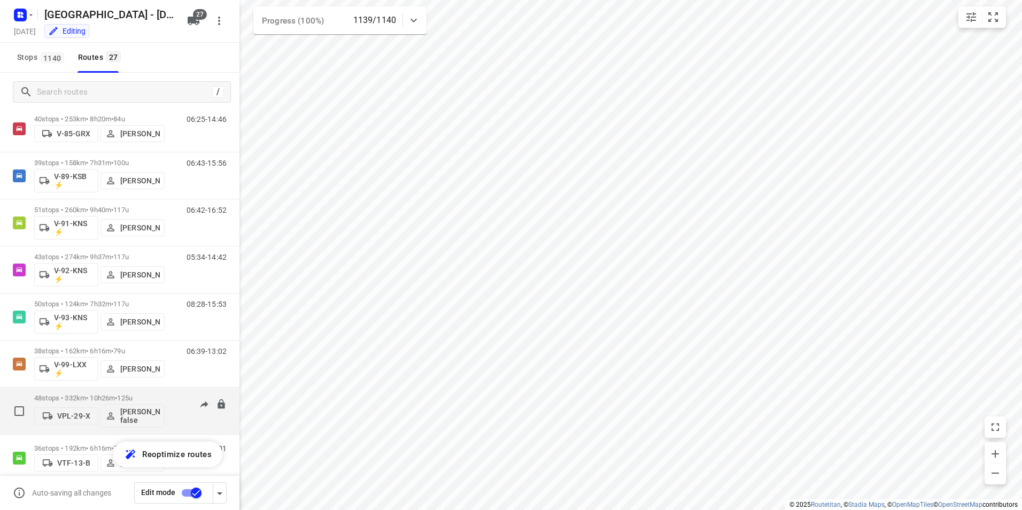
click at [106, 397] on p "48 stops • 332km • 10h26m • 125u" at bounding box center [99, 398] width 130 height 8
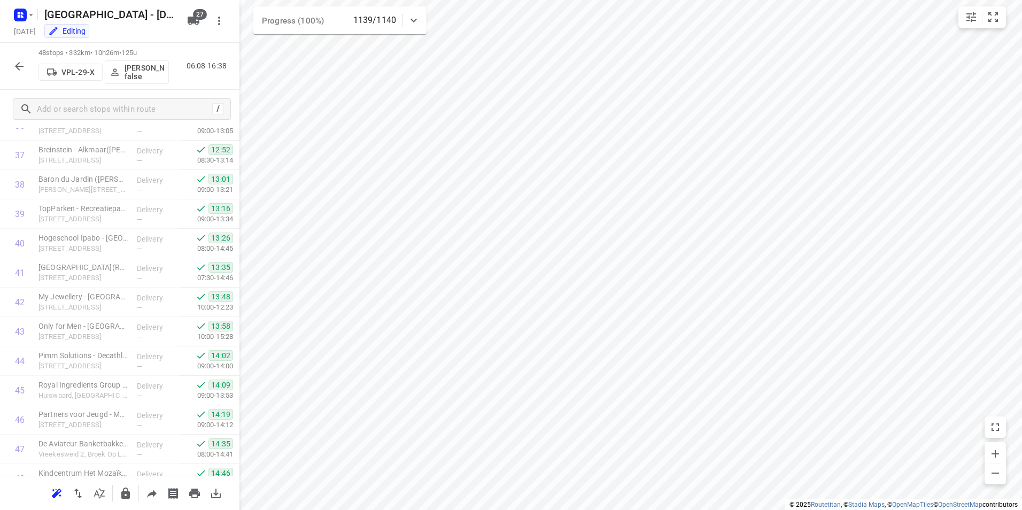
scroll to position [1147, 0]
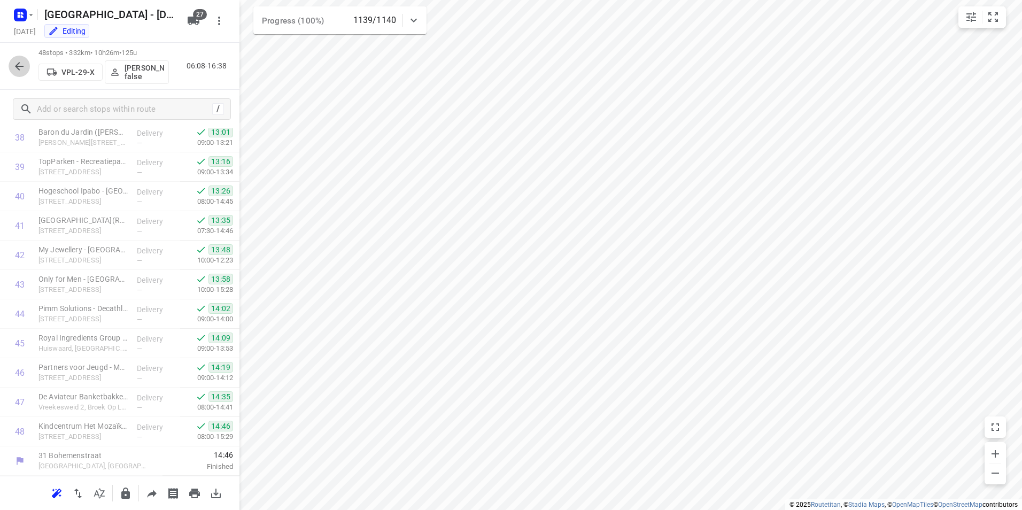
click at [25, 66] on icon "button" at bounding box center [19, 66] width 13 height 13
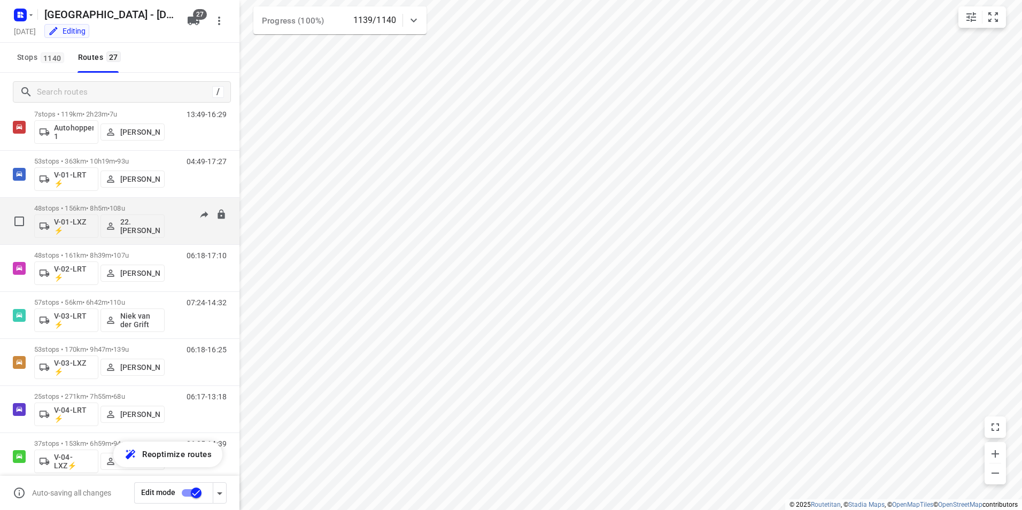
scroll to position [0, 0]
